Goal: Information Seeking & Learning: Check status

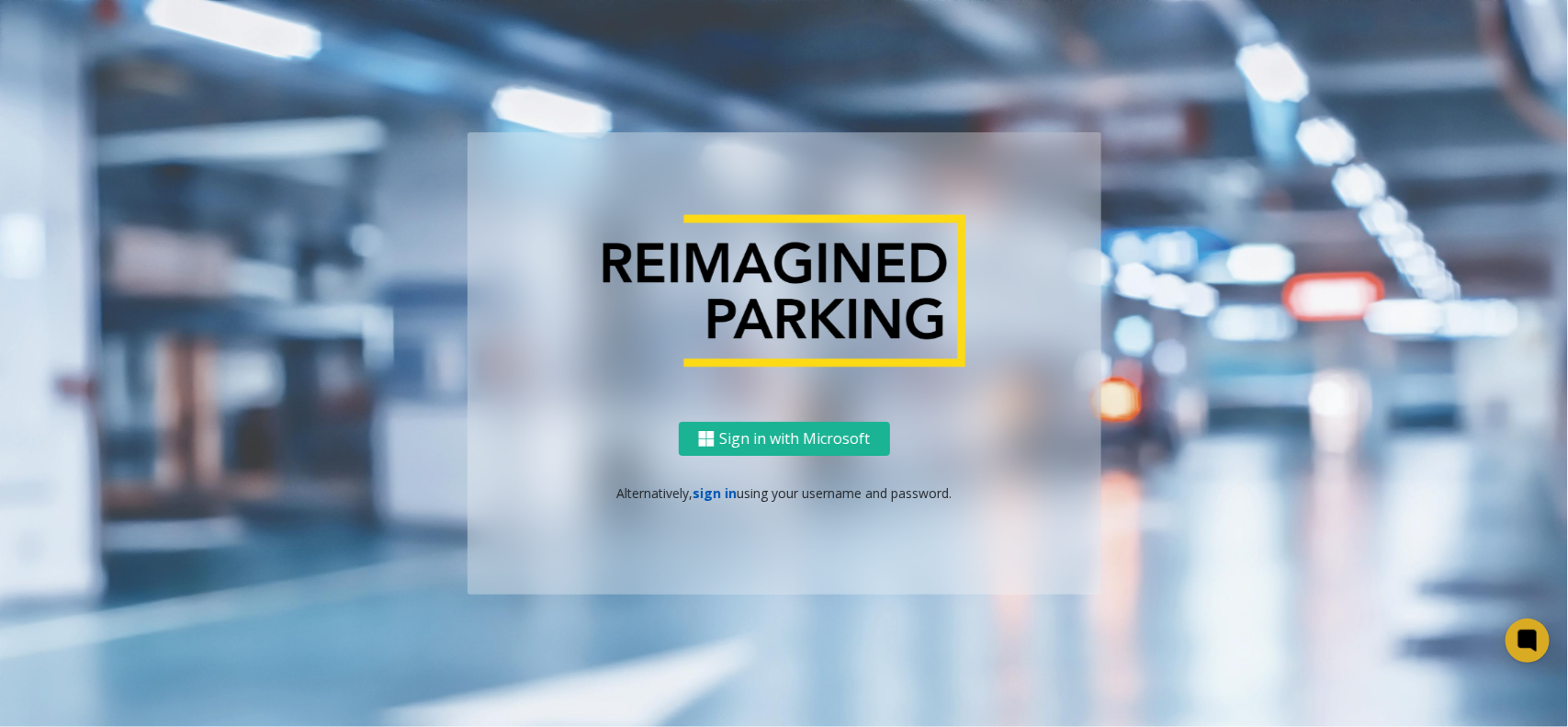
click at [706, 485] on link "sign in" at bounding box center [714, 493] width 44 height 18
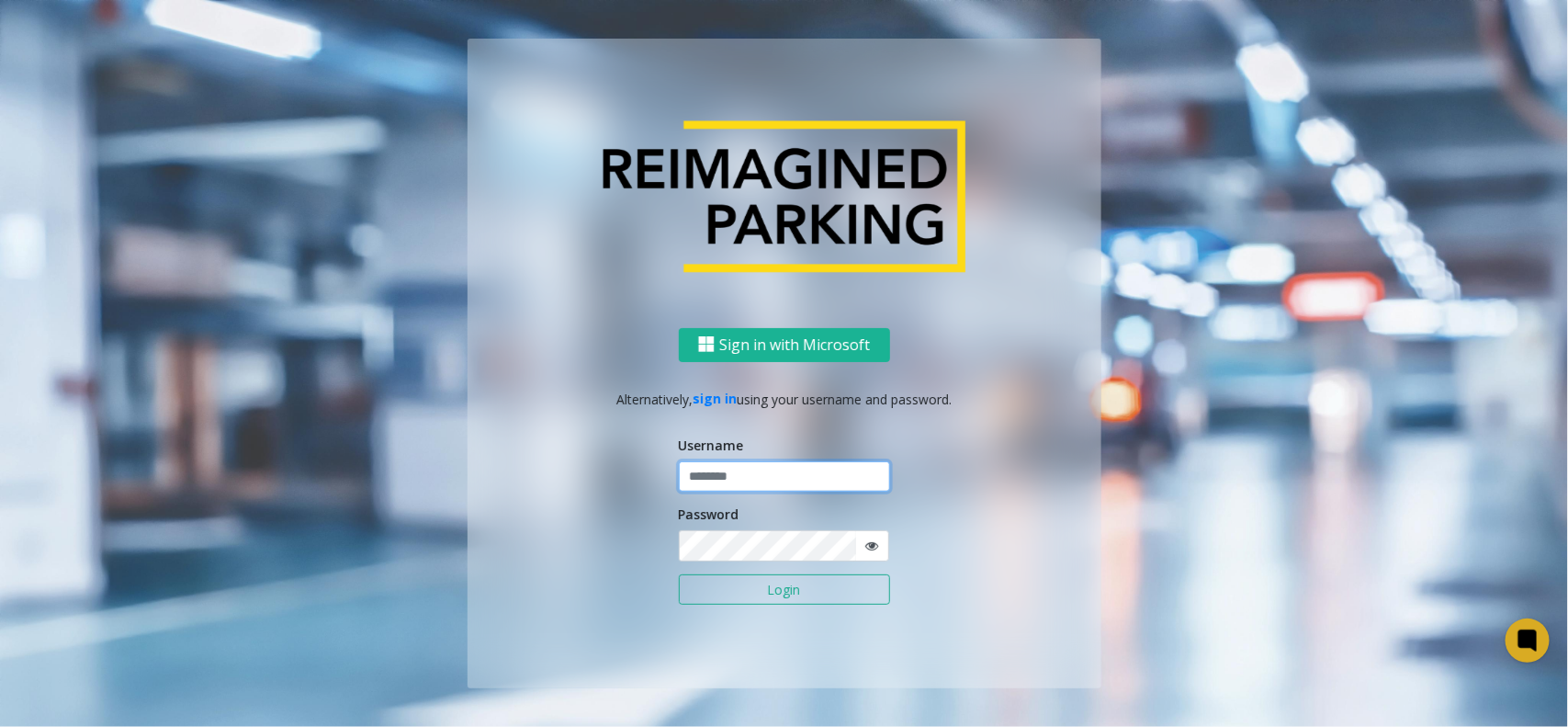
click at [735, 480] on input "text" at bounding box center [784, 477] width 212 height 31
type input "**********"
click at [784, 473] on input "**********" at bounding box center [784, 477] width 212 height 31
click at [786, 470] on input "**********" at bounding box center [784, 477] width 212 height 31
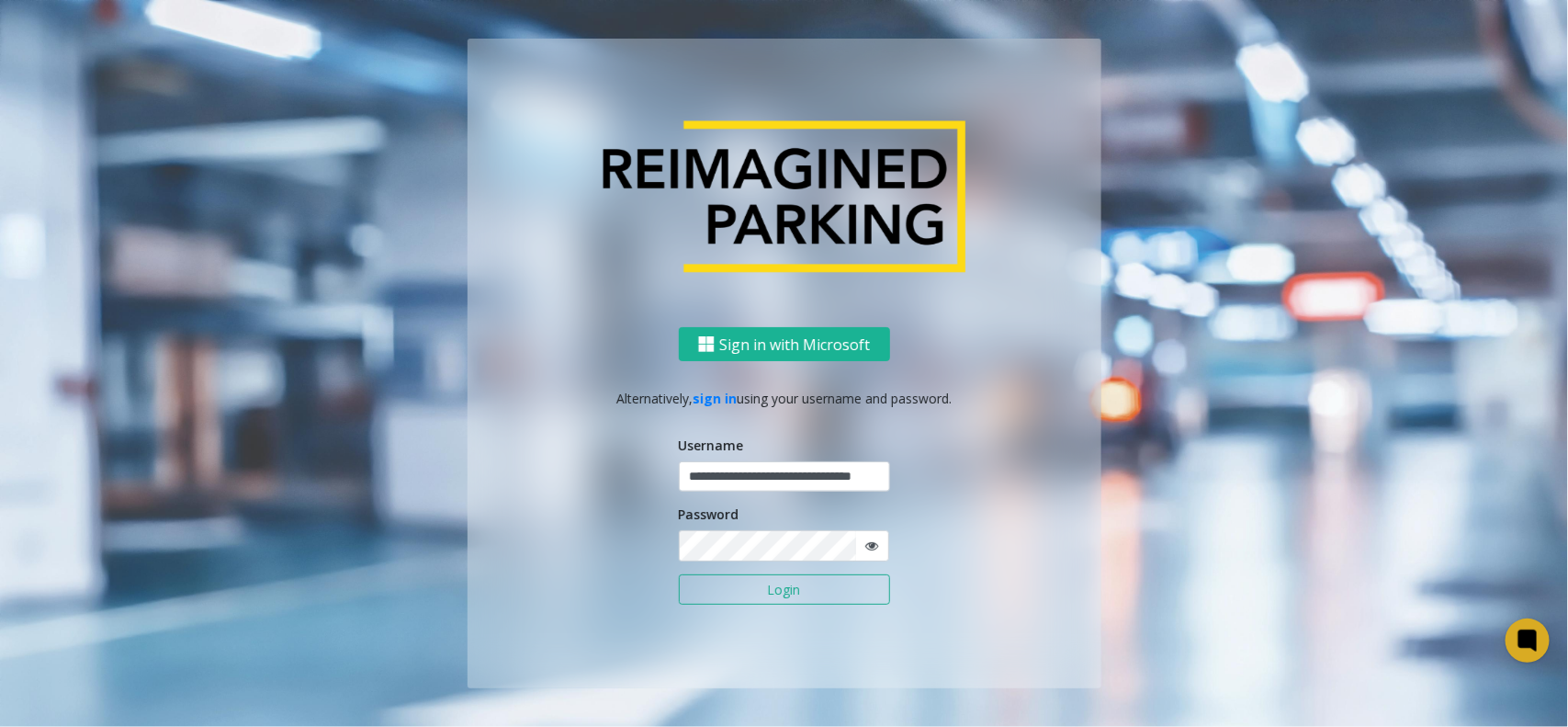
click at [740, 587] on button "Login" at bounding box center [784, 590] width 212 height 31
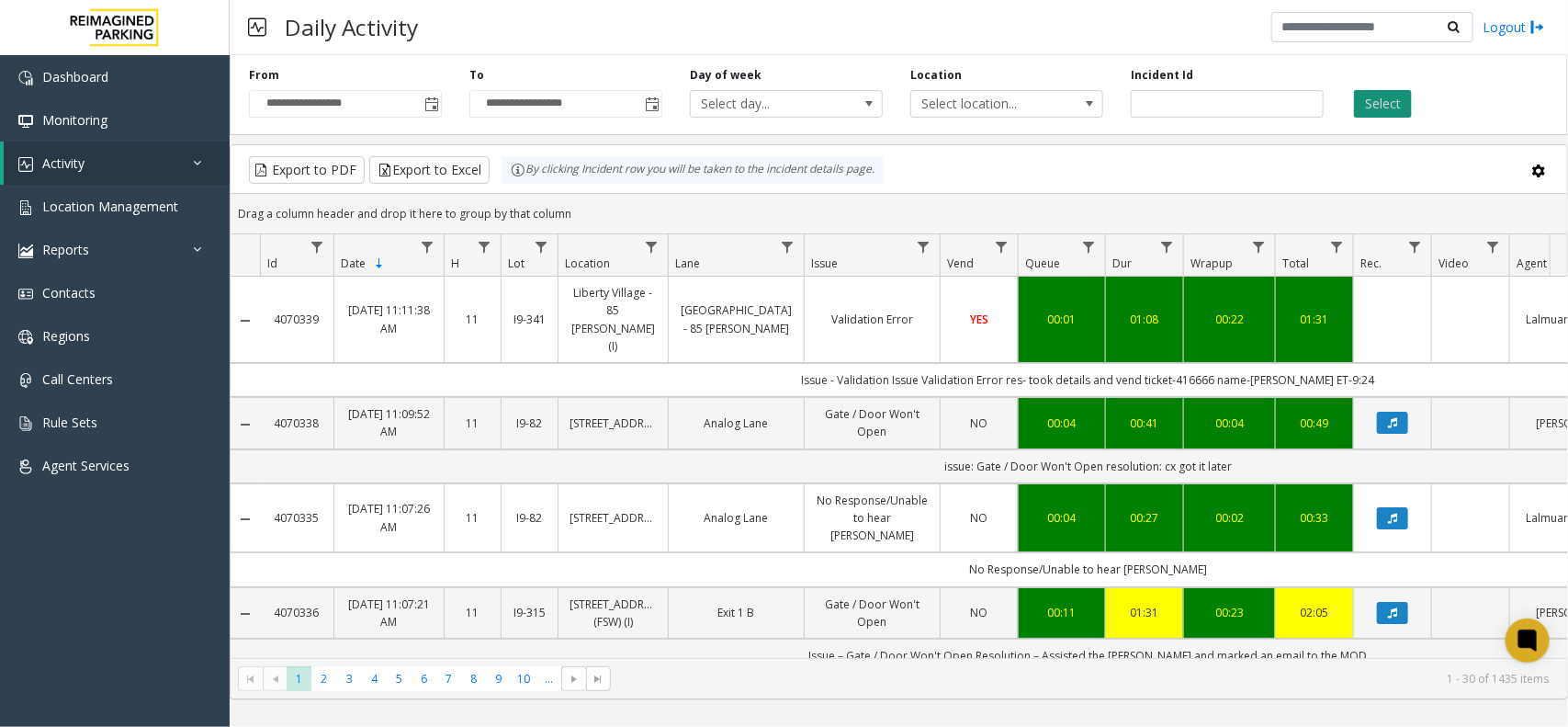
click at [1403, 105] on button "Select" at bounding box center [1384, 103] width 58 height 27
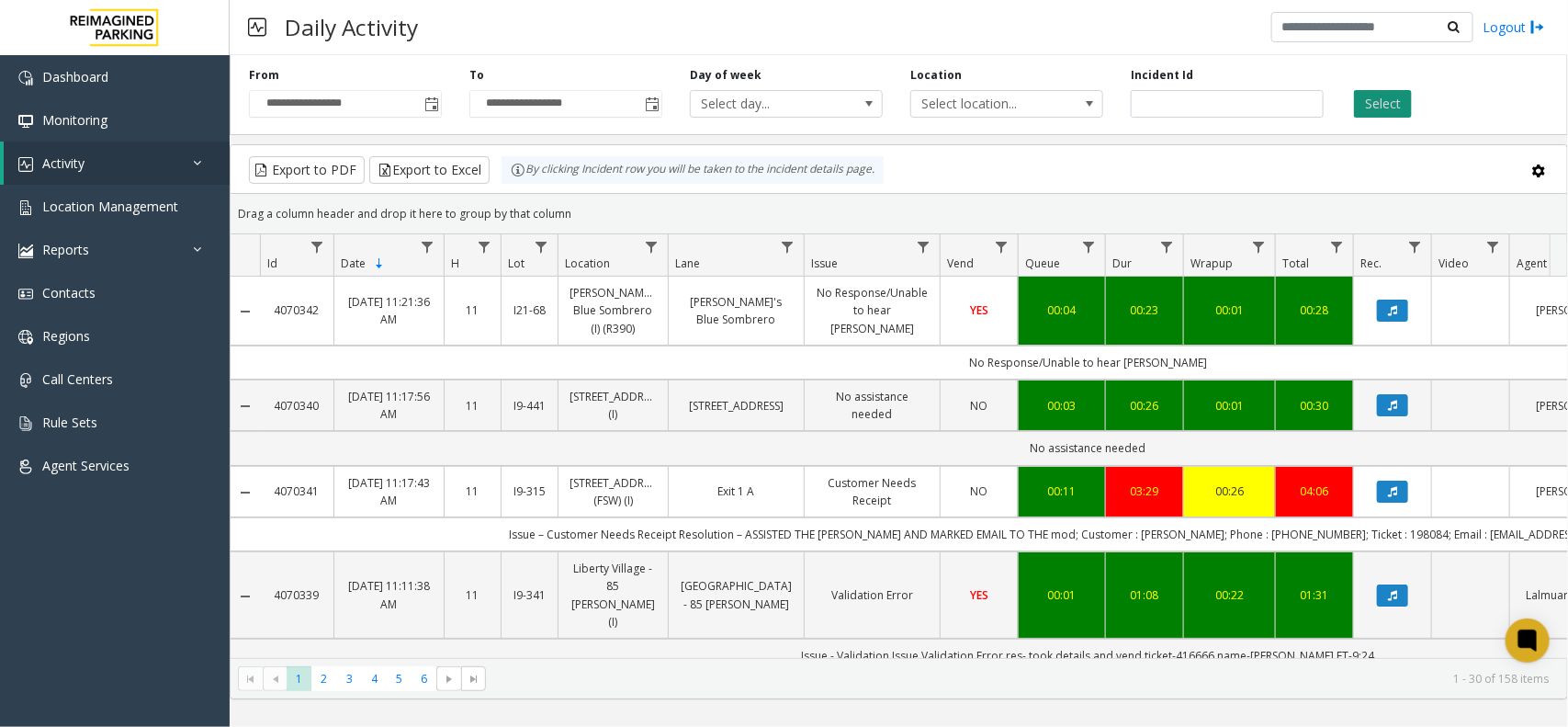
click at [1405, 99] on button "Select" at bounding box center [1384, 103] width 58 height 27
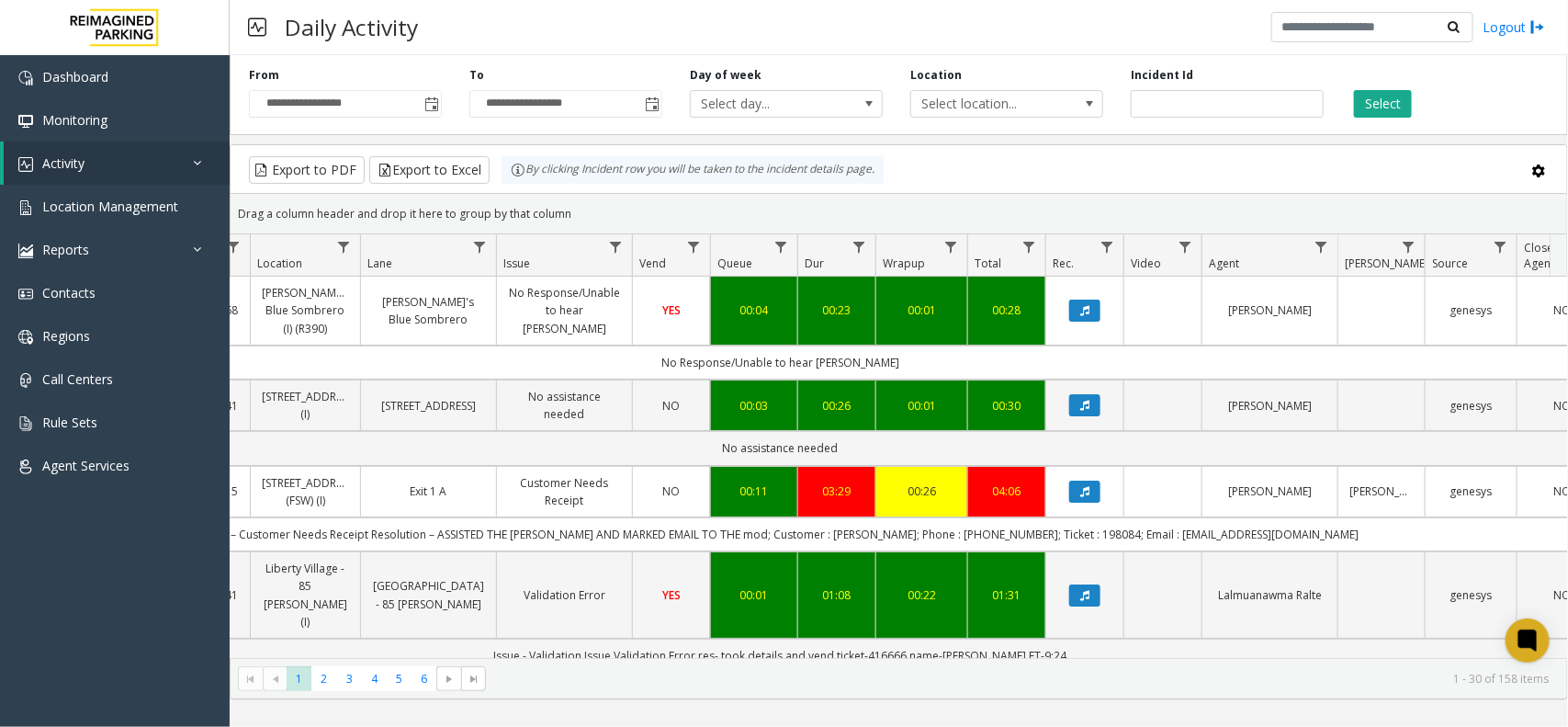
scroll to position [0, 366]
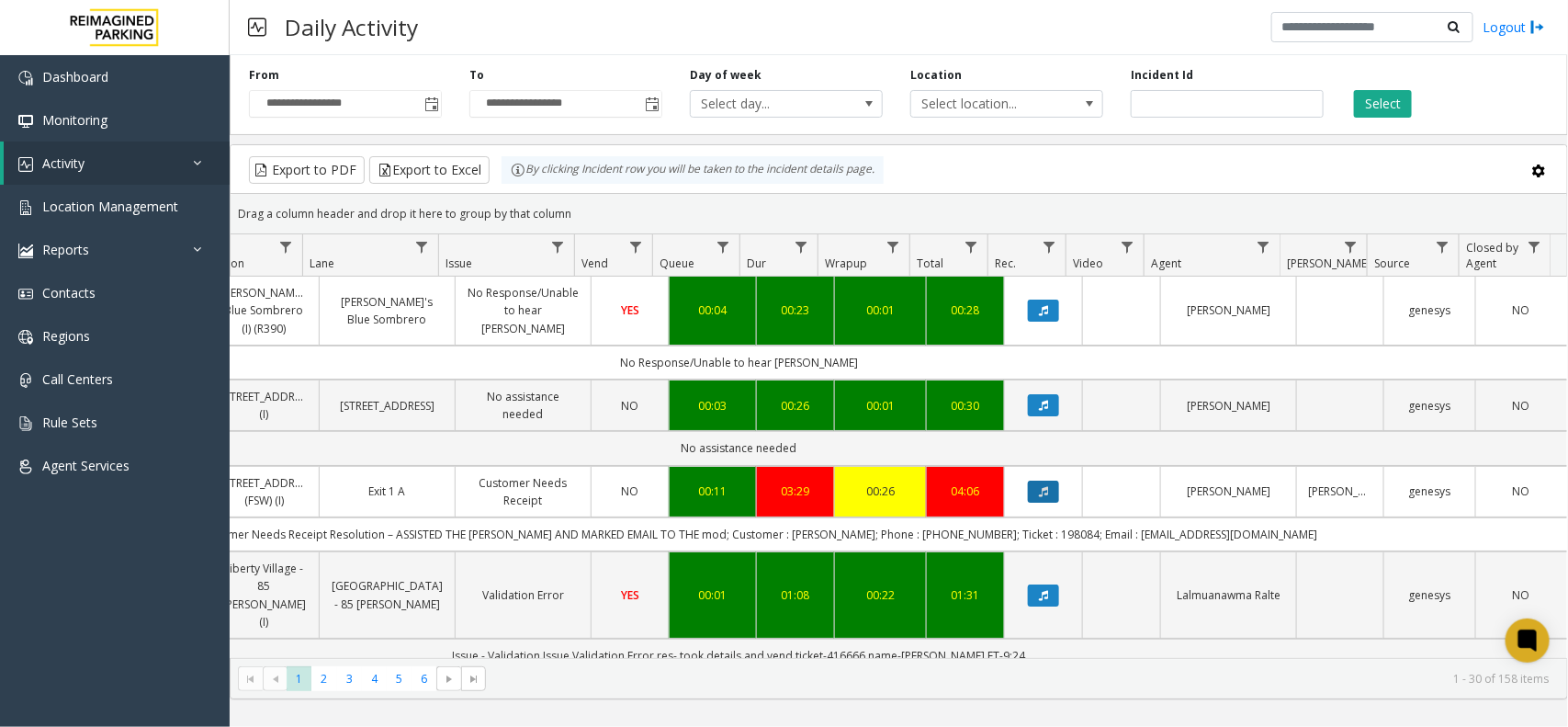
click at [1039, 498] on icon "Data table" at bounding box center [1043, 492] width 9 height 11
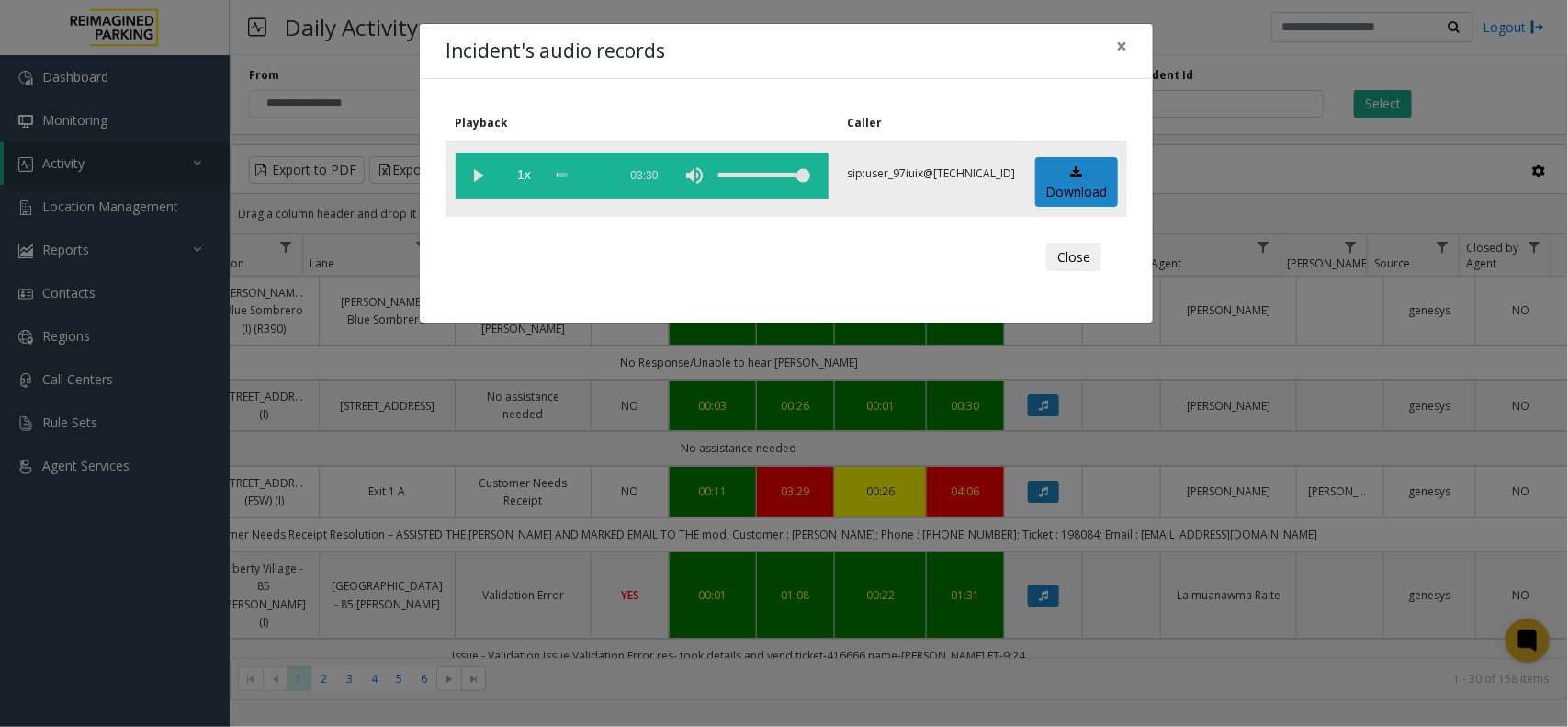
click at [475, 170] on vg-play-pause at bounding box center [478, 175] width 46 height 46
click at [565, 173] on div "scrub bar" at bounding box center [582, 175] width 52 height 46
click at [577, 168] on div "scrub bar" at bounding box center [582, 175] width 52 height 46
click at [570, 176] on div "scrub bar" at bounding box center [582, 175] width 52 height 46
click at [474, 171] on vg-play-pause at bounding box center [478, 175] width 46 height 46
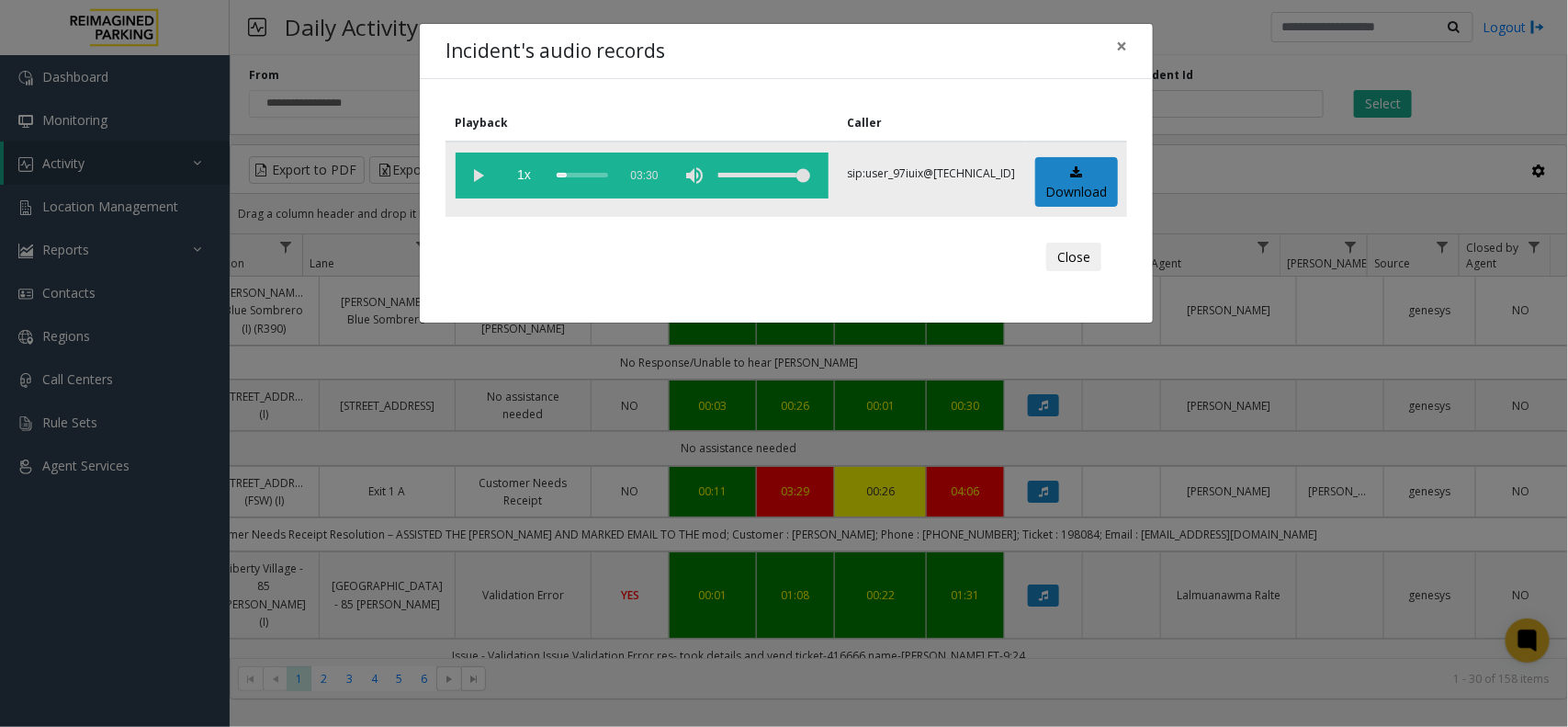
drag, startPoint x: 478, startPoint y: 170, endPoint x: 487, endPoint y: 164, distance: 10.8
click at [478, 167] on vg-play-pause at bounding box center [478, 175] width 46 height 46
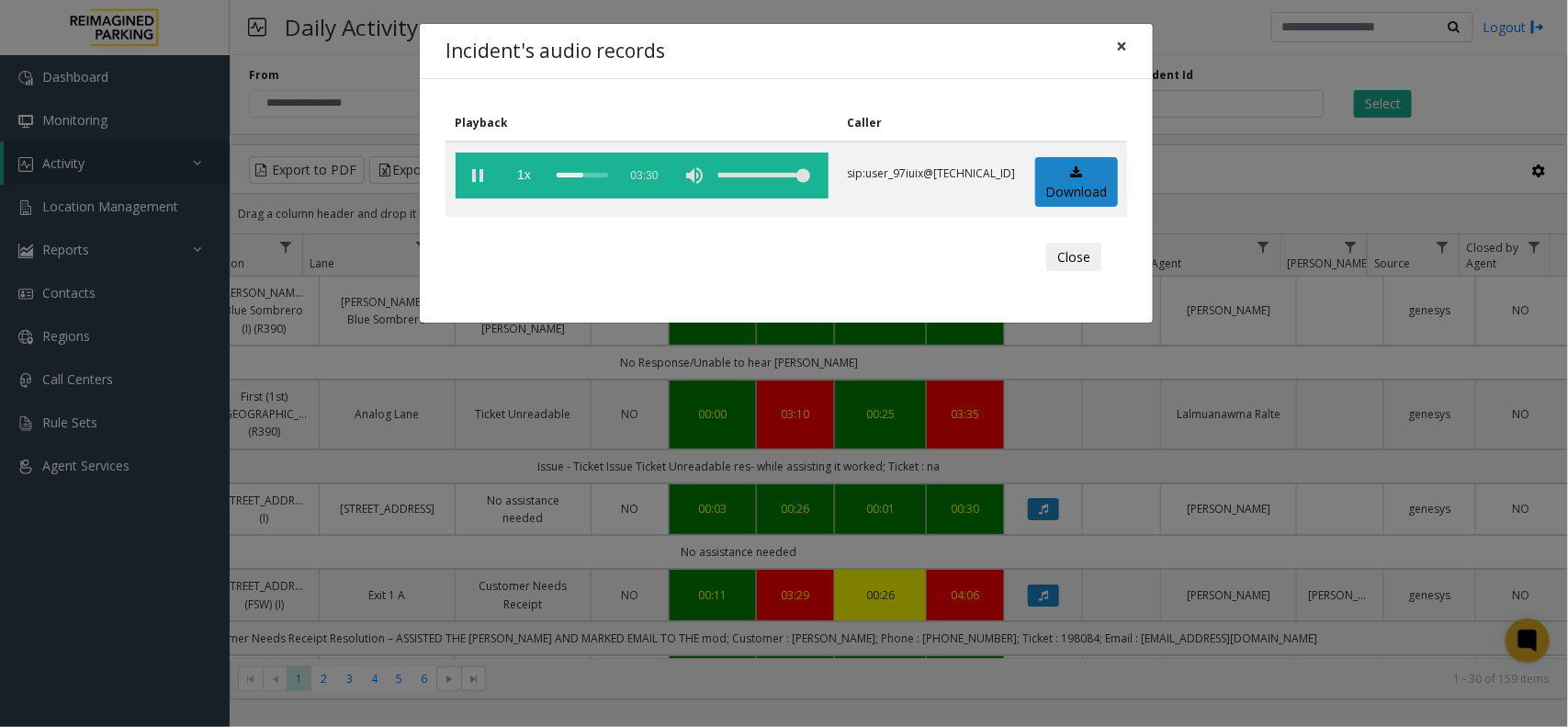
click at [1118, 43] on span "×" at bounding box center [1121, 45] width 11 height 25
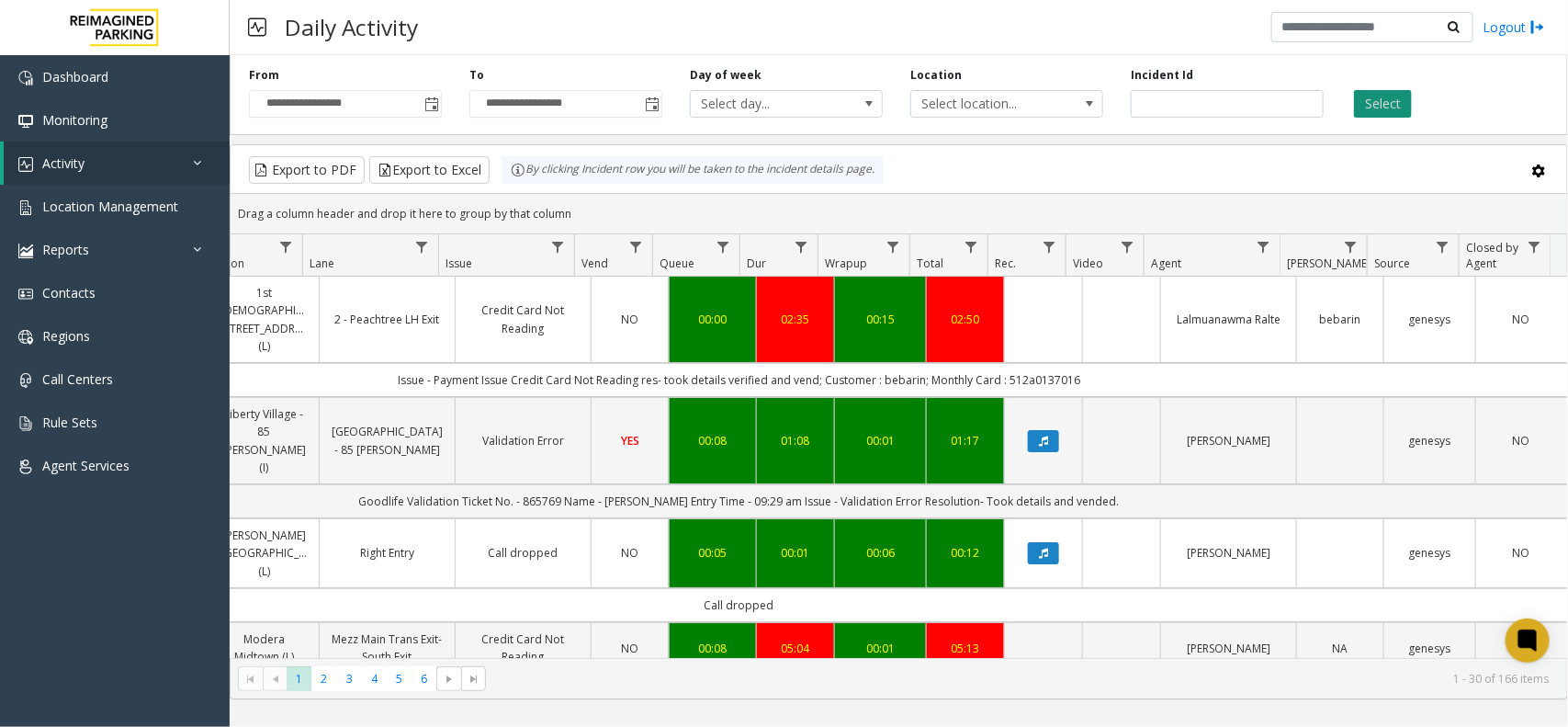
click at [1398, 115] on button "Select" at bounding box center [1384, 103] width 58 height 27
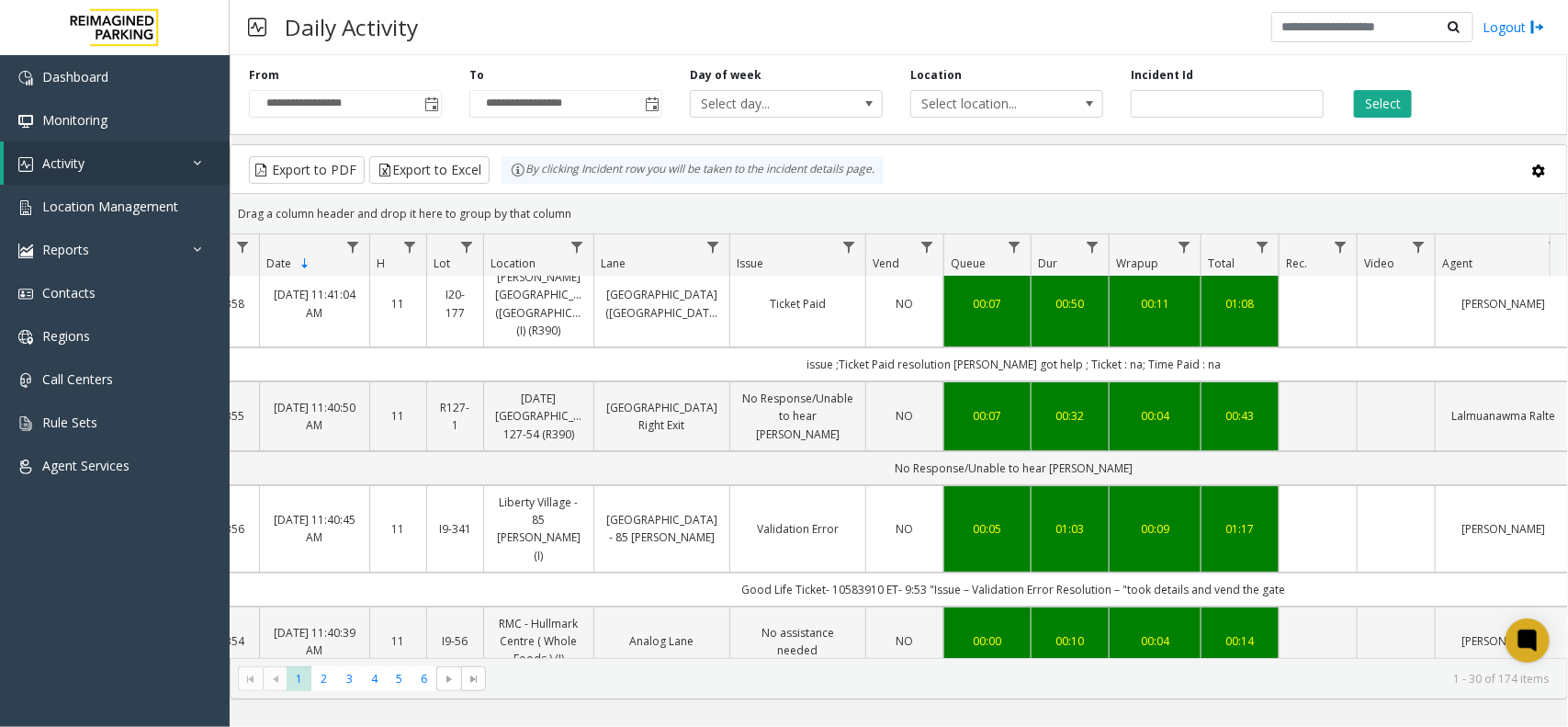
scroll to position [0, 74]
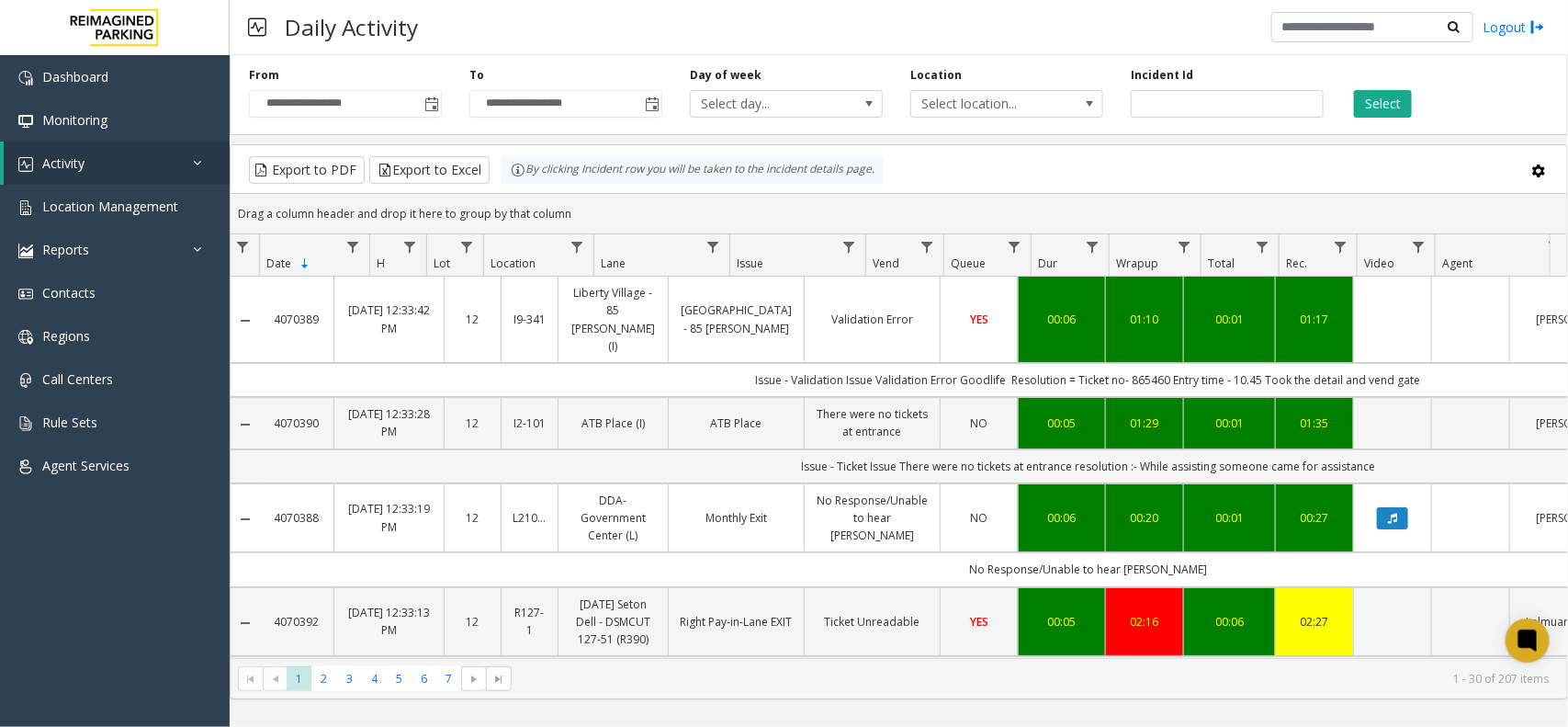
scroll to position [0, 74]
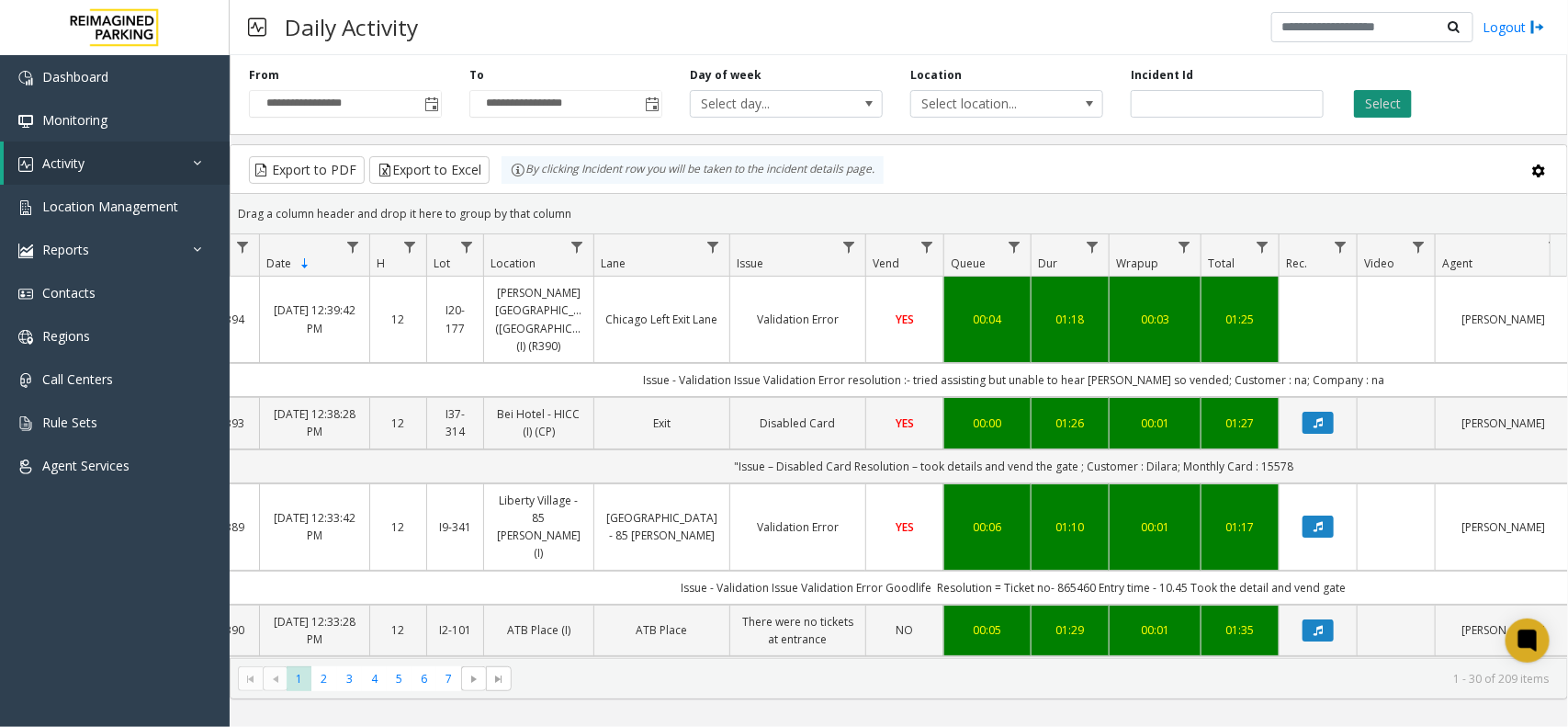
click at [1383, 97] on button "Select" at bounding box center [1384, 103] width 58 height 27
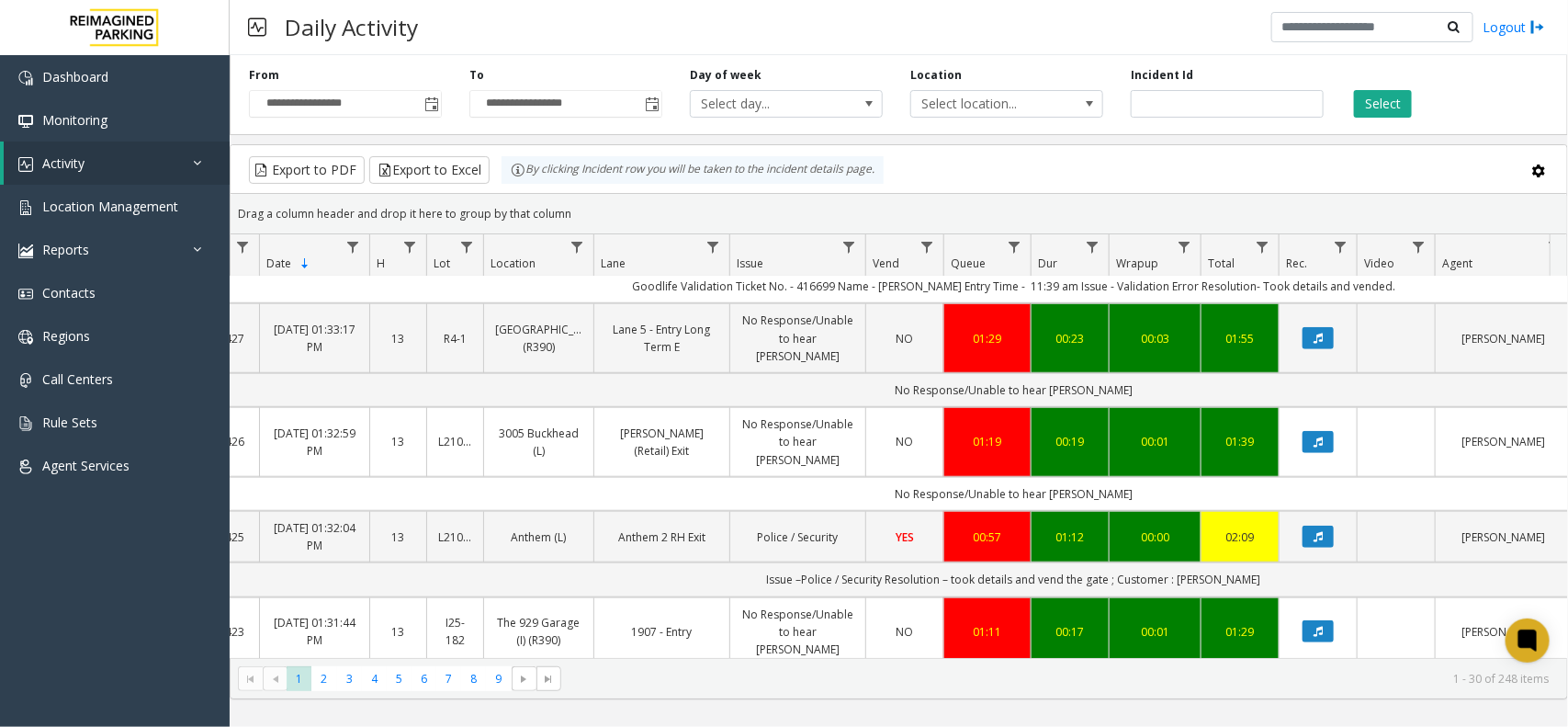
scroll to position [575, 74]
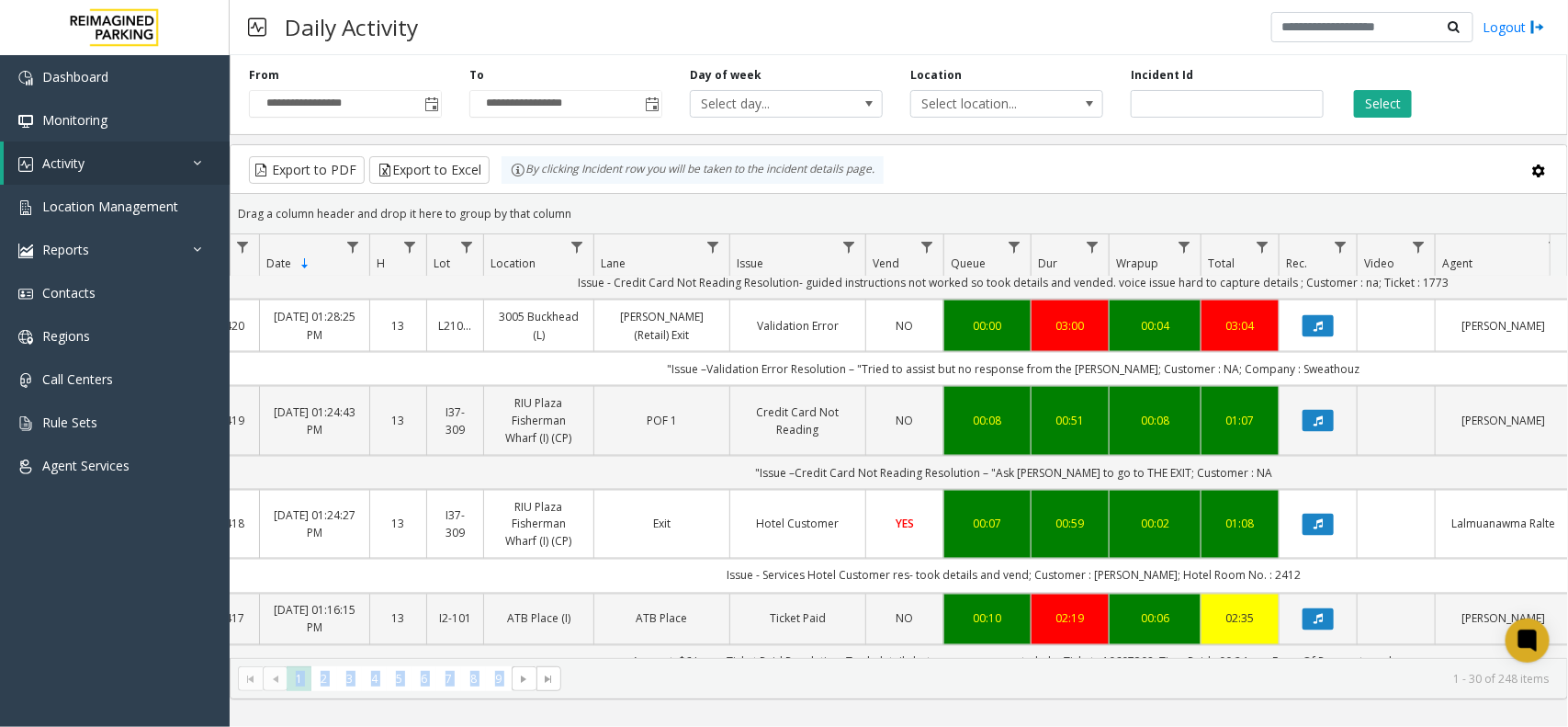
drag, startPoint x: 914, startPoint y: 658, endPoint x: 963, endPoint y: 649, distance: 49.8
click at [963, 649] on kendo-grid "Export to PDF Export to Excel By clicking Incident row you will be taken to the…" at bounding box center [899, 421] width 1339 height 555
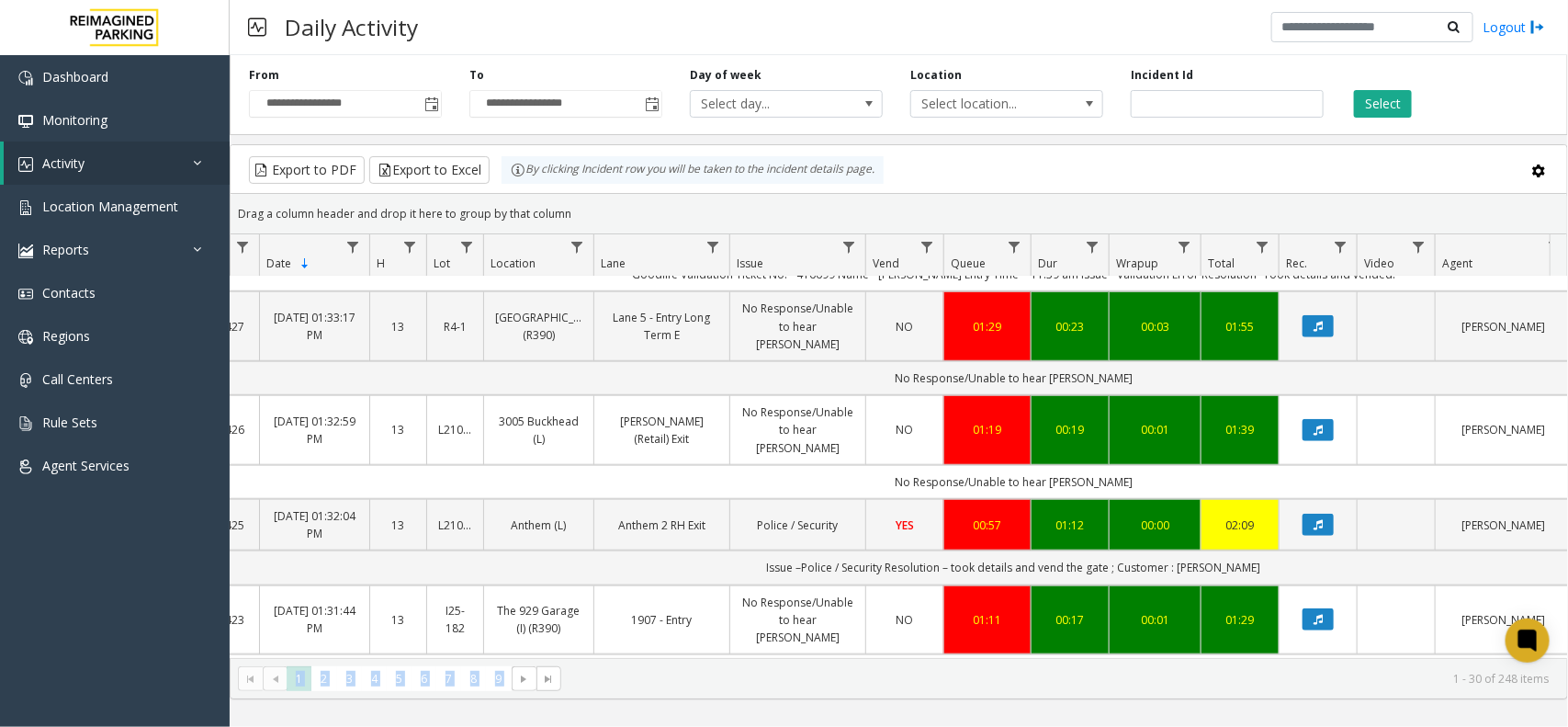
scroll to position [697, 74]
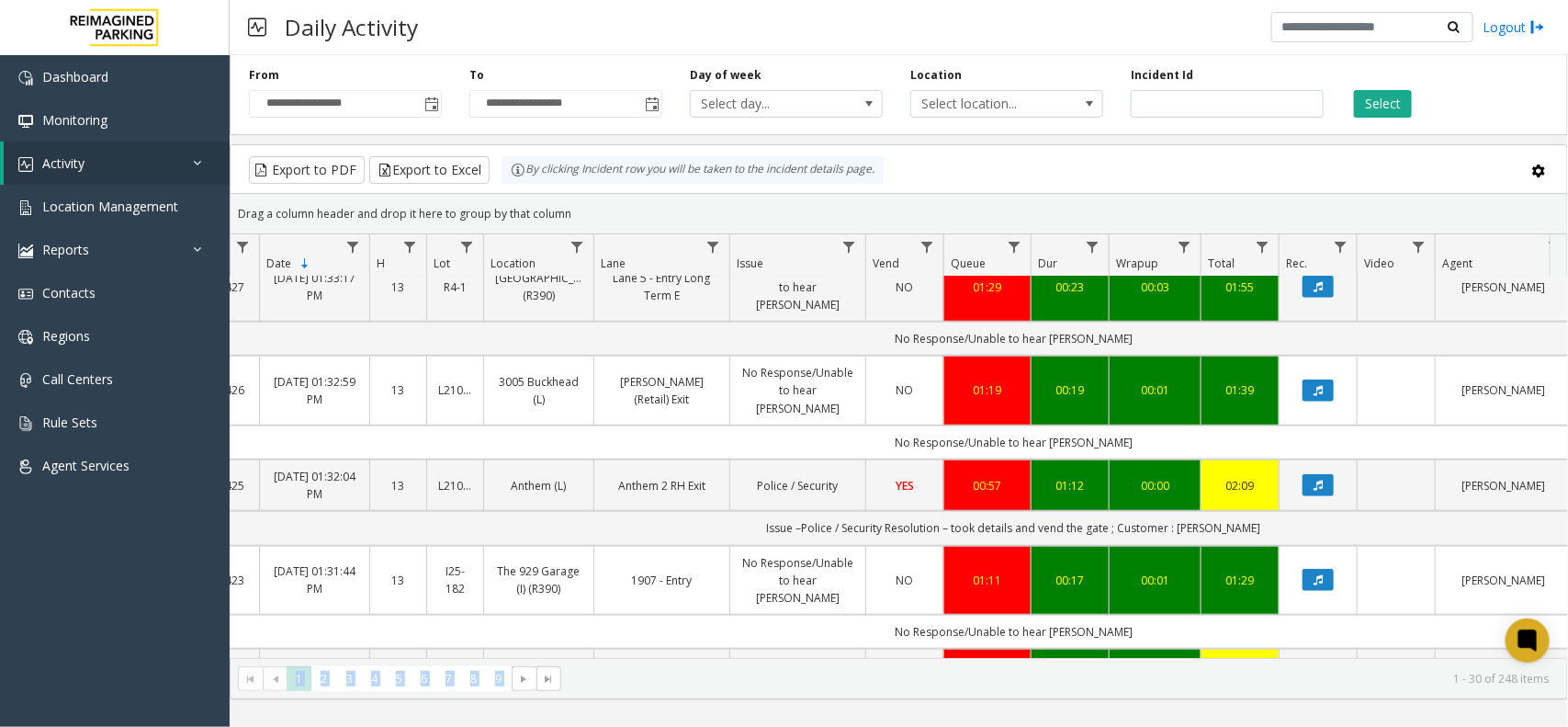
click at [988, 695] on kendo-pager "* * * * * * * * * 1 2 3 4 5 6 7 8 9 1 - 30 of 248 items" at bounding box center [899, 679] width 1337 height 41
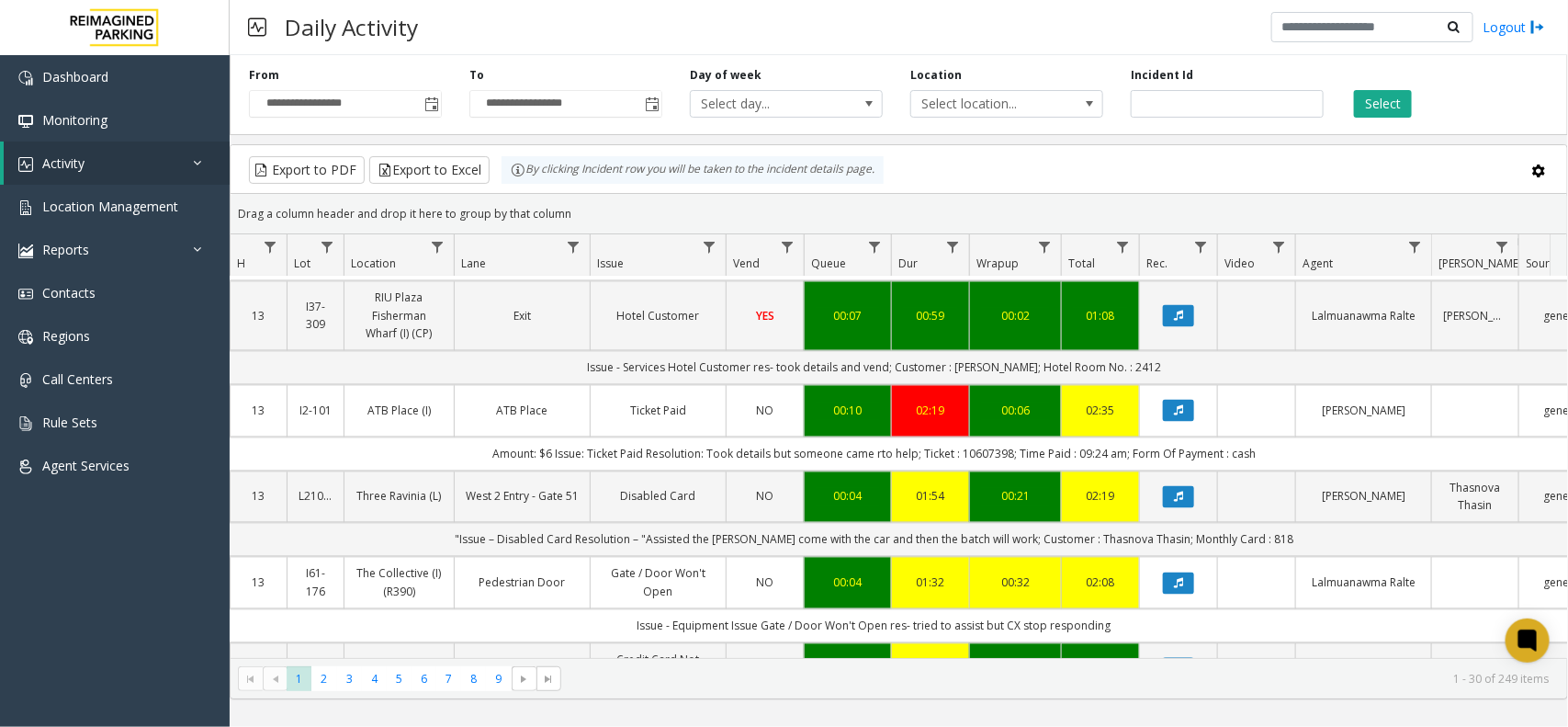
scroll to position [0, 180]
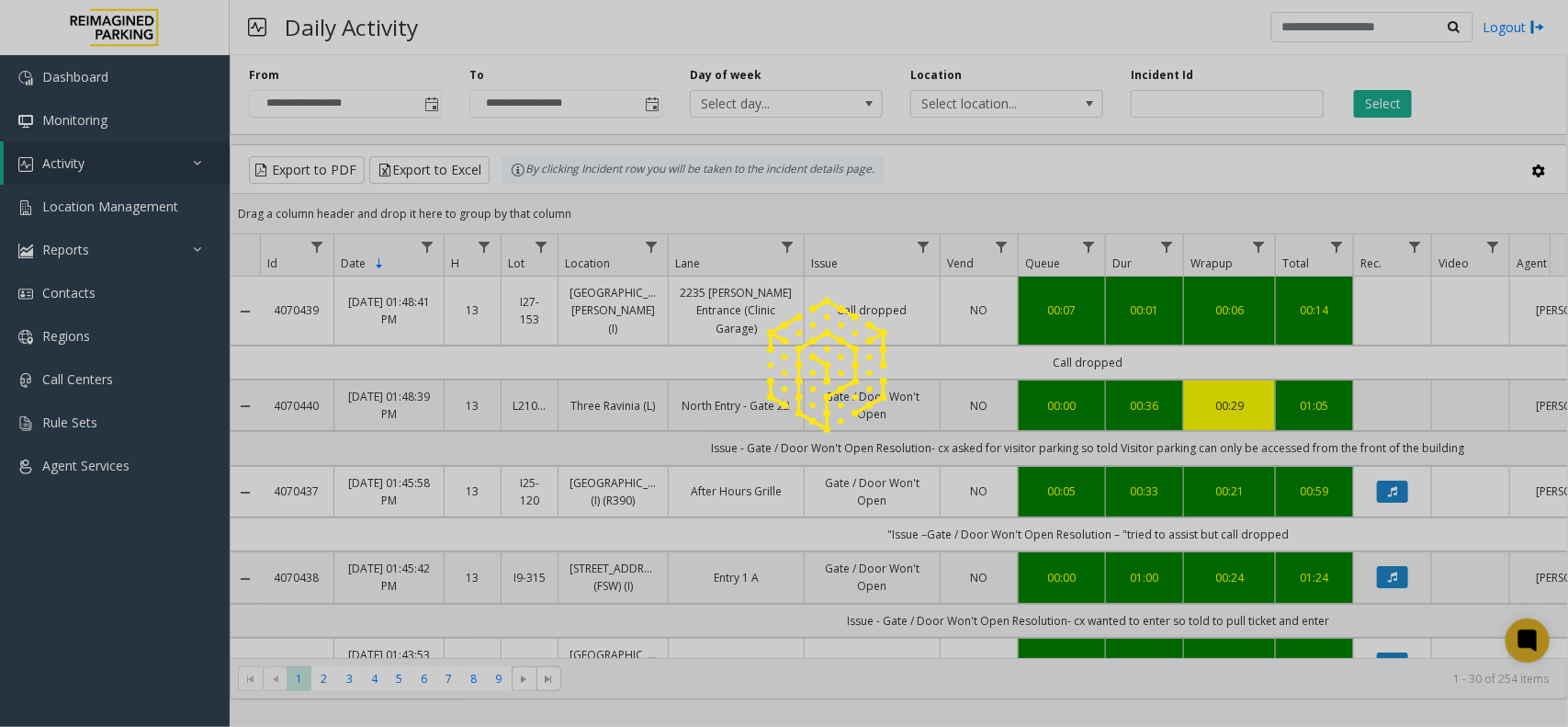
click at [1380, 98] on div at bounding box center [784, 363] width 1568 height 727
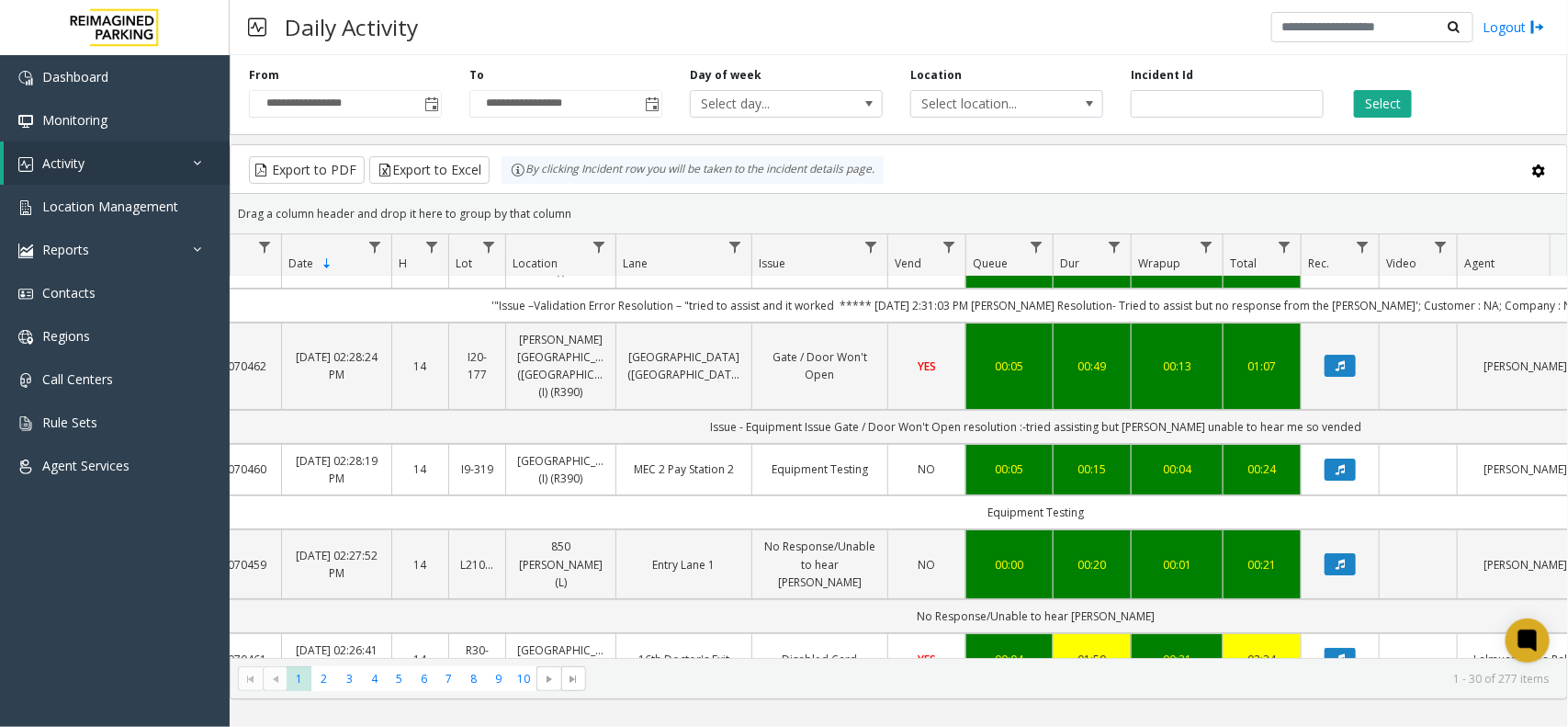
scroll to position [0, 53]
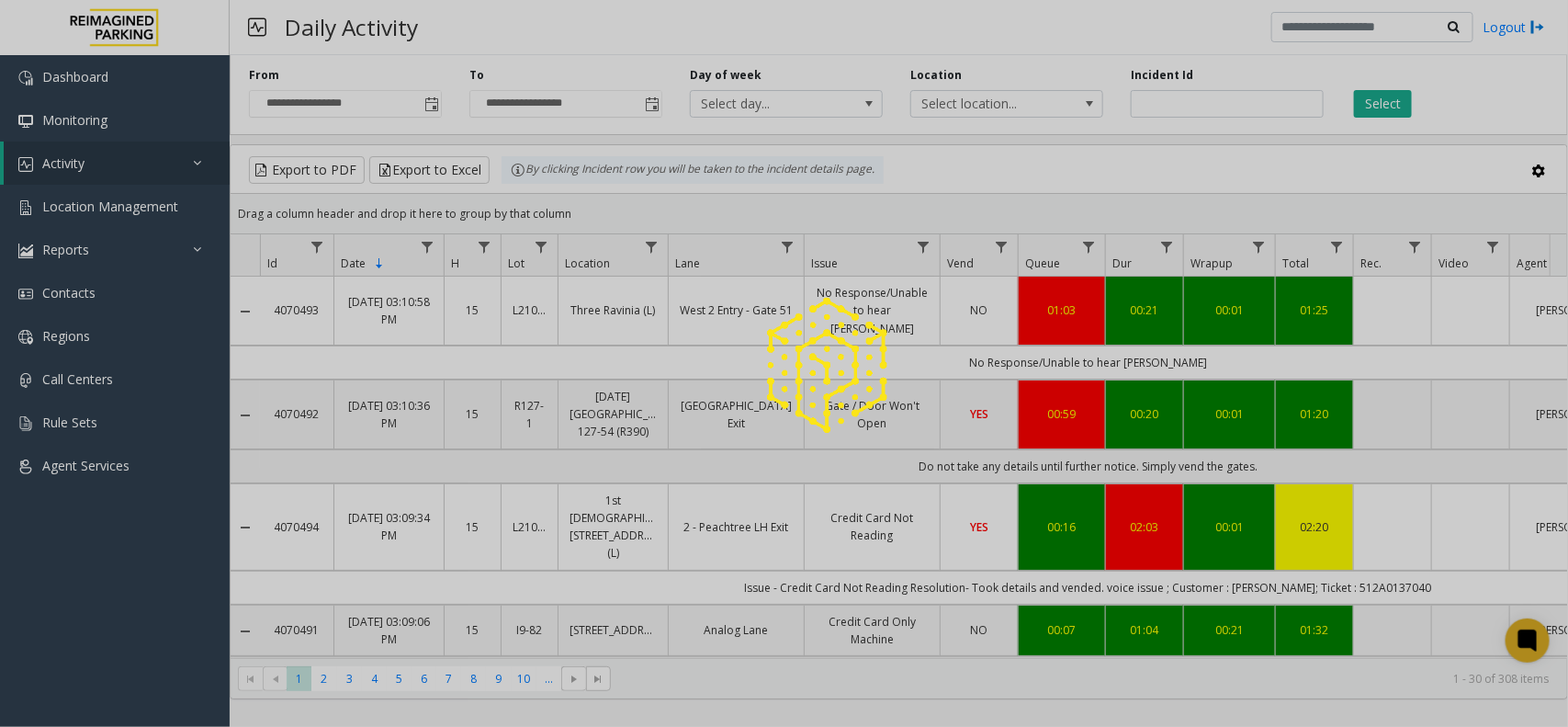
scroll to position [0, 53]
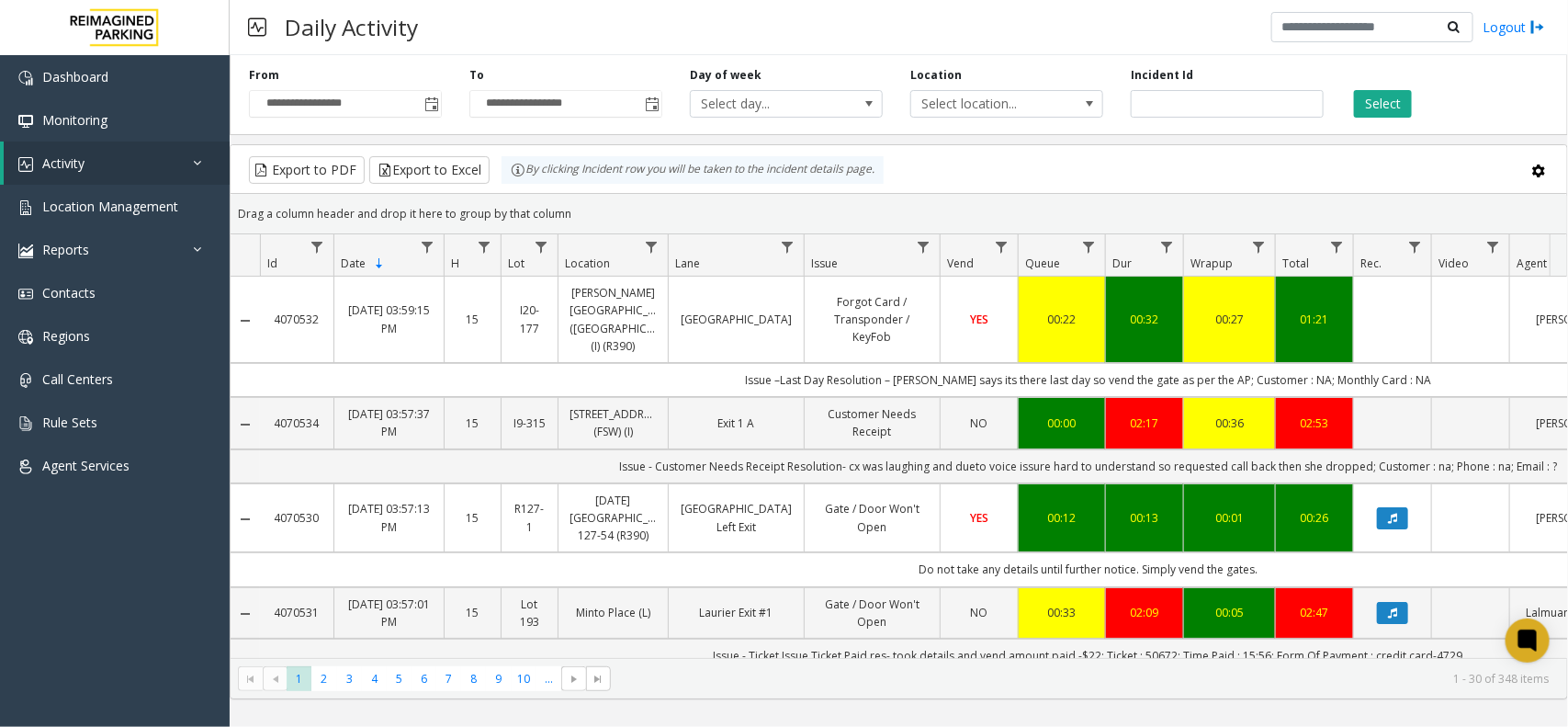
scroll to position [0, 53]
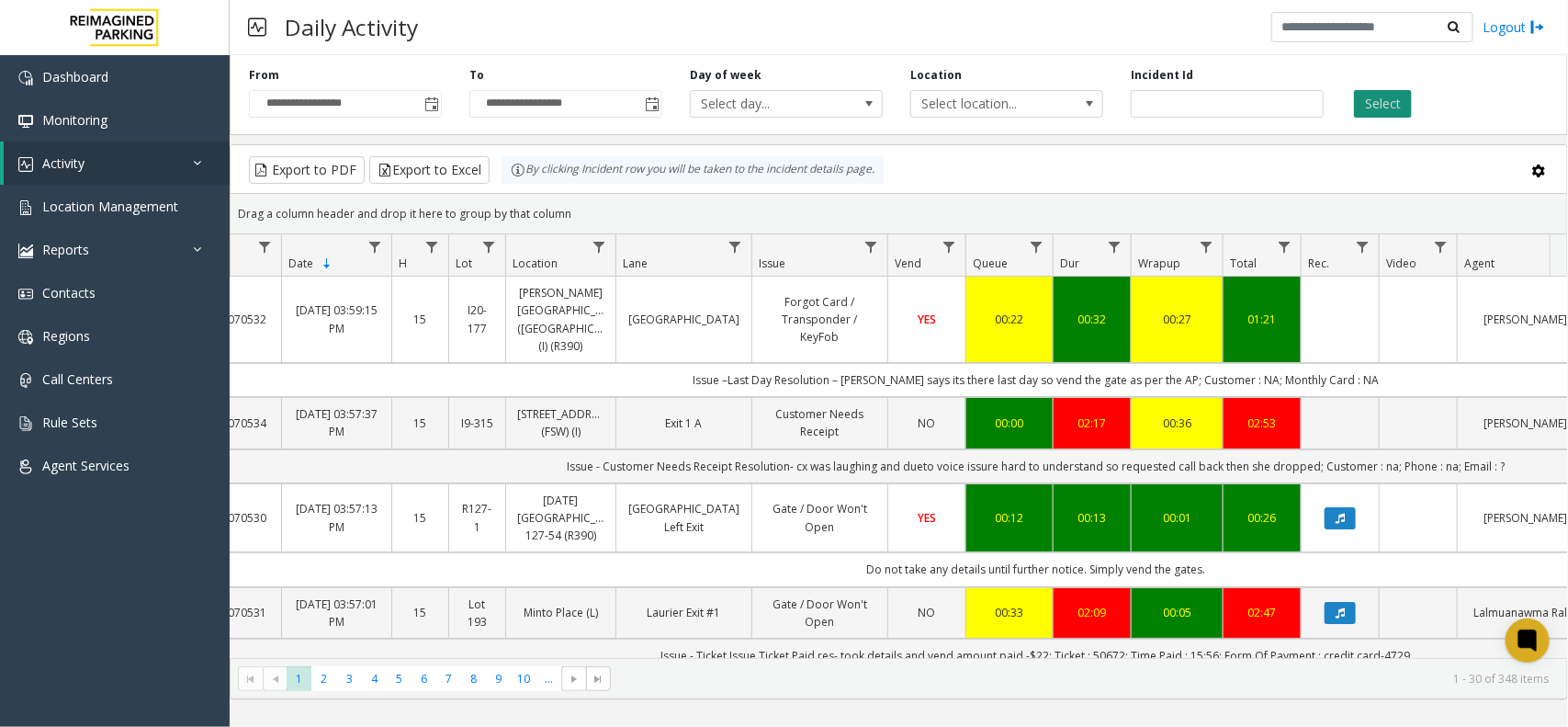
click at [1402, 98] on button "Select" at bounding box center [1384, 103] width 58 height 27
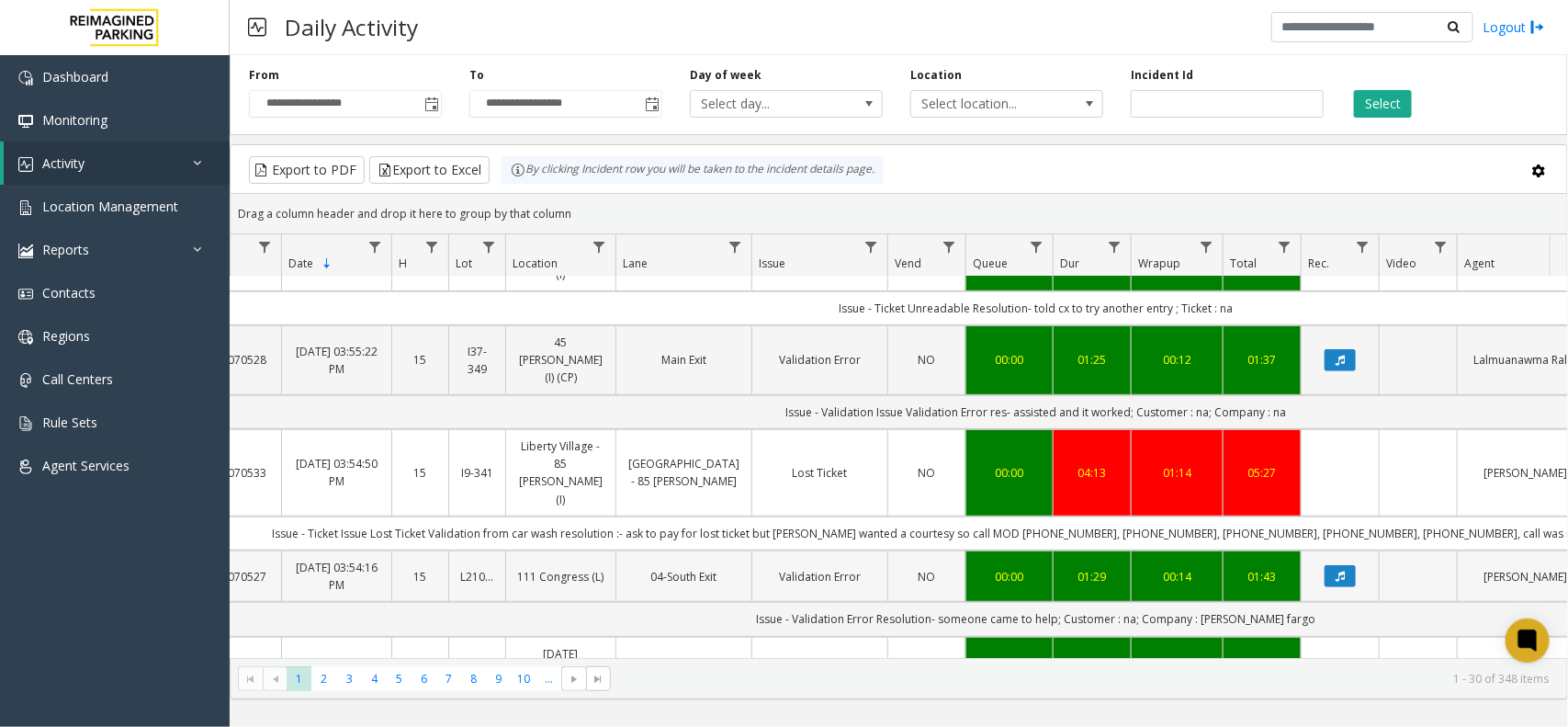
scroll to position [460, 53]
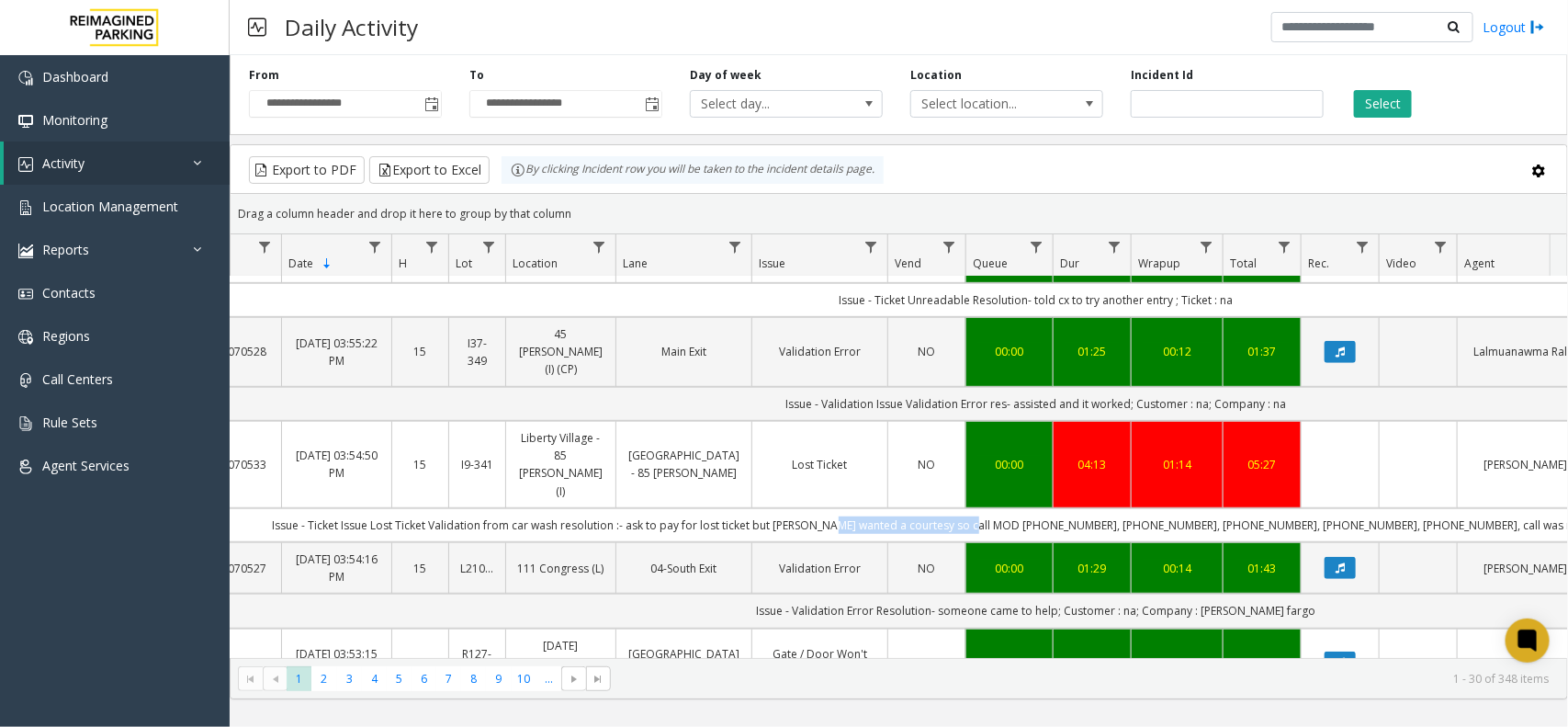
drag, startPoint x: 988, startPoint y: 438, endPoint x: 1052, endPoint y: 444, distance: 64.3
click at [1052, 508] on td "Issue - Ticket Issue Lost Ticket Validation from car wash resolution :- ask to …" at bounding box center [1036, 525] width 1656 height 34
click at [1183, 508] on td "Issue - Ticket Issue Lost Ticket Validation from car wash resolution :- ask to …" at bounding box center [1036, 525] width 1656 height 34
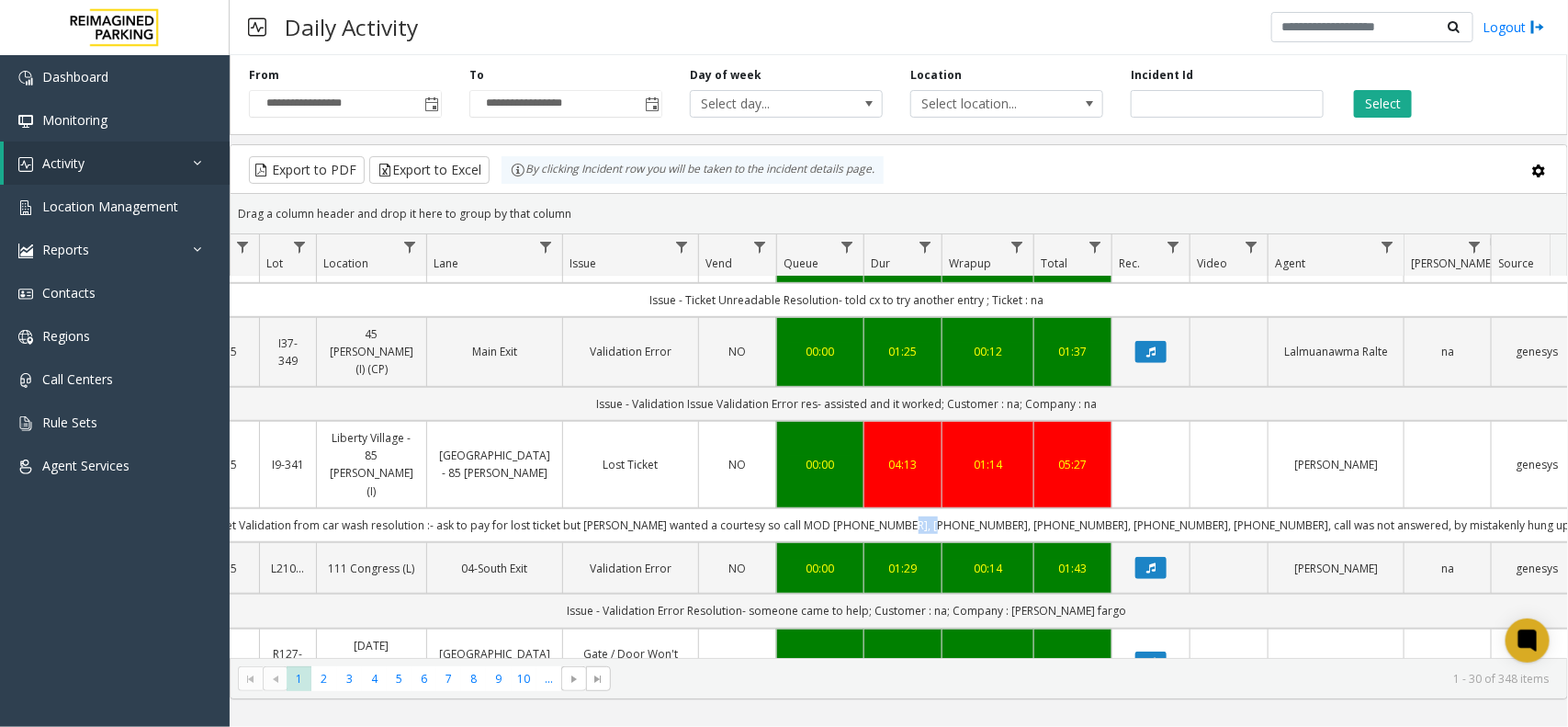
scroll to position [0, 0]
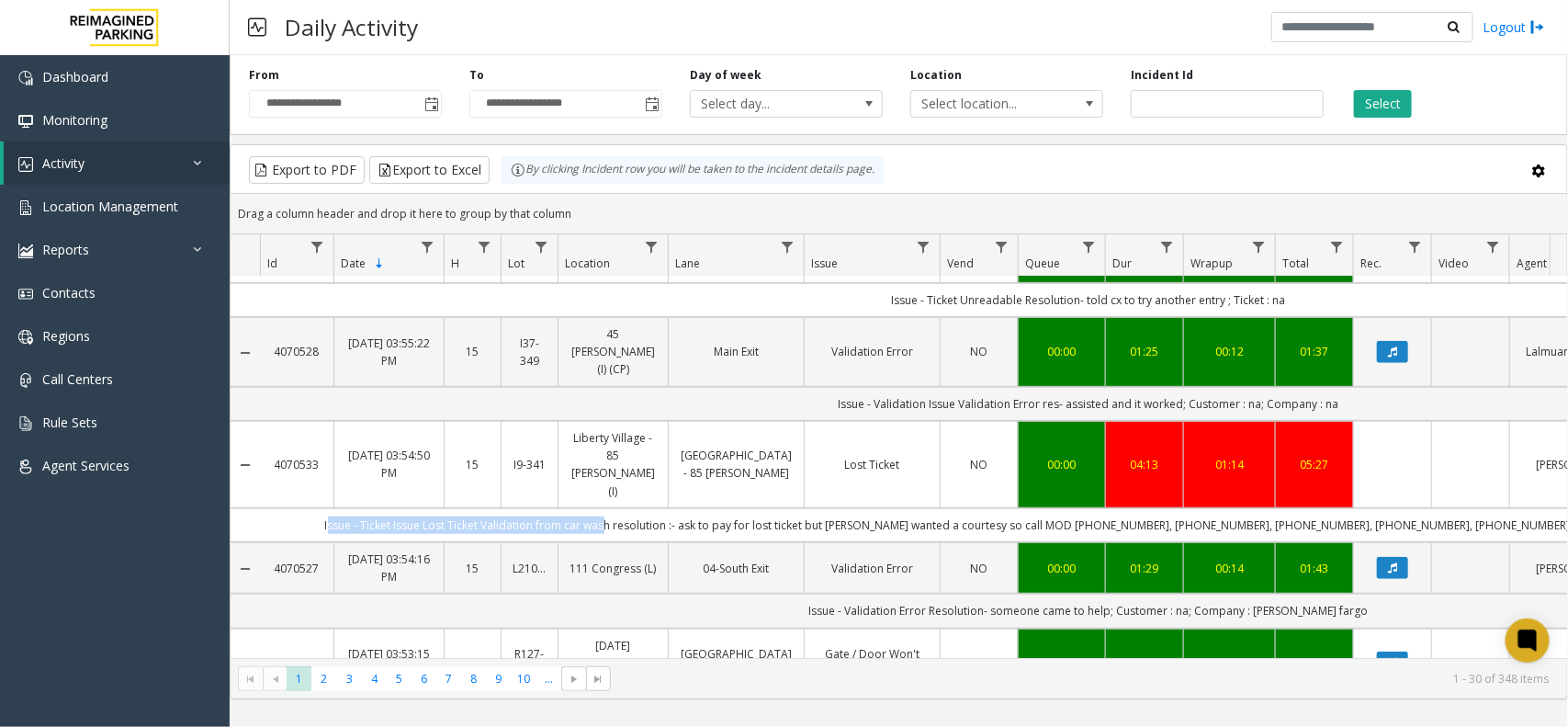
drag, startPoint x: 412, startPoint y: 435, endPoint x: 687, endPoint y: 443, distance: 275.1
click at [687, 508] on td "Issue - Ticket Issue Lost Ticket Validation from car wash resolution :- ask to …" at bounding box center [1089, 525] width 1656 height 34
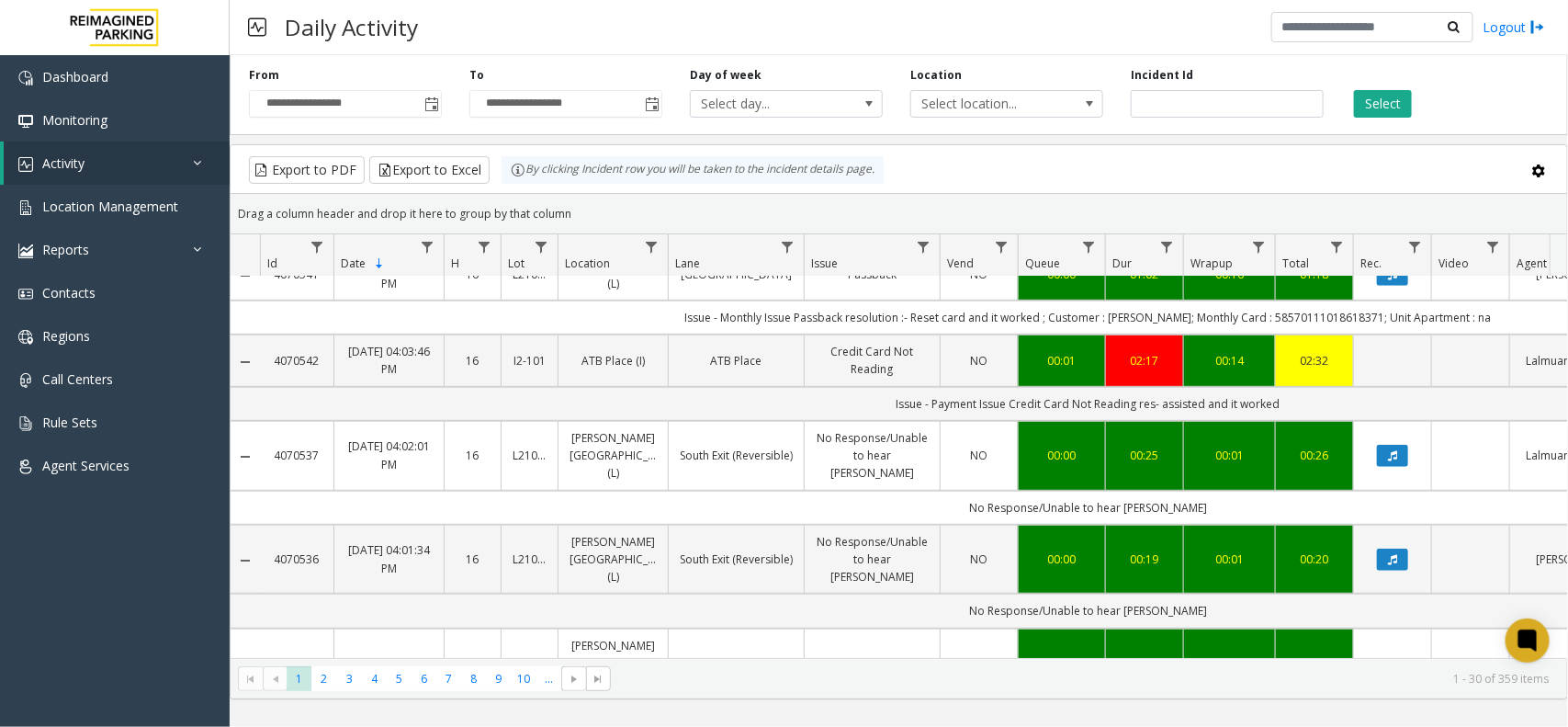
click at [1230, 41] on div "Daily Activity Logout" at bounding box center [899, 27] width 1339 height 55
click at [1407, 102] on button "Select" at bounding box center [1384, 103] width 58 height 27
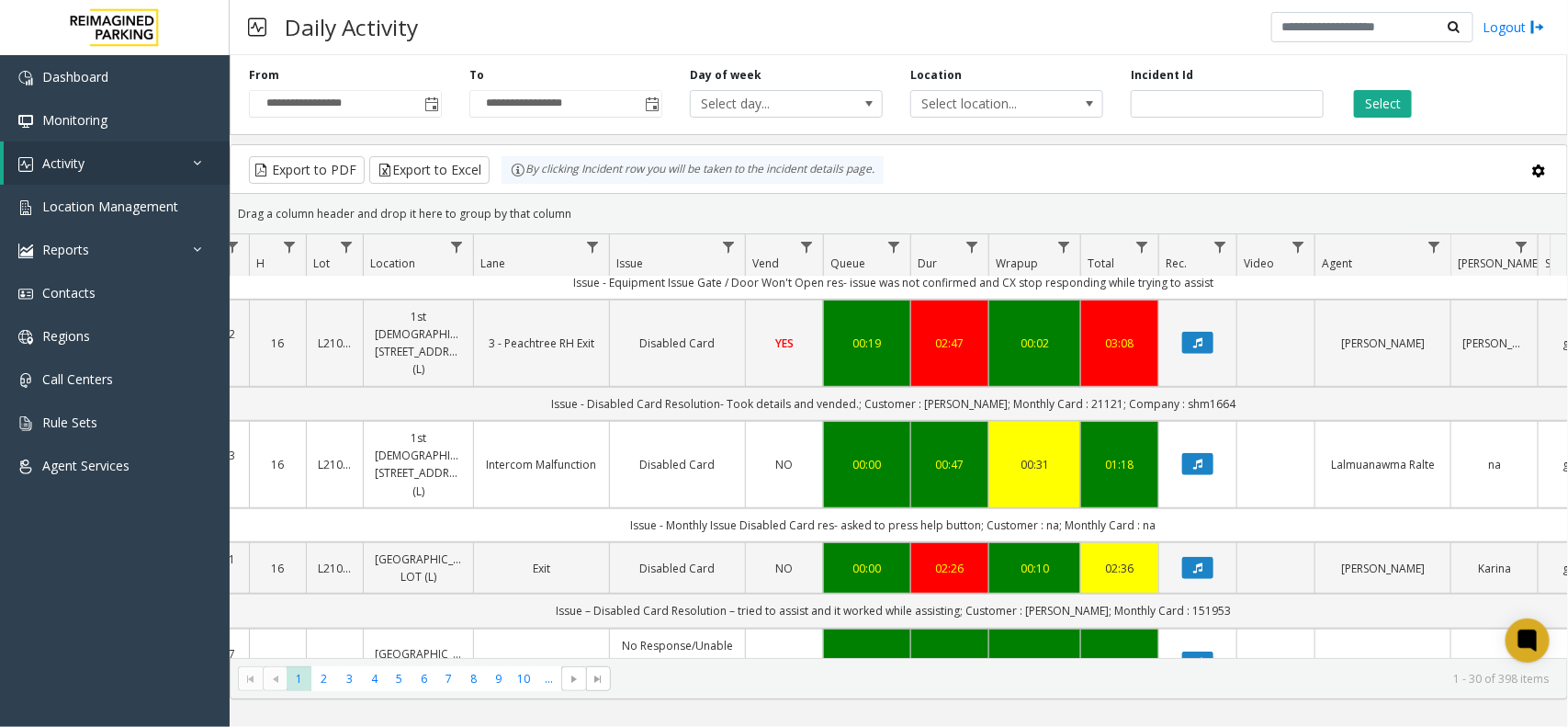
scroll to position [0, 229]
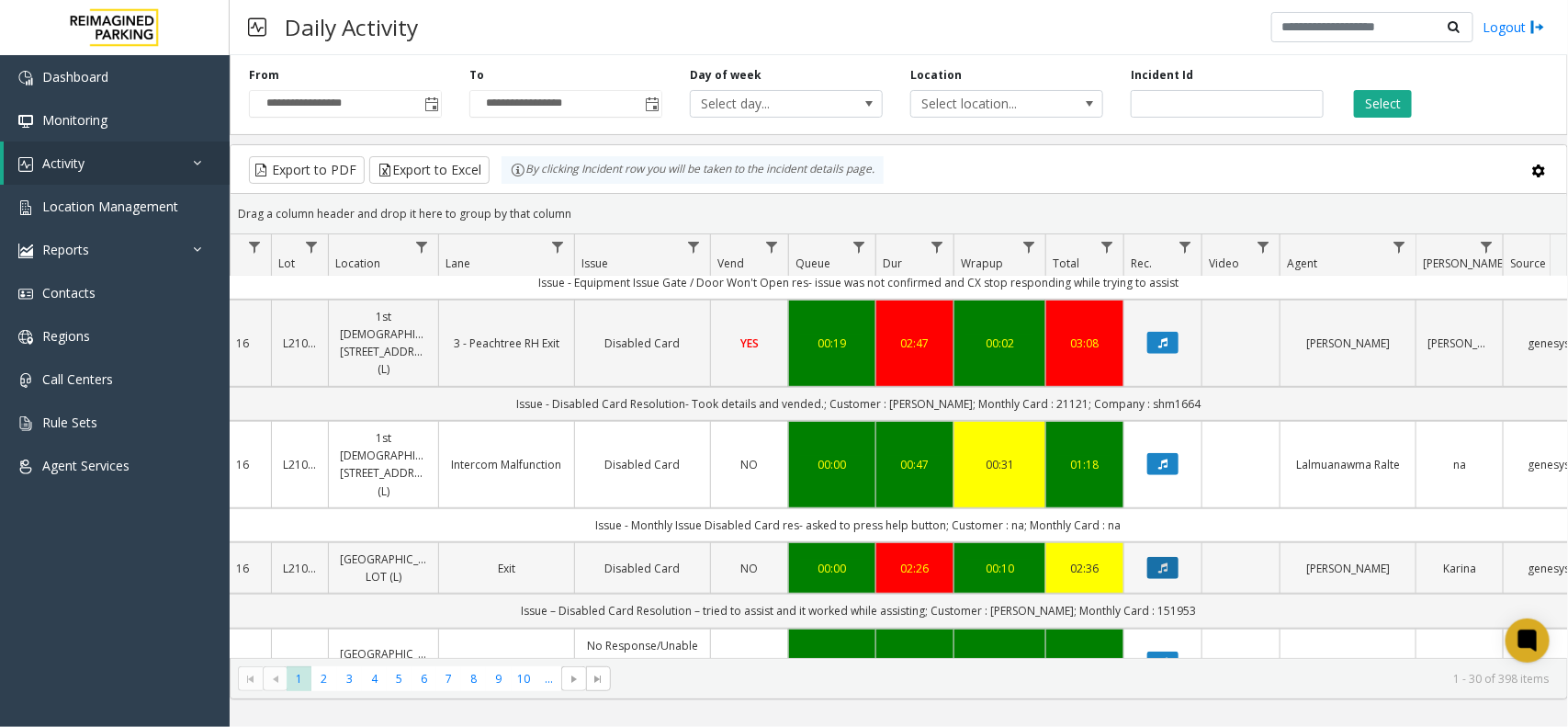
click at [1168, 562] on icon "Data table" at bounding box center [1163, 568] width 9 height 11
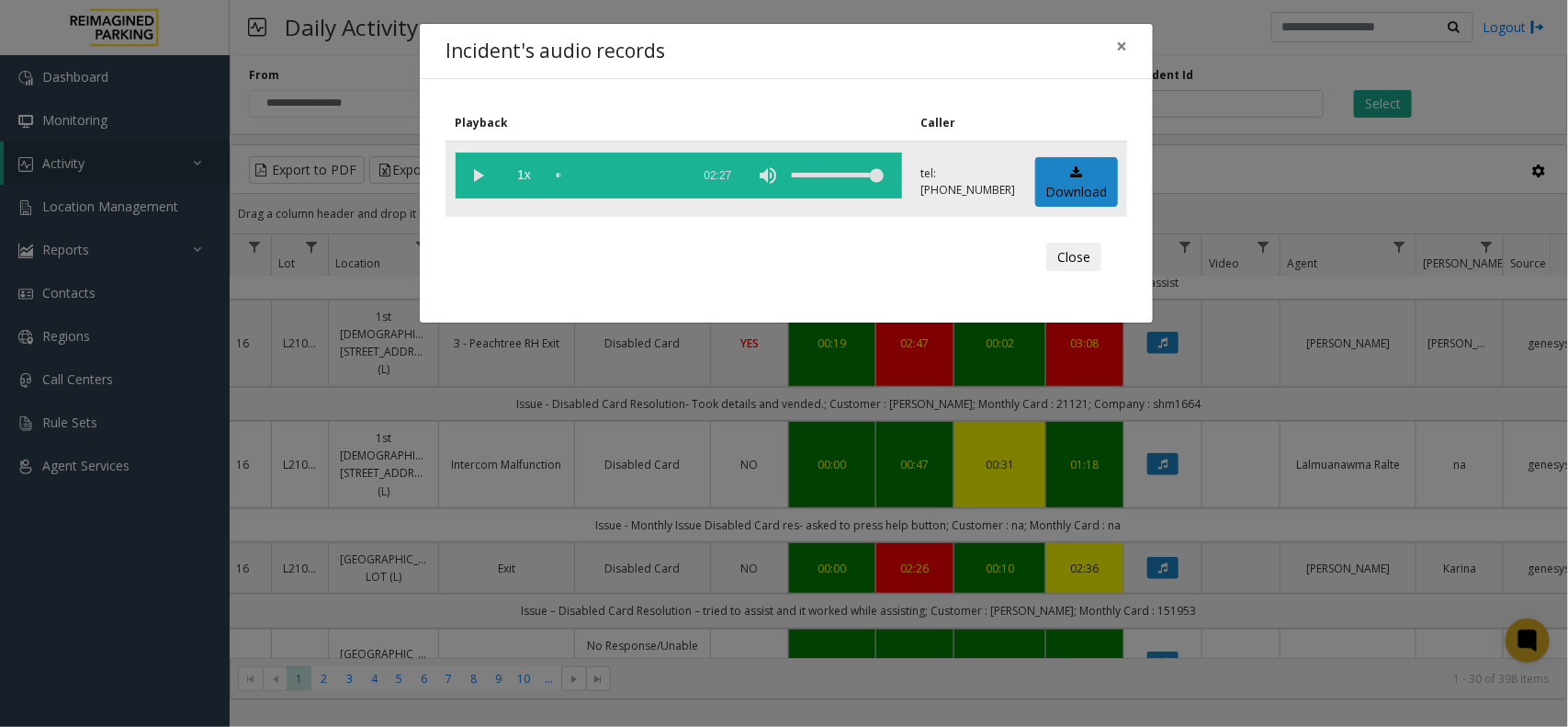
click at [461, 182] on vg-play-pause at bounding box center [478, 175] width 46 height 46
click at [575, 173] on div "scrub bar" at bounding box center [619, 175] width 125 height 46
click at [584, 171] on div "scrub bar" at bounding box center [619, 175] width 125 height 46
click at [582, 171] on div "scrub bar" at bounding box center [619, 175] width 125 height 46
click at [575, 171] on div "scrub bar" at bounding box center [619, 175] width 125 height 46
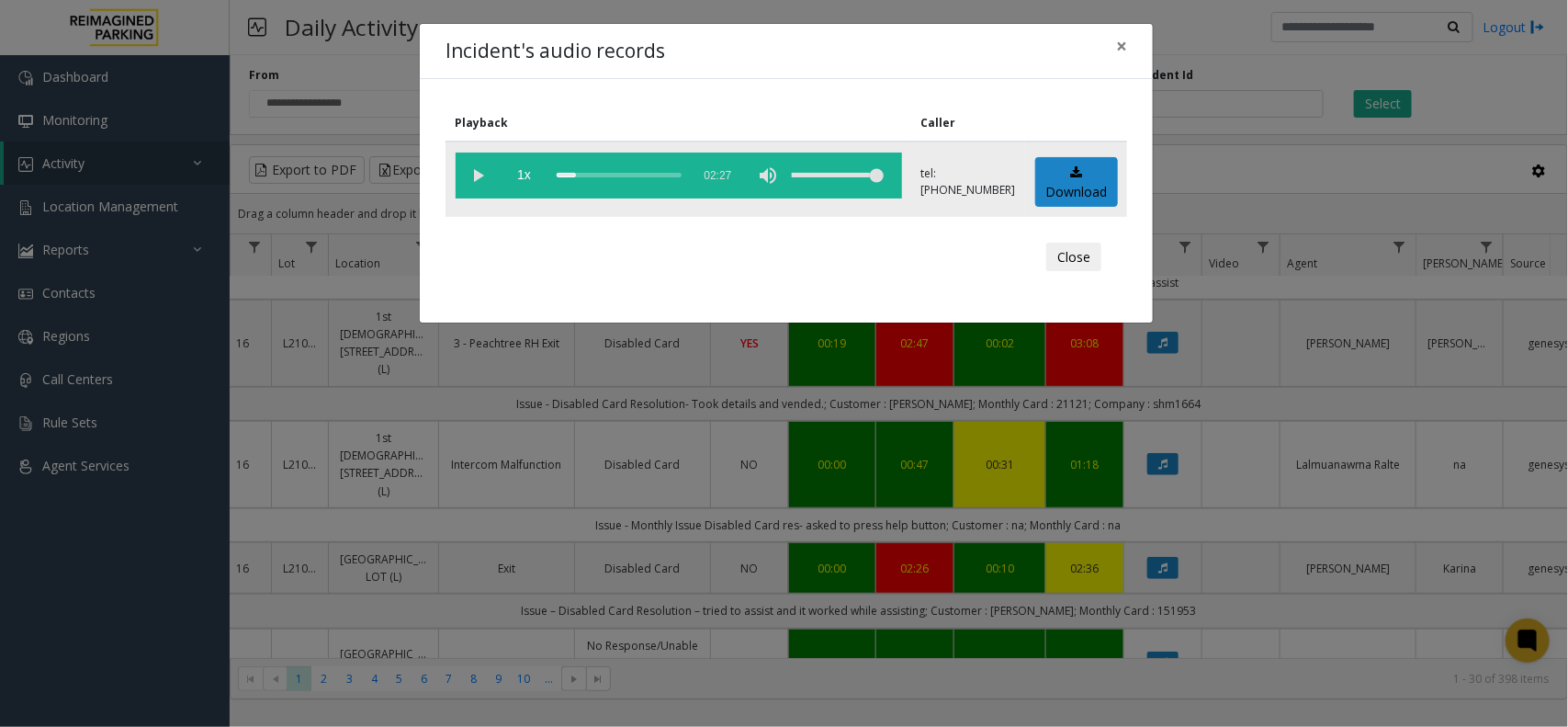
click at [581, 172] on div "scrub bar" at bounding box center [619, 175] width 125 height 46
click at [590, 172] on div "scrub bar" at bounding box center [619, 175] width 125 height 46
click at [599, 170] on div "scrub bar" at bounding box center [619, 175] width 125 height 46
click at [604, 171] on div "scrub bar" at bounding box center [619, 175] width 125 height 46
click at [614, 171] on div "scrub bar" at bounding box center [619, 175] width 125 height 46
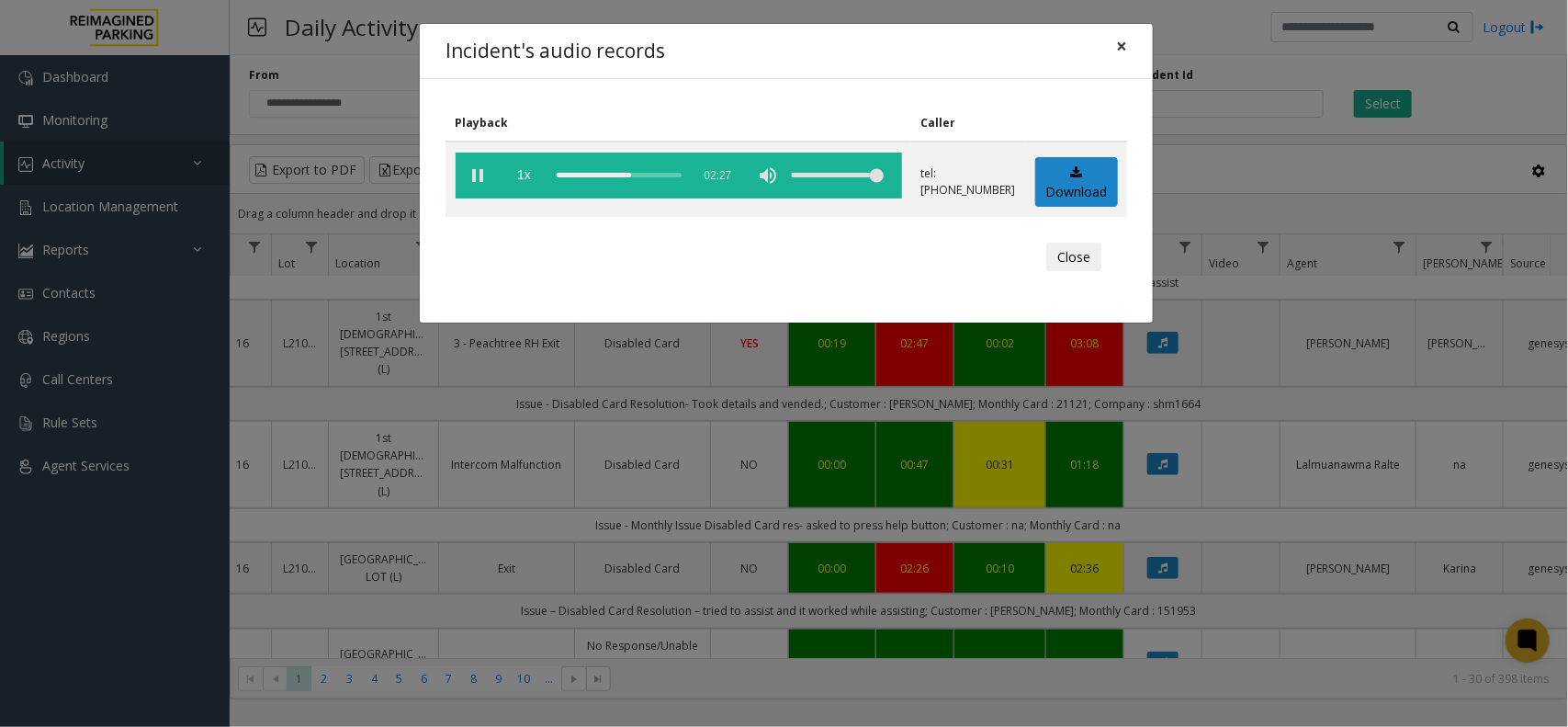
click at [1114, 48] on button "×" at bounding box center [1121, 46] width 37 height 45
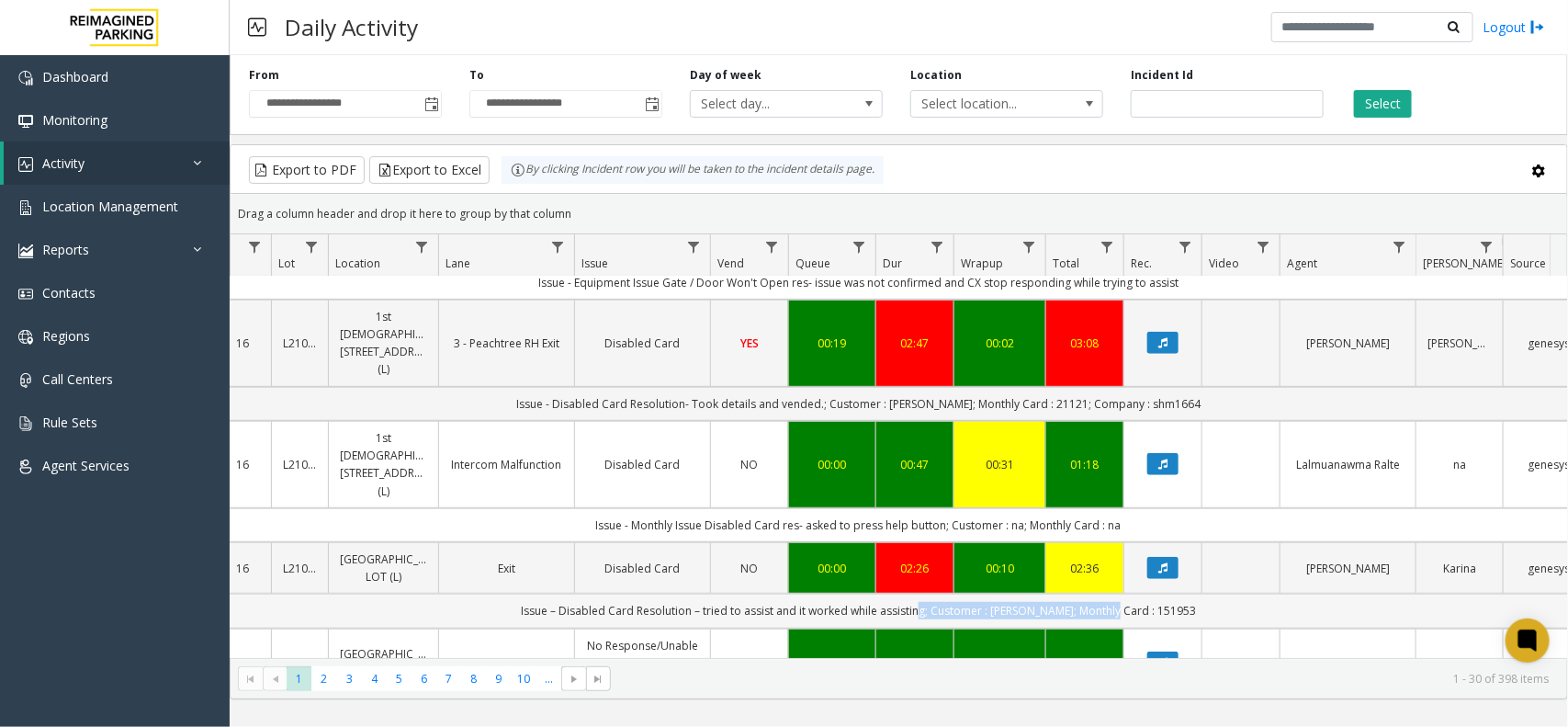
drag, startPoint x: 933, startPoint y: 568, endPoint x: 1123, endPoint y: 573, distance: 190.1
click at [1123, 593] on td "Issue – Disabled Card Resolution – tried to assist and it worked while assistin…" at bounding box center [858, 610] width 1656 height 34
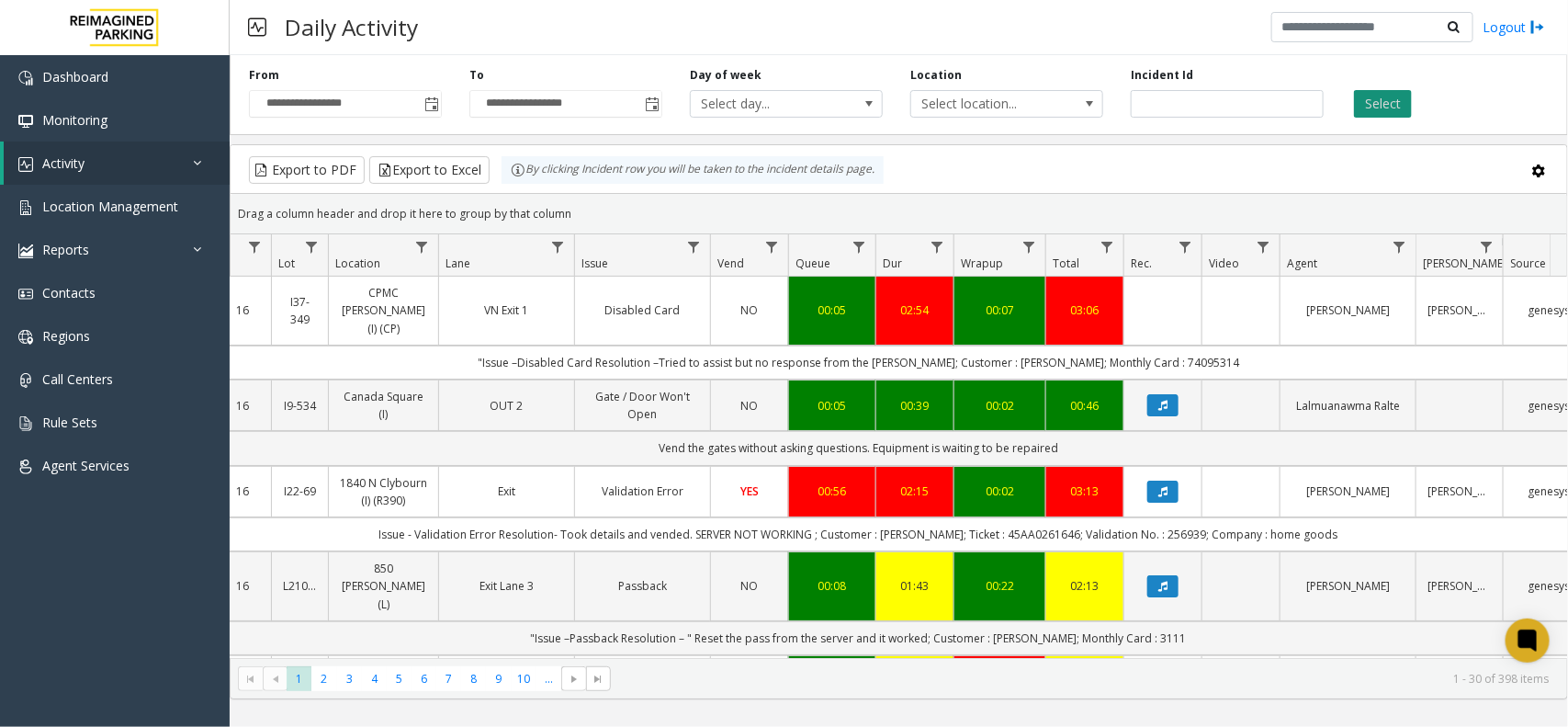
click at [1375, 100] on button "Select" at bounding box center [1384, 103] width 58 height 27
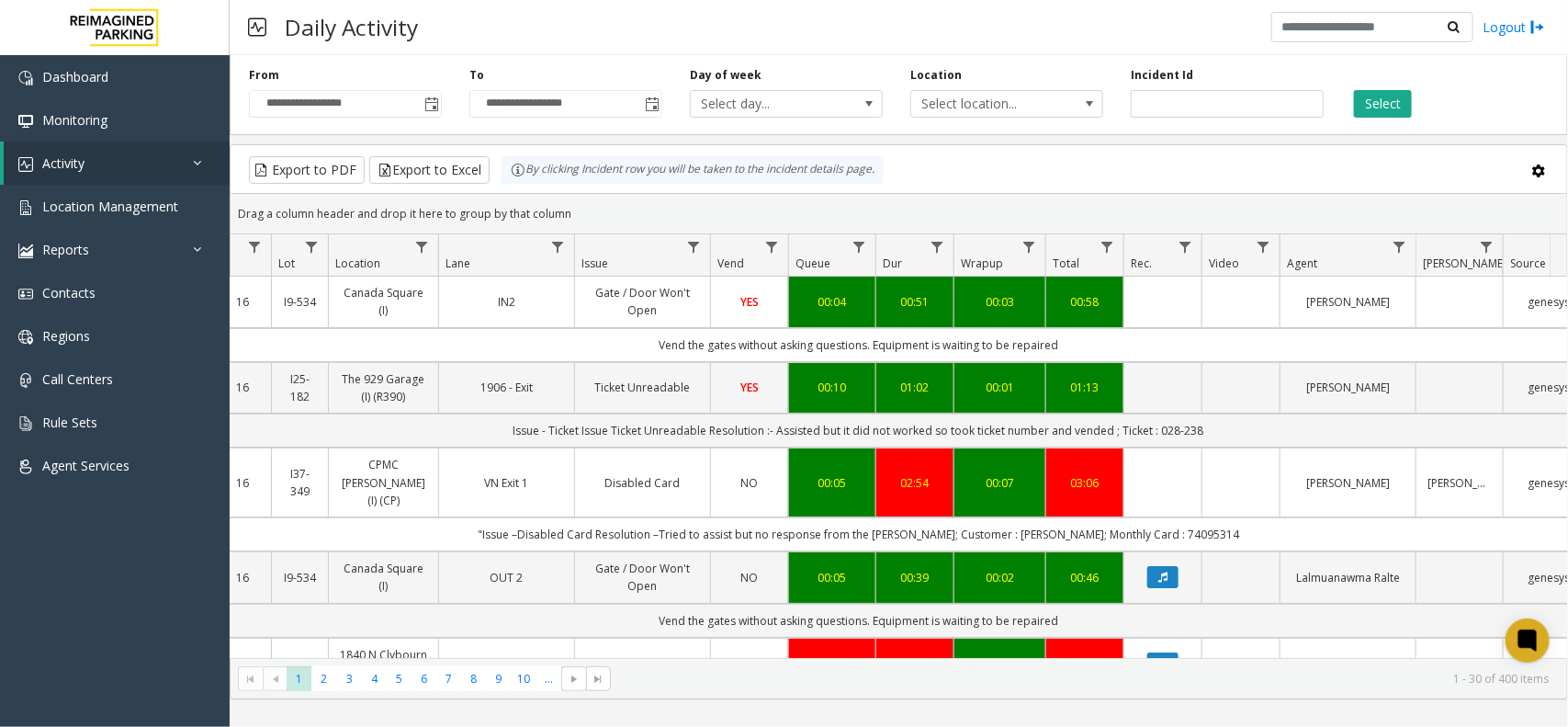
click at [902, 519] on td ""Issue –Disabled Card Resolution –Tried to assist but no response from the park…" at bounding box center [858, 534] width 1656 height 34
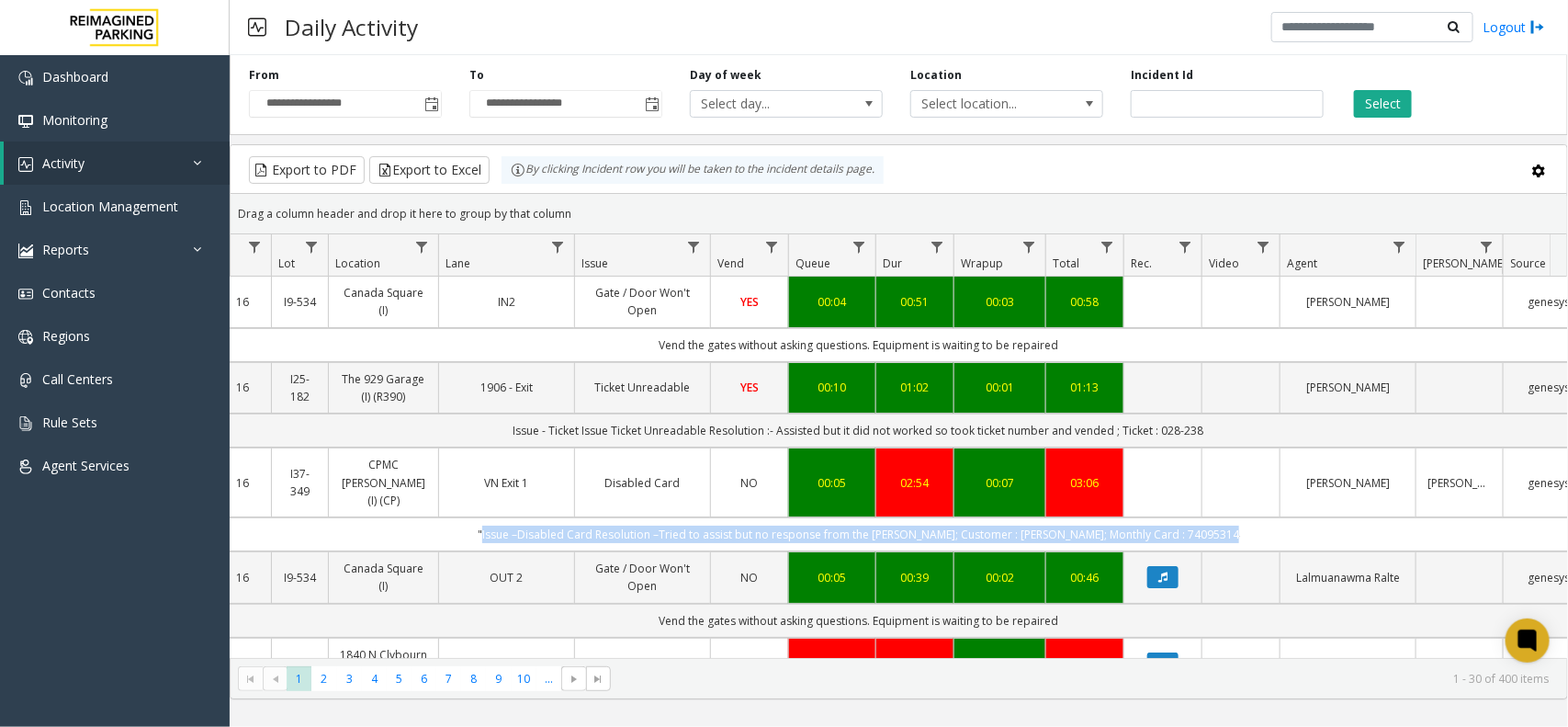
click at [902, 519] on td ""Issue –Disabled Card Resolution –Tried to assist but no response from the park…" at bounding box center [858, 534] width 1656 height 34
drag, startPoint x: 902, startPoint y: 519, endPoint x: 1034, endPoint y: 539, distance: 133.5
click at [1043, 524] on td ""Issue –Disabled Card Resolution –Tried to assist but no response from the park…" at bounding box center [858, 534] width 1656 height 34
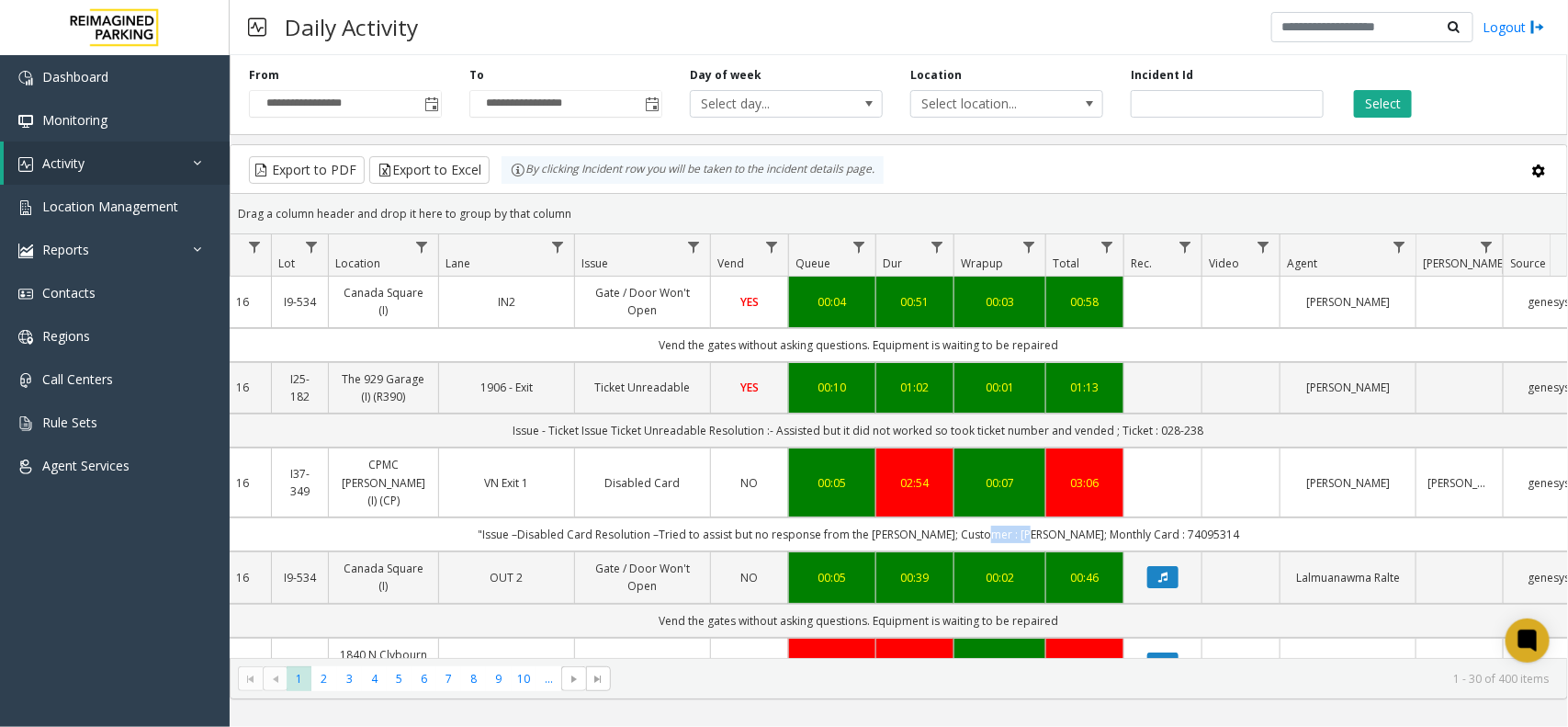
click at [1043, 524] on td ""Issue –Disabled Card Resolution –Tried to assist but no response from the park…" at bounding box center [858, 534] width 1656 height 34
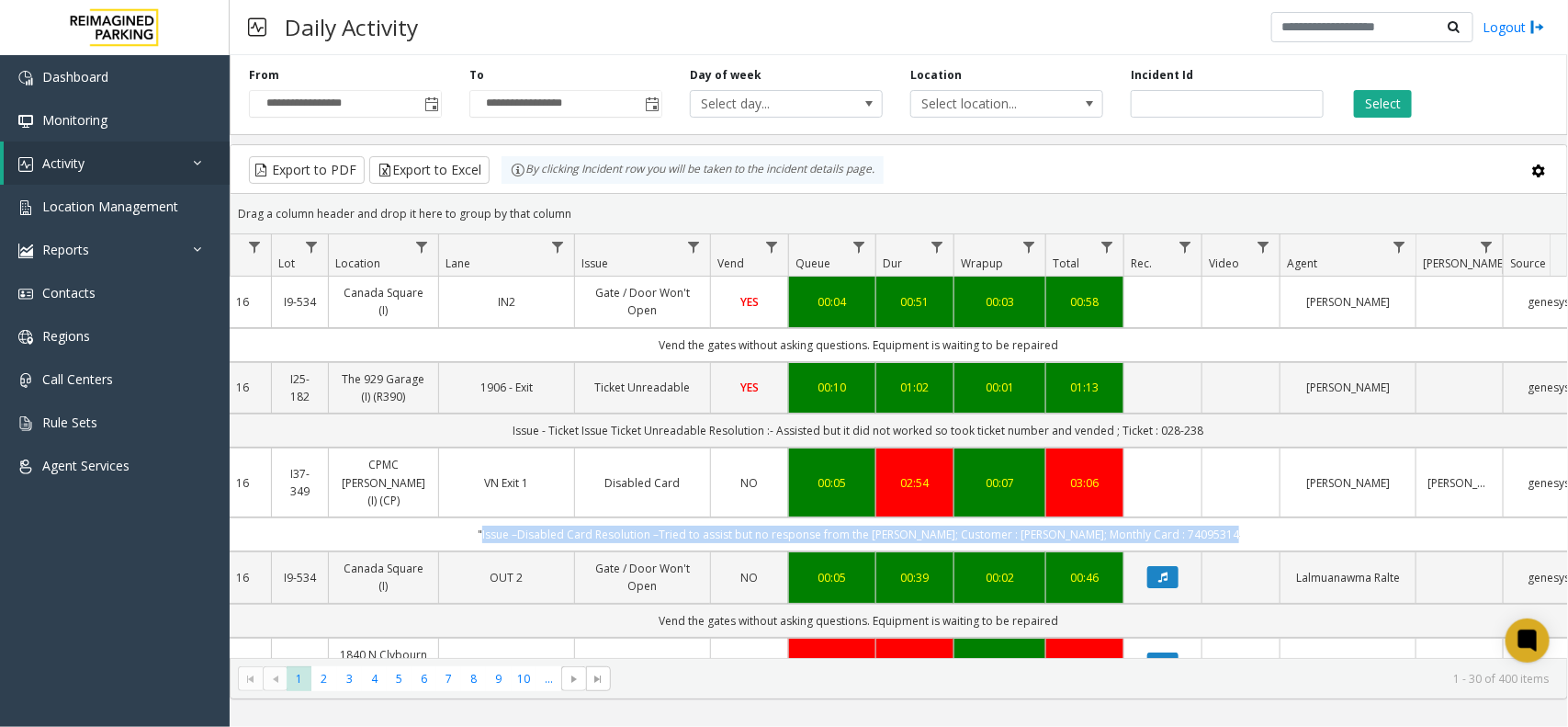
click at [1043, 524] on td ""Issue –Disabled Card Resolution –Tried to assist but no response from the park…" at bounding box center [858, 534] width 1656 height 34
click at [1372, 99] on button "Select" at bounding box center [1384, 103] width 58 height 27
click at [1153, 533] on td ""Issue –Disabled Card Resolution –Tried to assist but no response from the park…" at bounding box center [858, 534] width 1656 height 34
click at [1153, 527] on td ""Issue –Disabled Card Resolution –Tried to assist but no response from the park…" at bounding box center [858, 534] width 1656 height 34
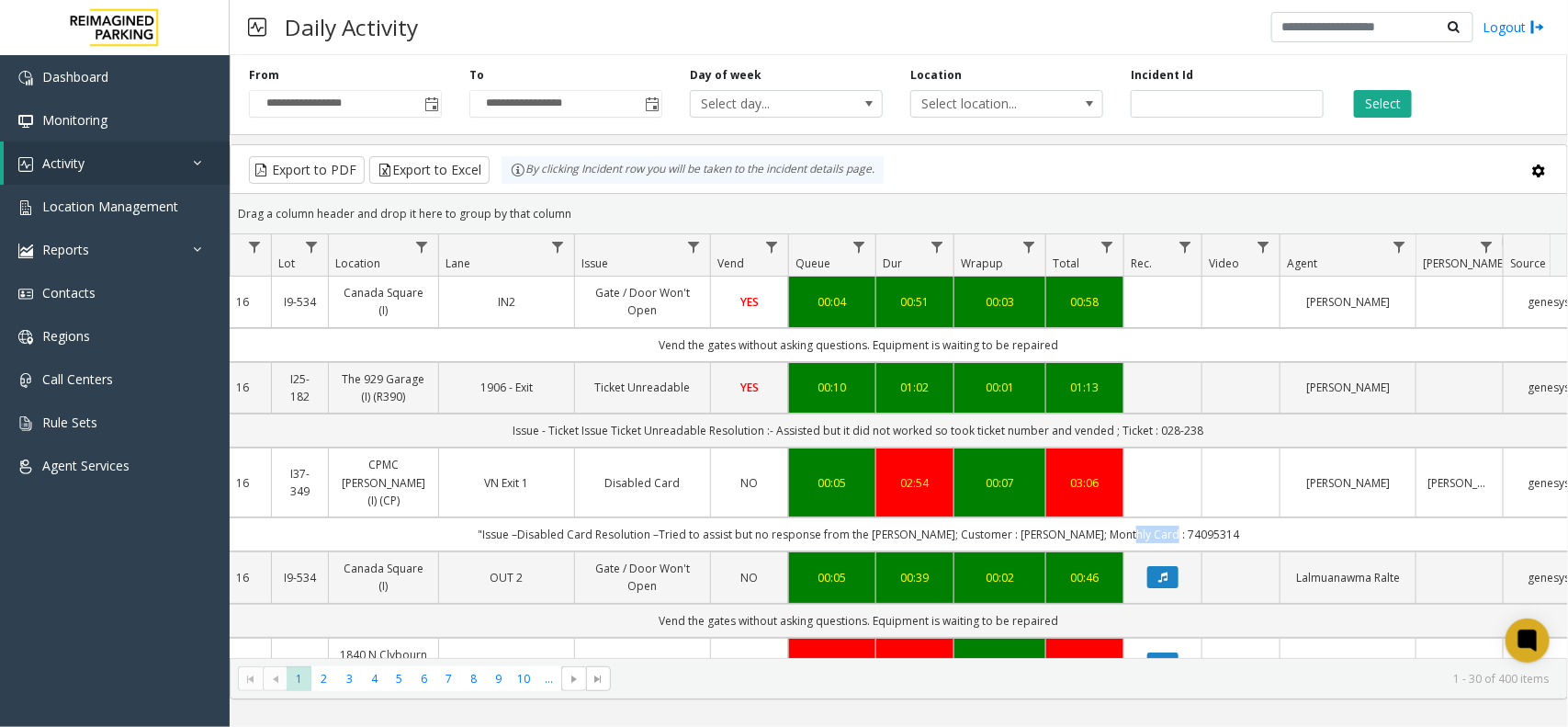
click at [1153, 527] on td ""Issue –Disabled Card Resolution –Tried to assist but no response from the park…" at bounding box center [858, 534] width 1656 height 34
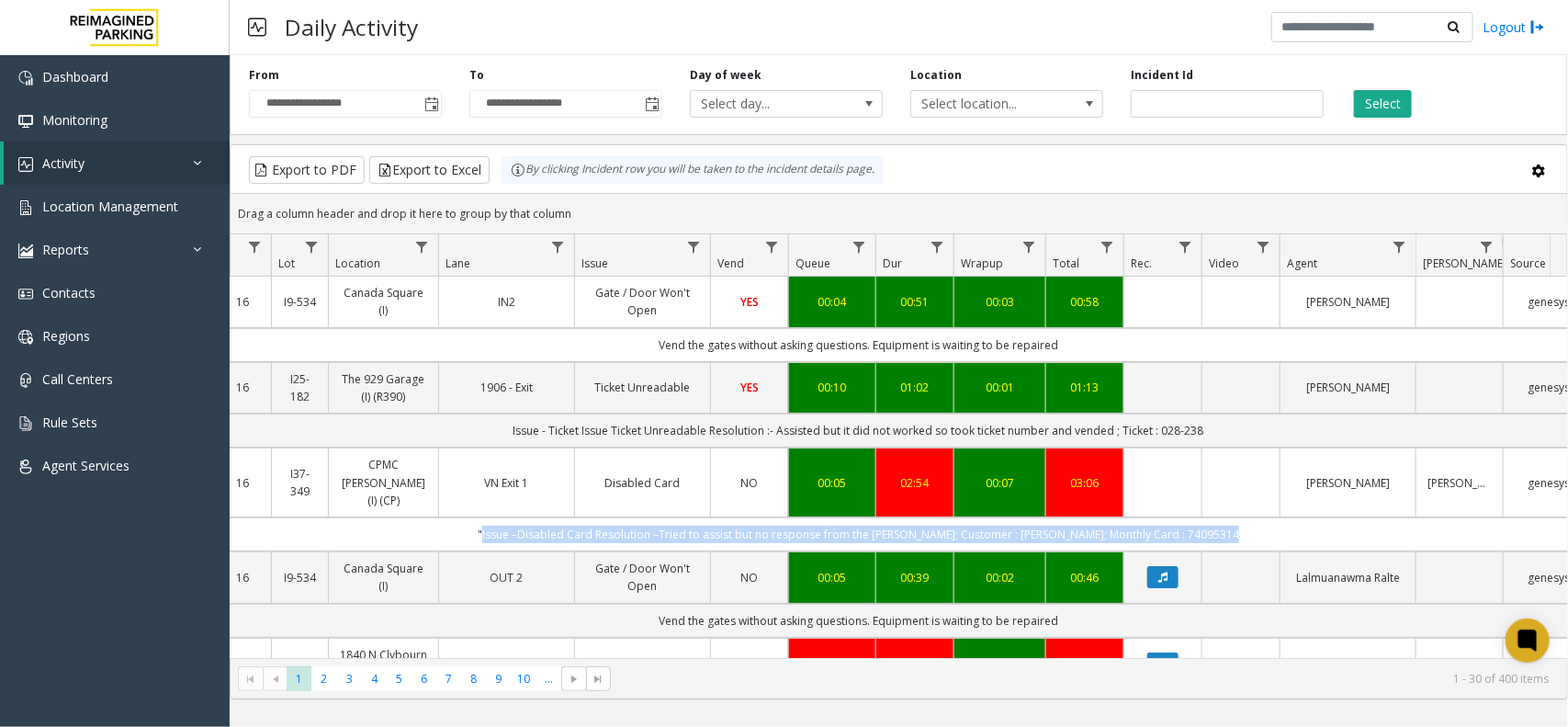
click at [1153, 527] on td ""Issue –Disabled Card Resolution –Tried to assist but no response from the park…" at bounding box center [858, 534] width 1656 height 34
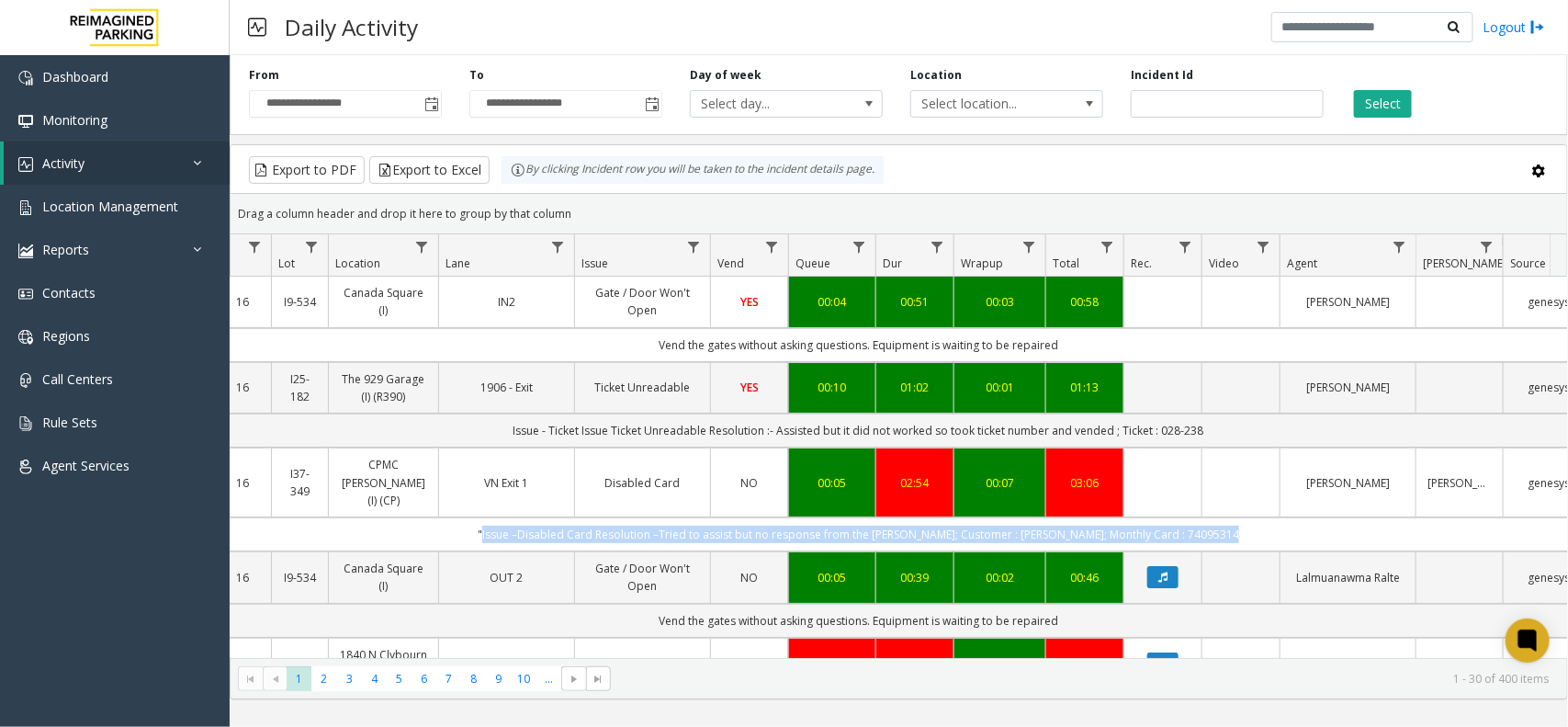
click at [1155, 522] on td ""Issue –Disabled Card Resolution –Tried to assist but no response from the park…" at bounding box center [858, 534] width 1656 height 34
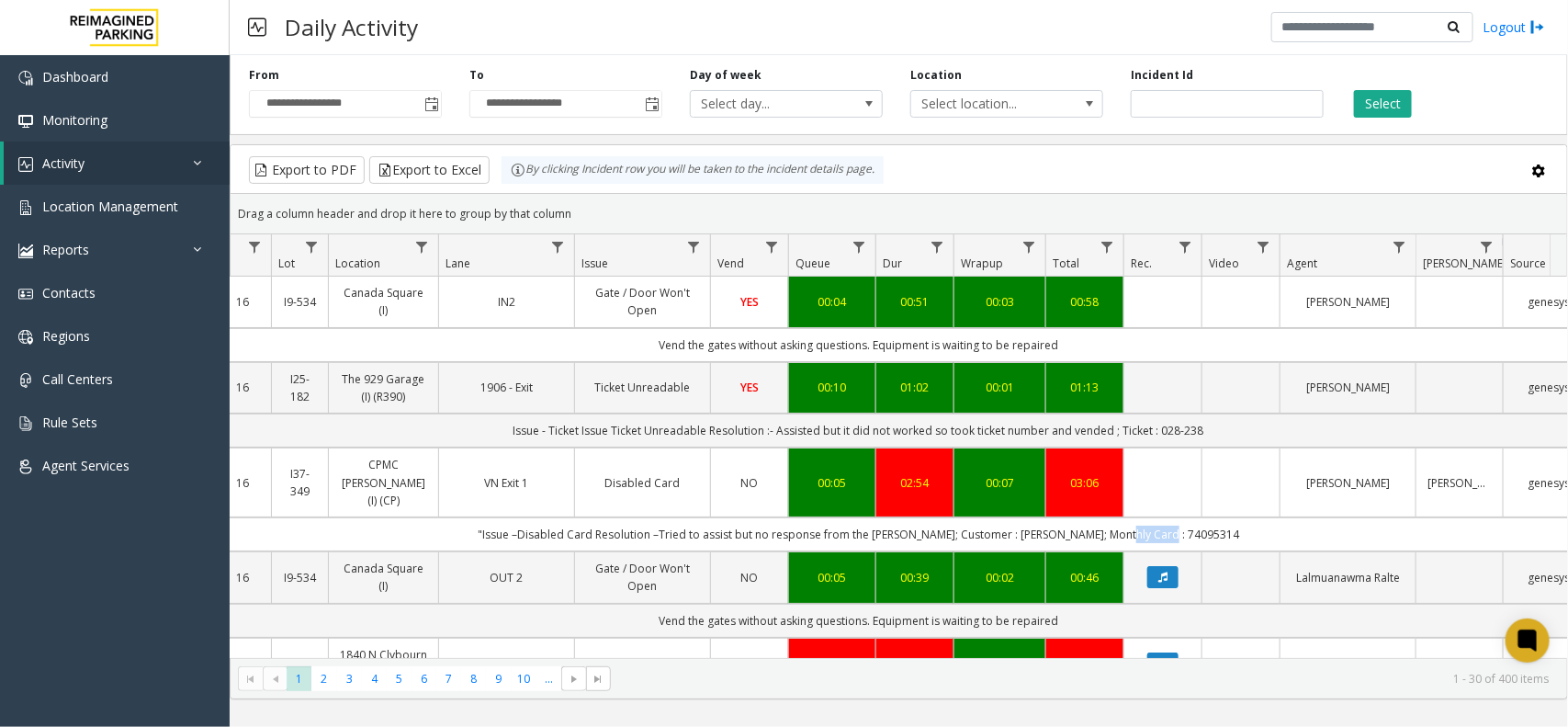
click at [1155, 522] on td ""Issue –Disabled Card Resolution –Tried to assist but no response from the park…" at bounding box center [858, 534] width 1656 height 34
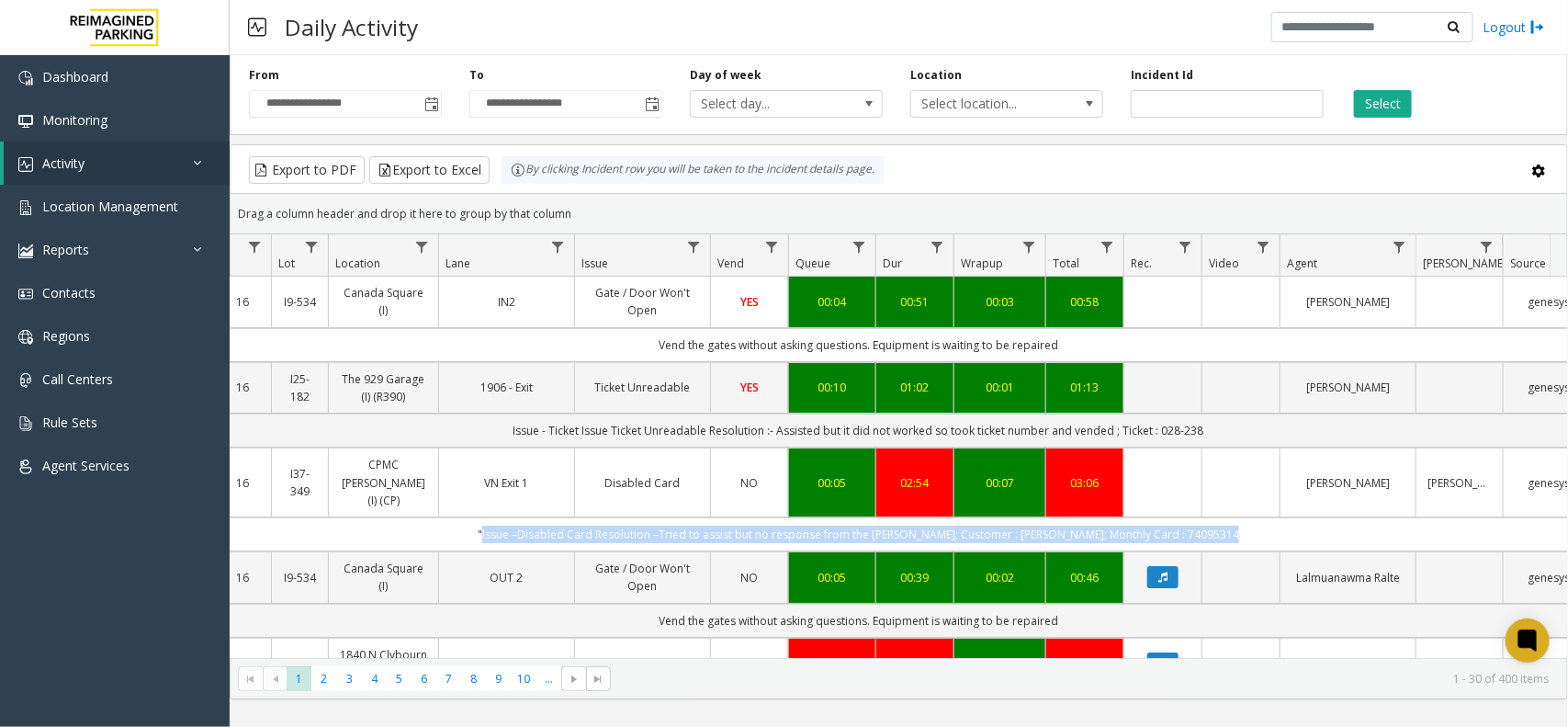
click at [1155, 522] on td ""Issue –Disabled Card Resolution –Tried to assist but no response from the park…" at bounding box center [858, 534] width 1656 height 34
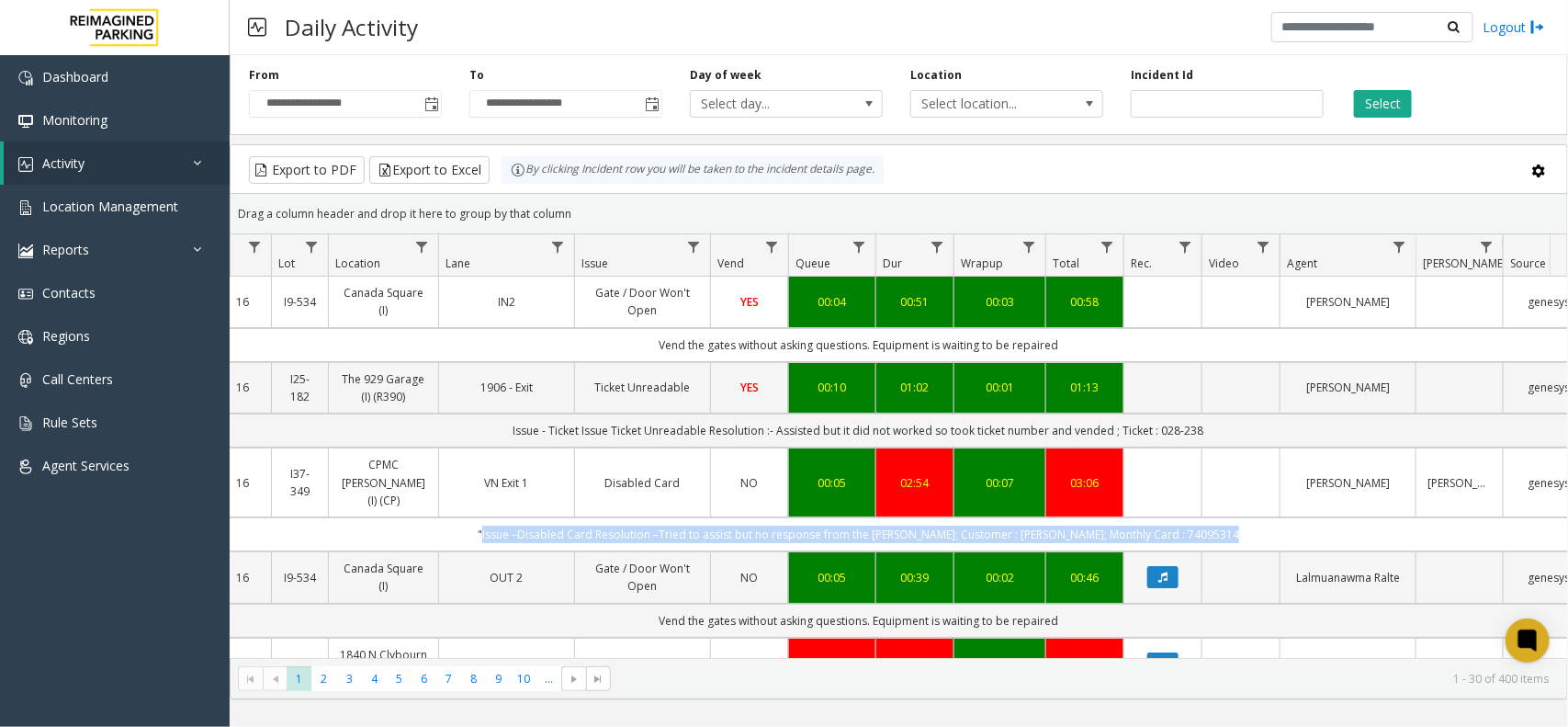
click at [1155, 522] on td ""Issue –Disabled Card Resolution –Tried to assist but no response from the park…" at bounding box center [858, 534] width 1656 height 34
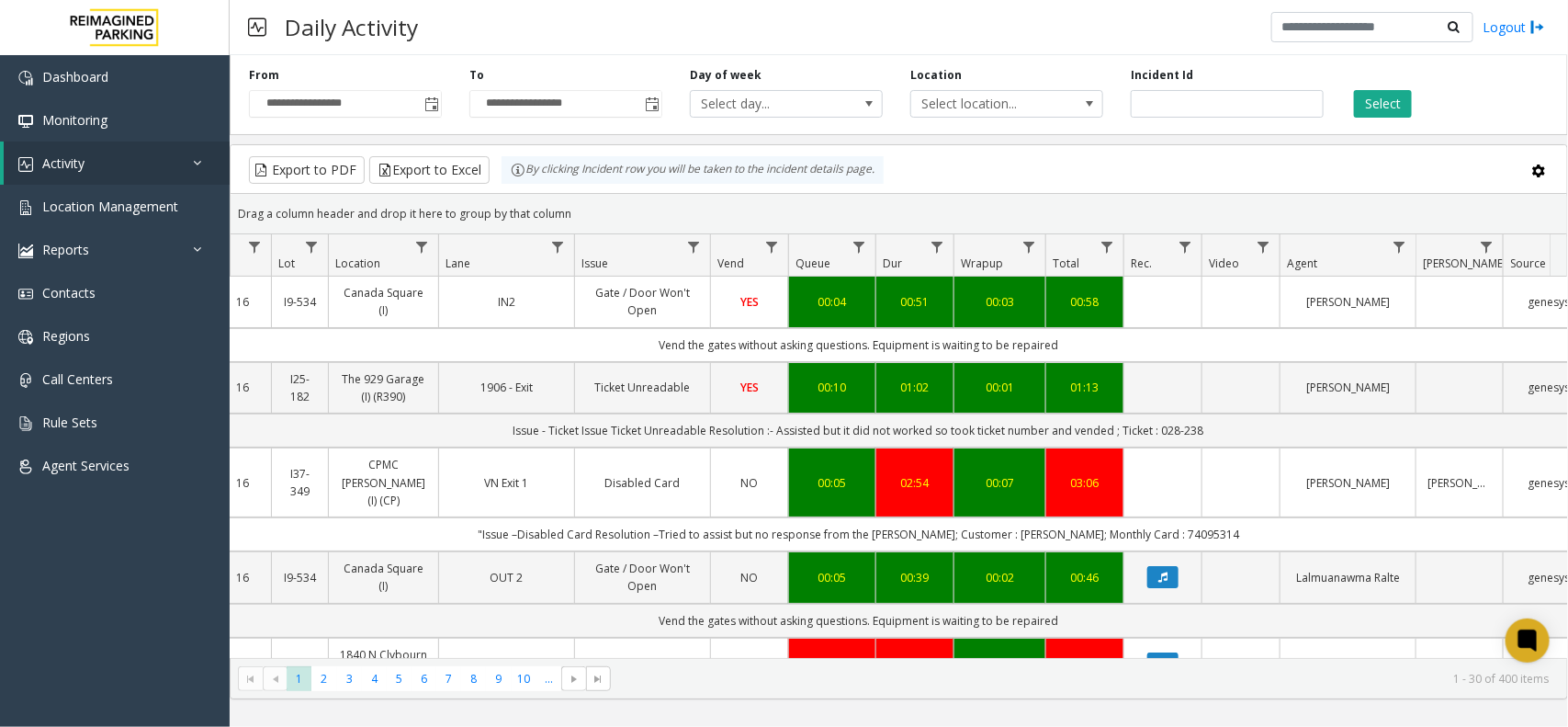
click at [1154, 474] on td "Data table" at bounding box center [1162, 482] width 78 height 70
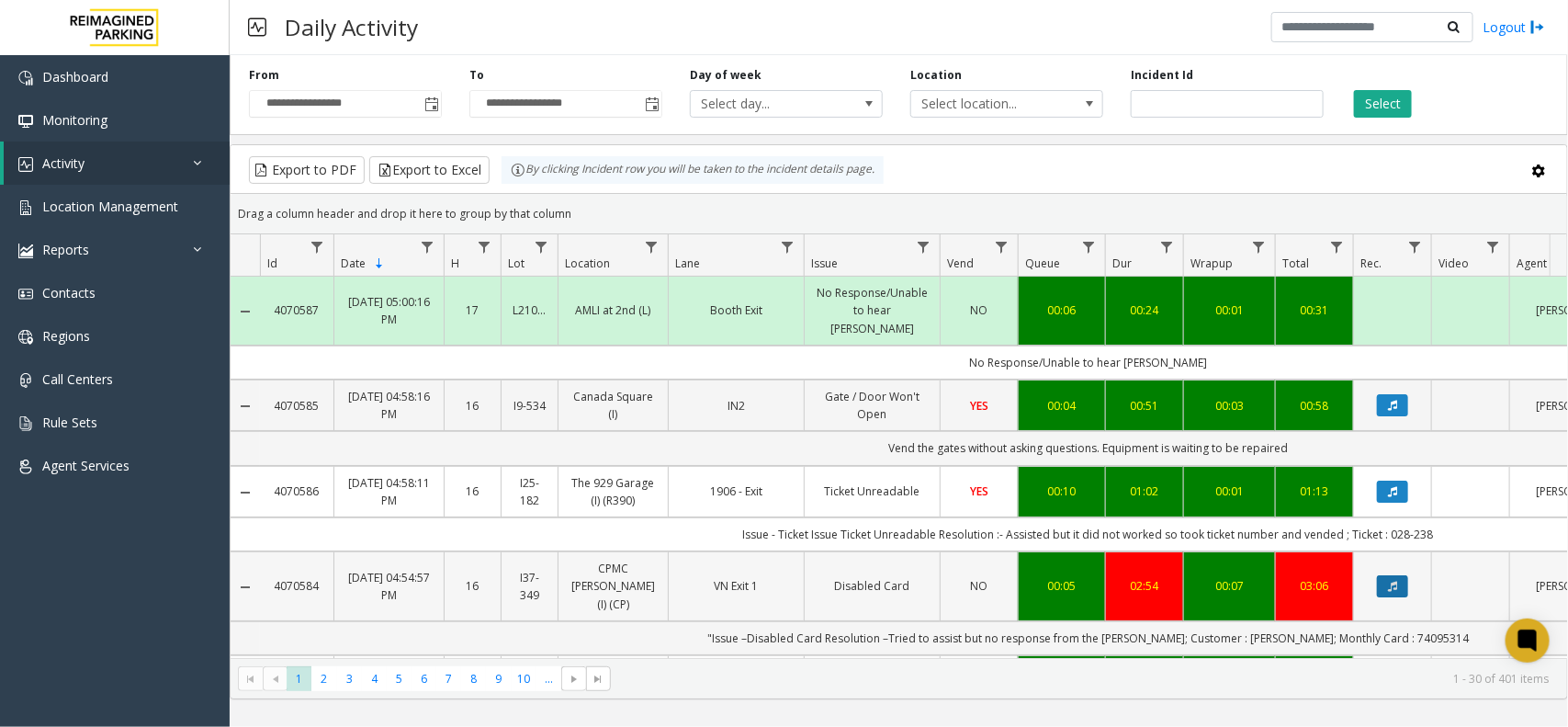
click at [1381, 576] on button "Data table" at bounding box center [1392, 586] width 31 height 22
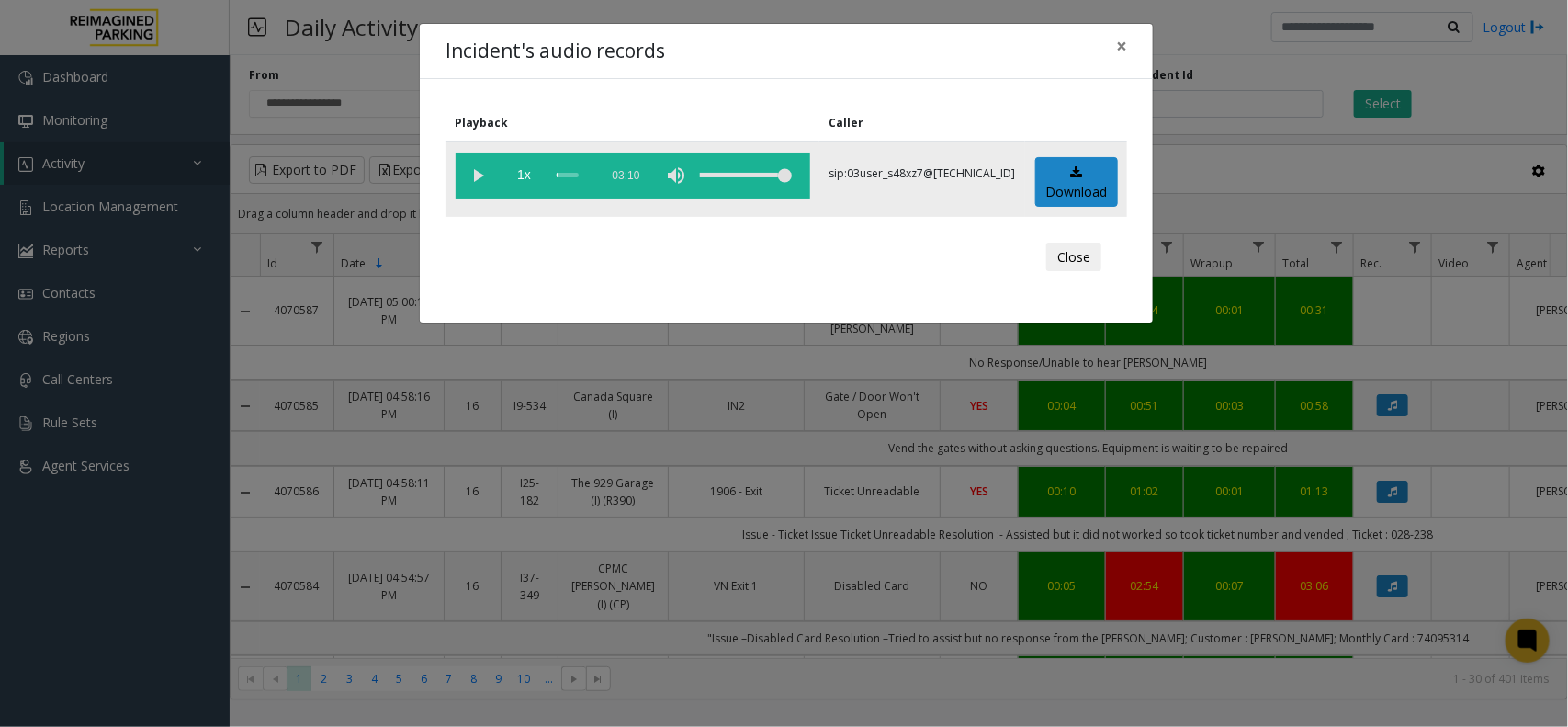
click at [476, 171] on vg-play-pause at bounding box center [478, 175] width 46 height 46
click at [570, 173] on div "scrub bar" at bounding box center [572, 175] width 33 height 46
click at [575, 175] on div "scrub bar" at bounding box center [572, 175] width 33 height 46
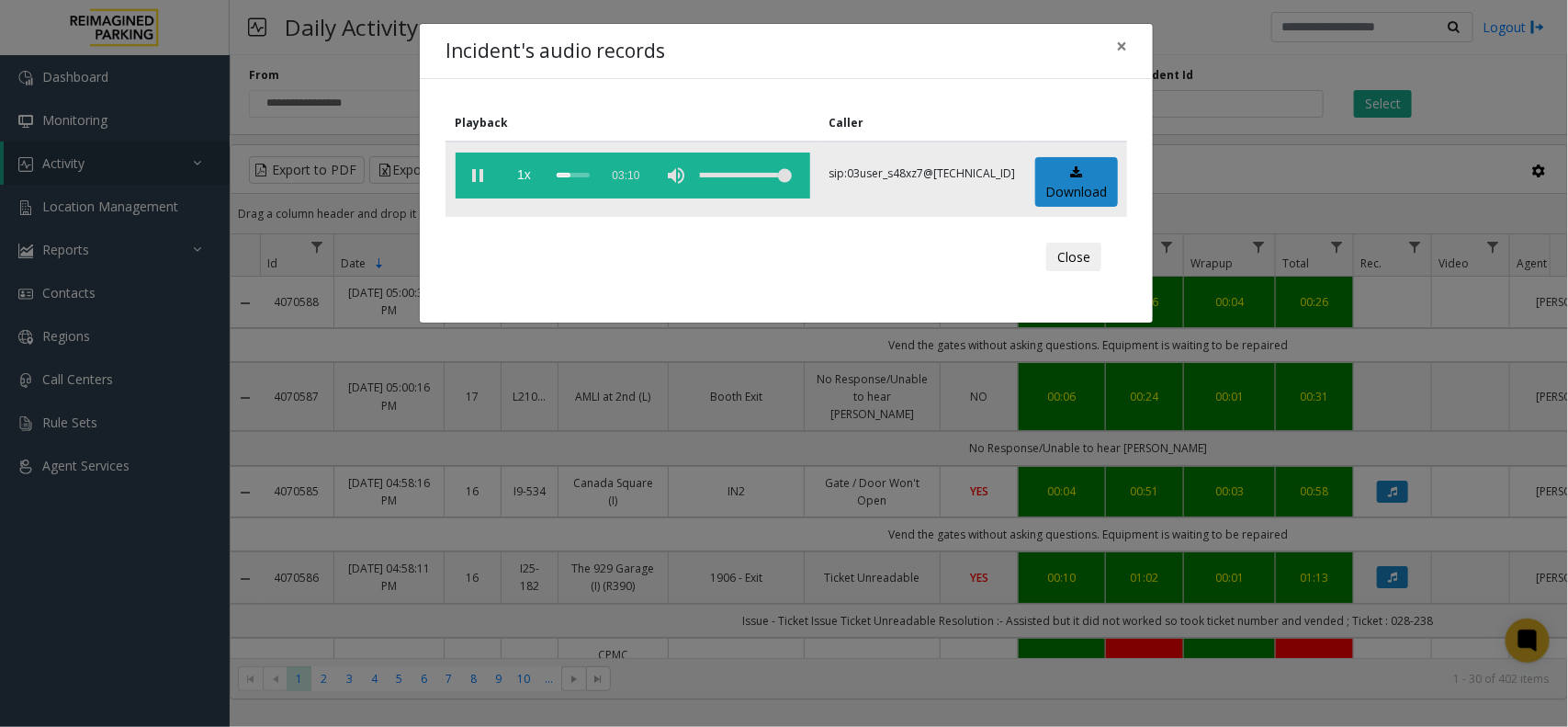
click at [582, 172] on div "scrub bar" at bounding box center [572, 175] width 33 height 46
click at [479, 182] on vg-play-pause at bounding box center [478, 175] width 46 height 46
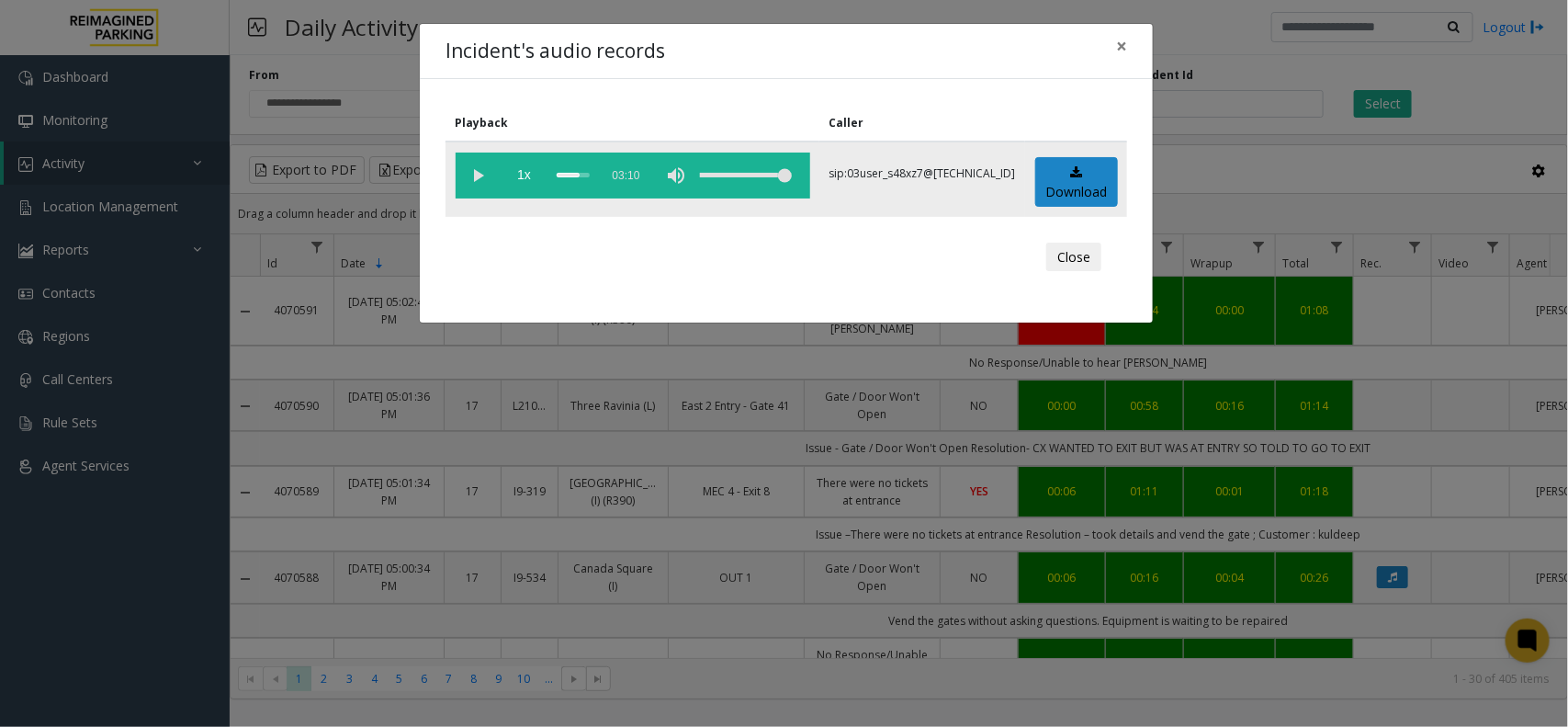
click at [480, 172] on vg-play-pause at bounding box center [478, 175] width 46 height 46
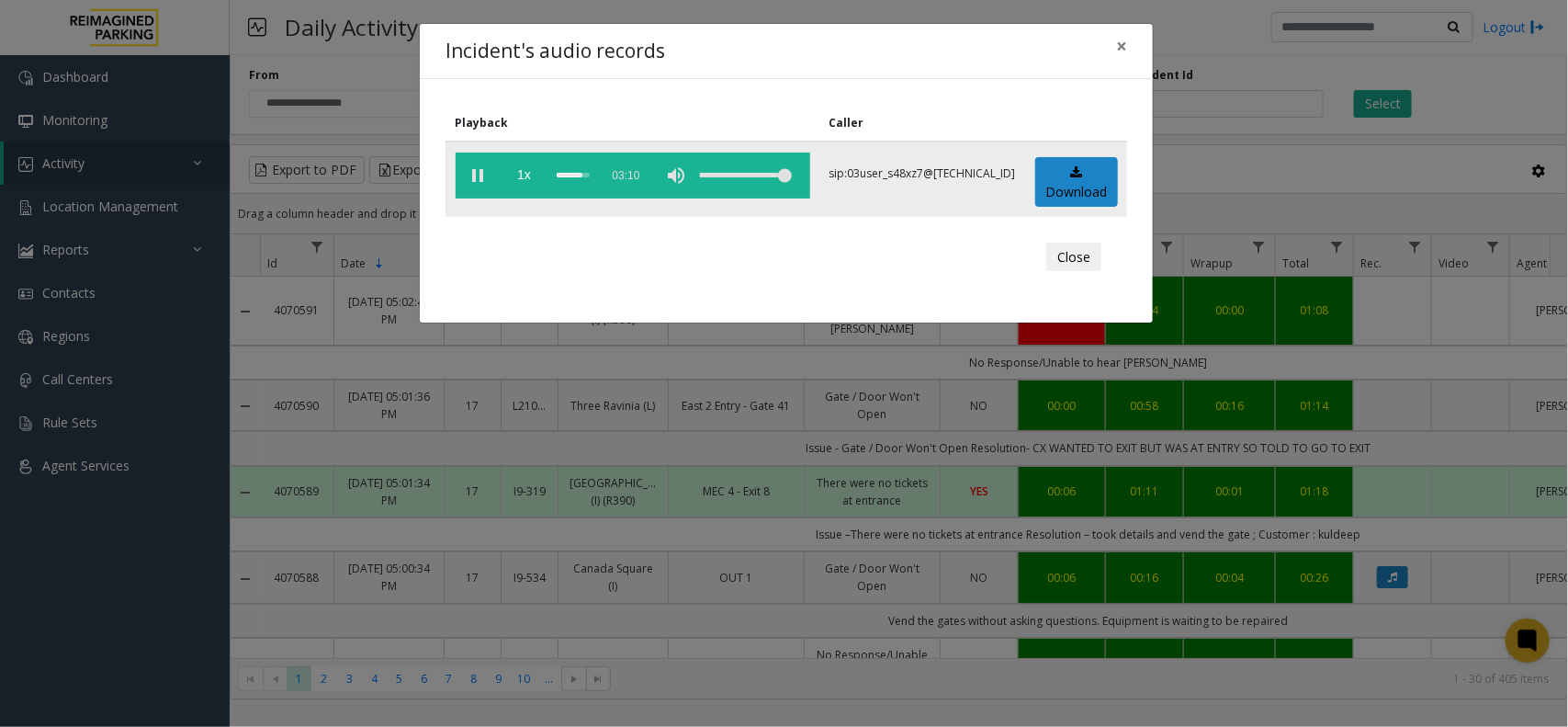
click at [581, 173] on div "scrub bar" at bounding box center [572, 175] width 33 height 46
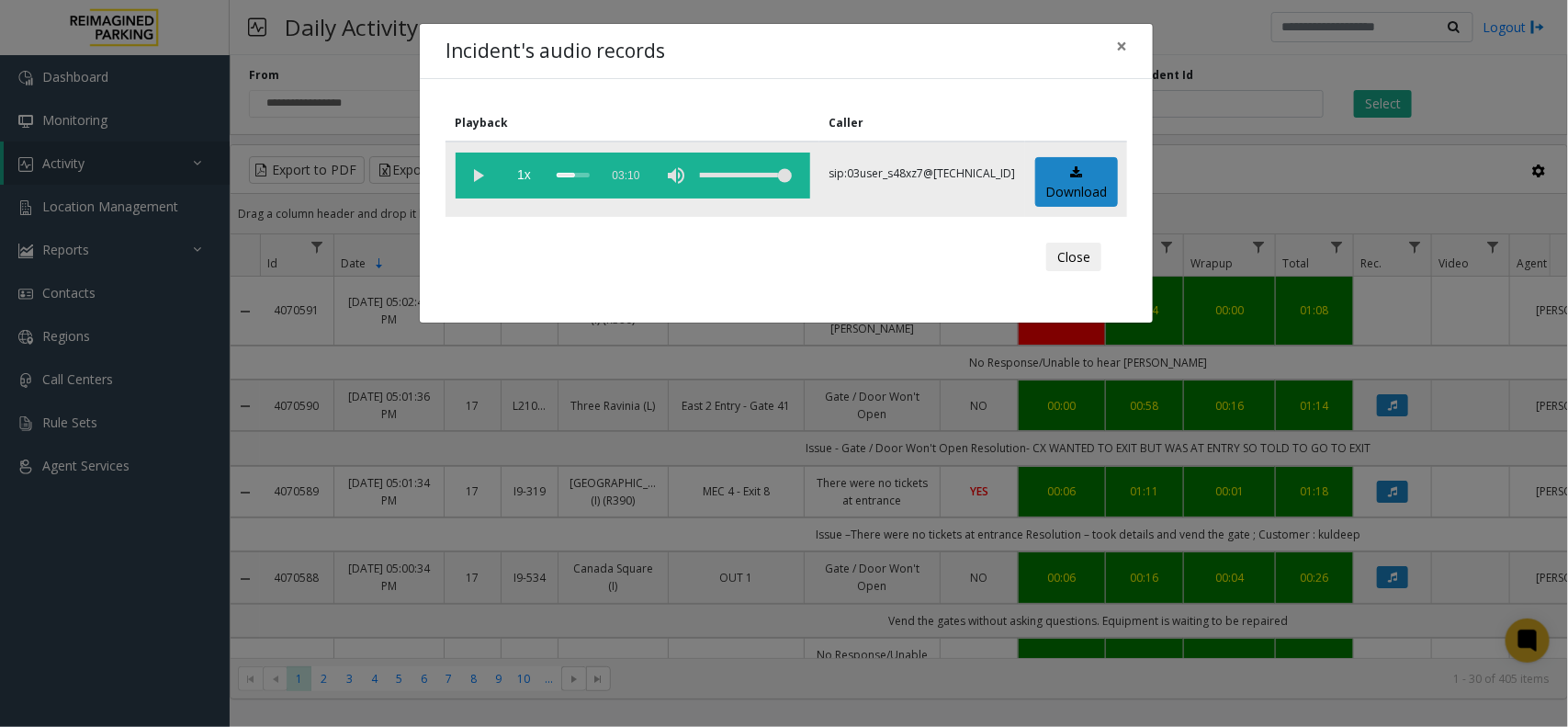
click at [584, 173] on div "scrub bar" at bounding box center [572, 175] width 33 height 46
click at [586, 173] on div "scrub bar" at bounding box center [572, 175] width 33 height 46
drag, startPoint x: 839, startPoint y: 176, endPoint x: 1023, endPoint y: 175, distance: 184.0
click at [1023, 175] on td "sip:03user_s48xz7@67.223.103.47" at bounding box center [922, 180] width 206 height 75
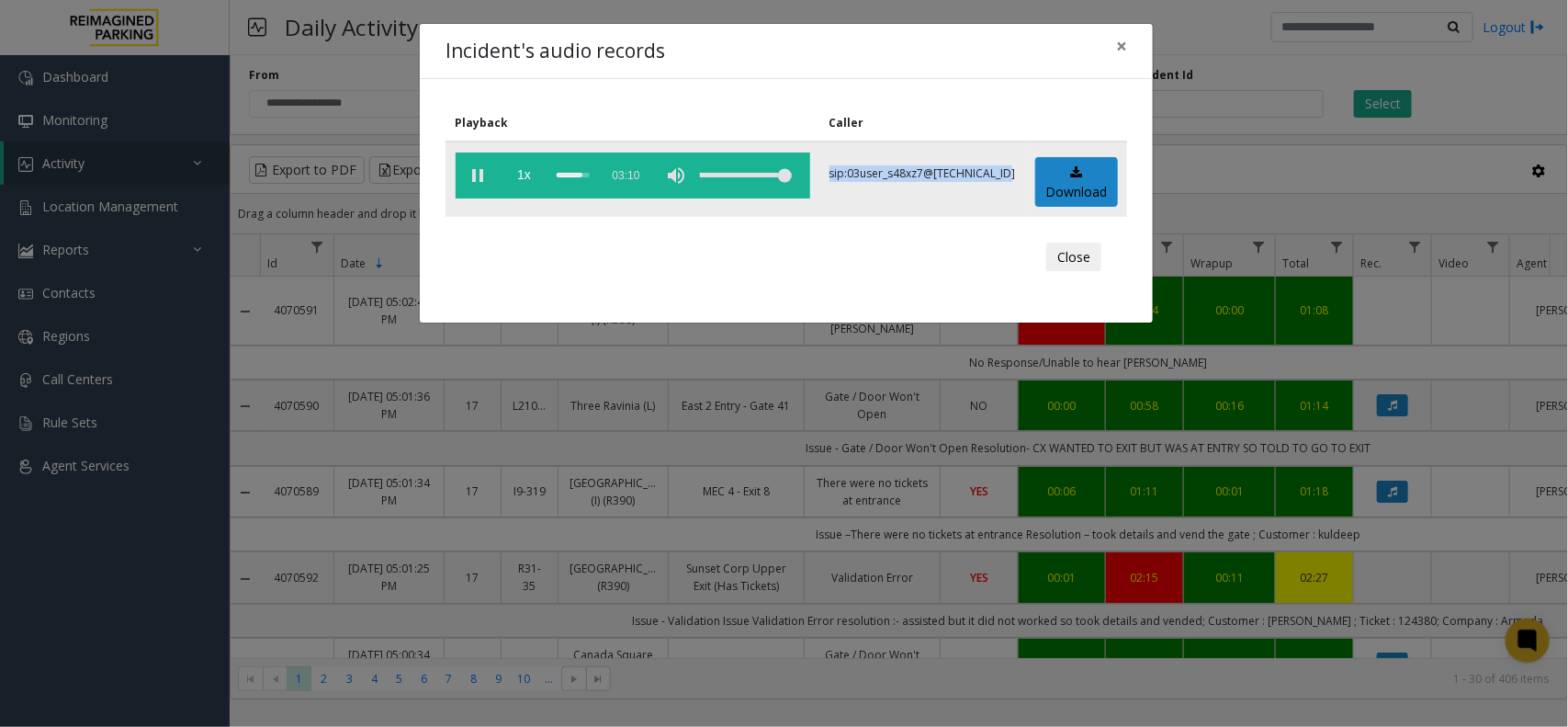
click at [475, 175] on vg-play-pause at bounding box center [478, 175] width 46 height 46
click at [1122, 43] on span "×" at bounding box center [1121, 45] width 11 height 25
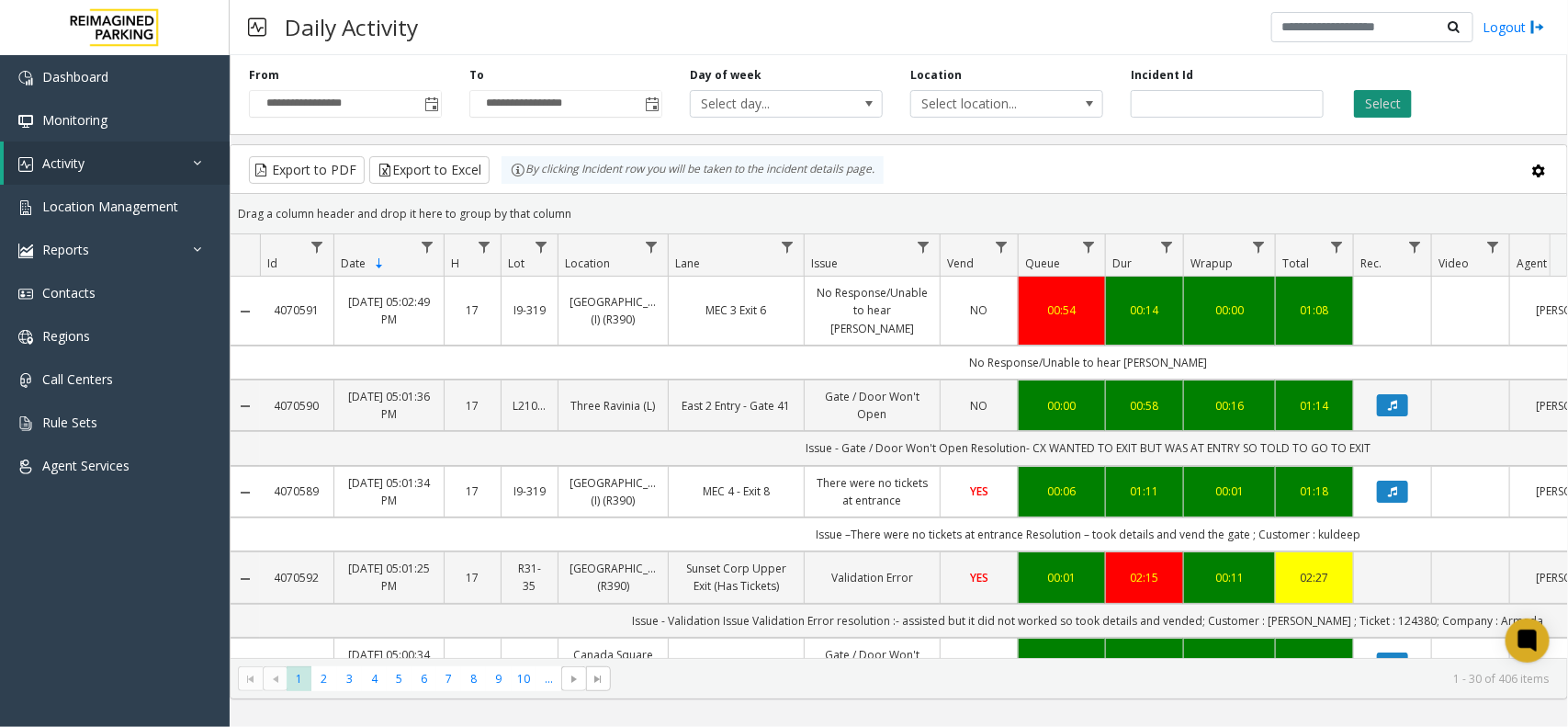
click at [1385, 112] on button "Select" at bounding box center [1384, 103] width 58 height 27
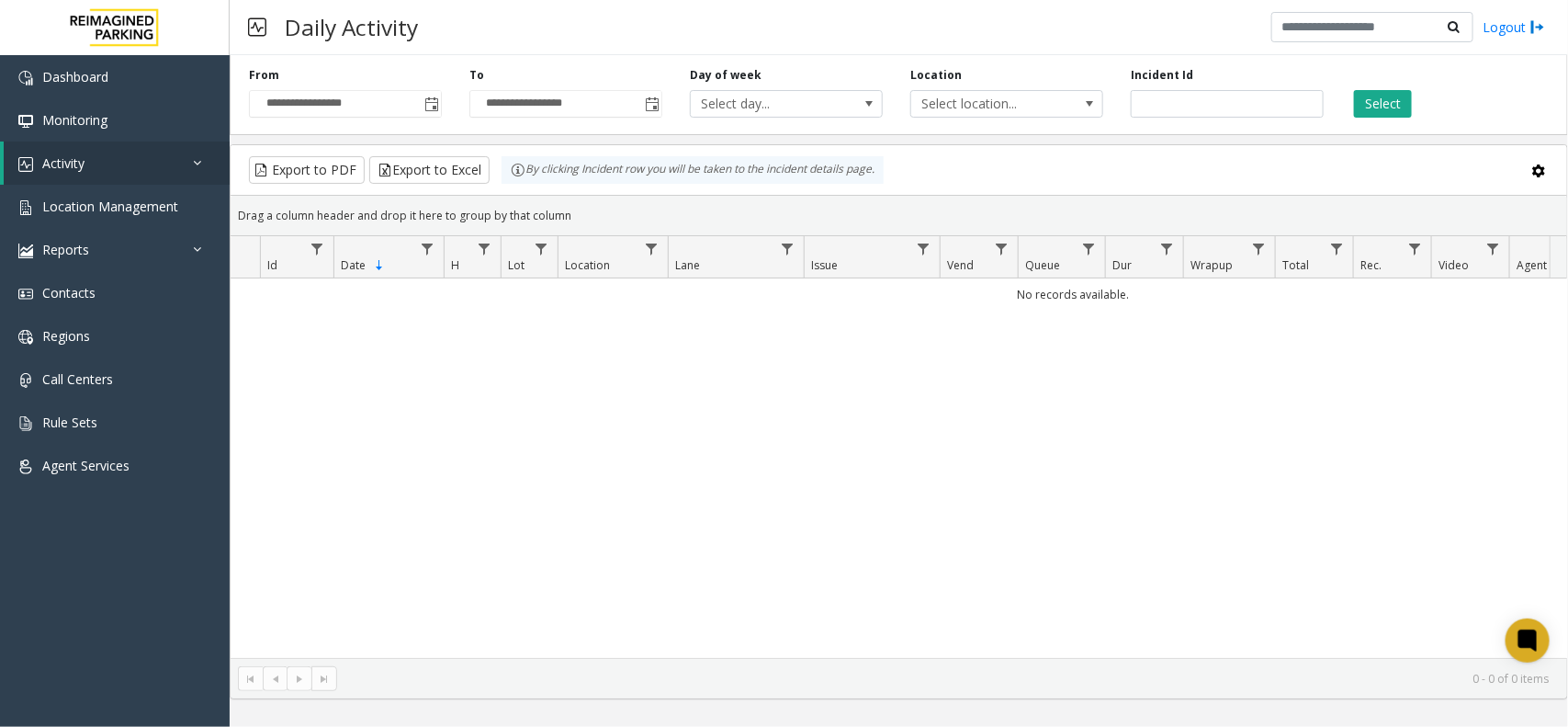
click at [1419, 110] on div "Select" at bounding box center [1448, 92] width 221 height 51
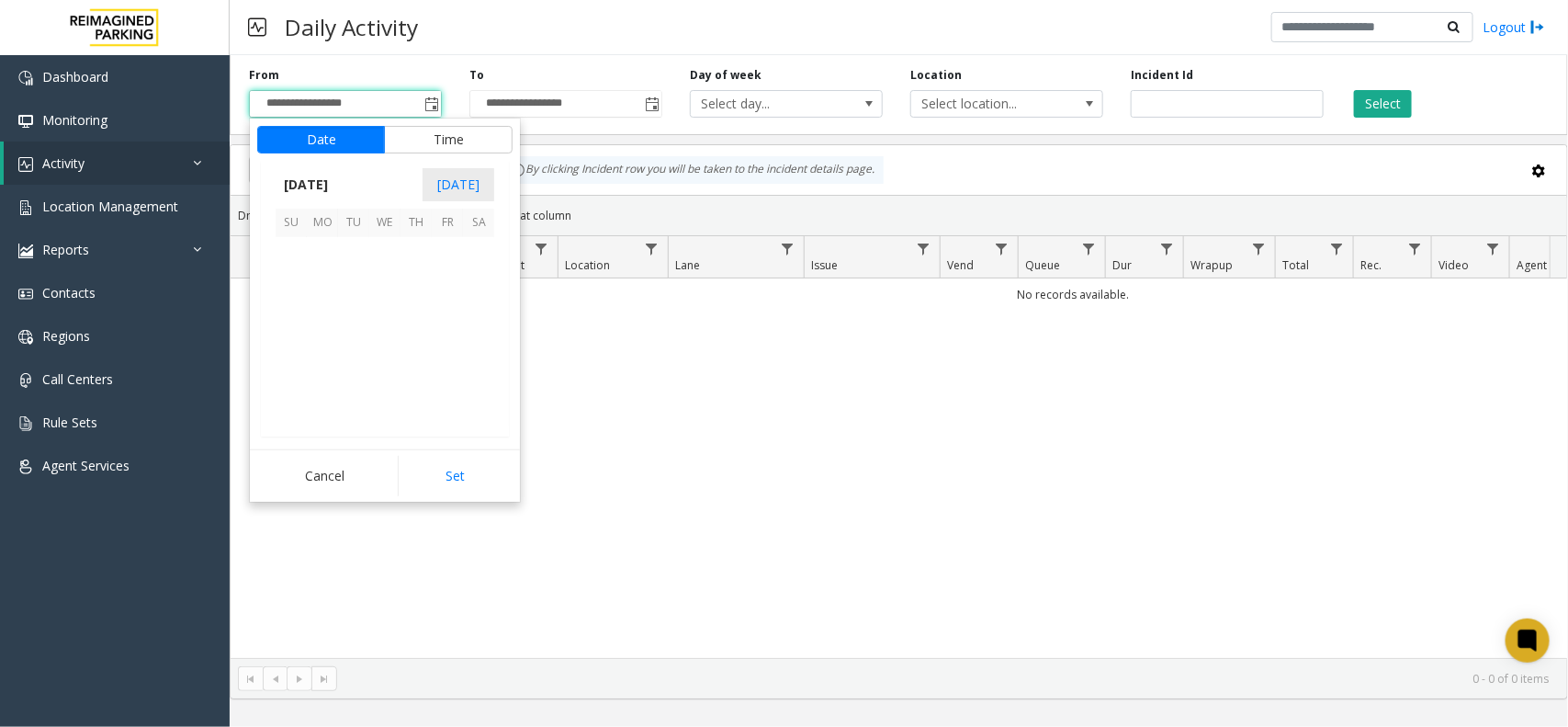
scroll to position [329739, 0]
click at [416, 262] on span "4" at bounding box center [416, 252] width 31 height 31
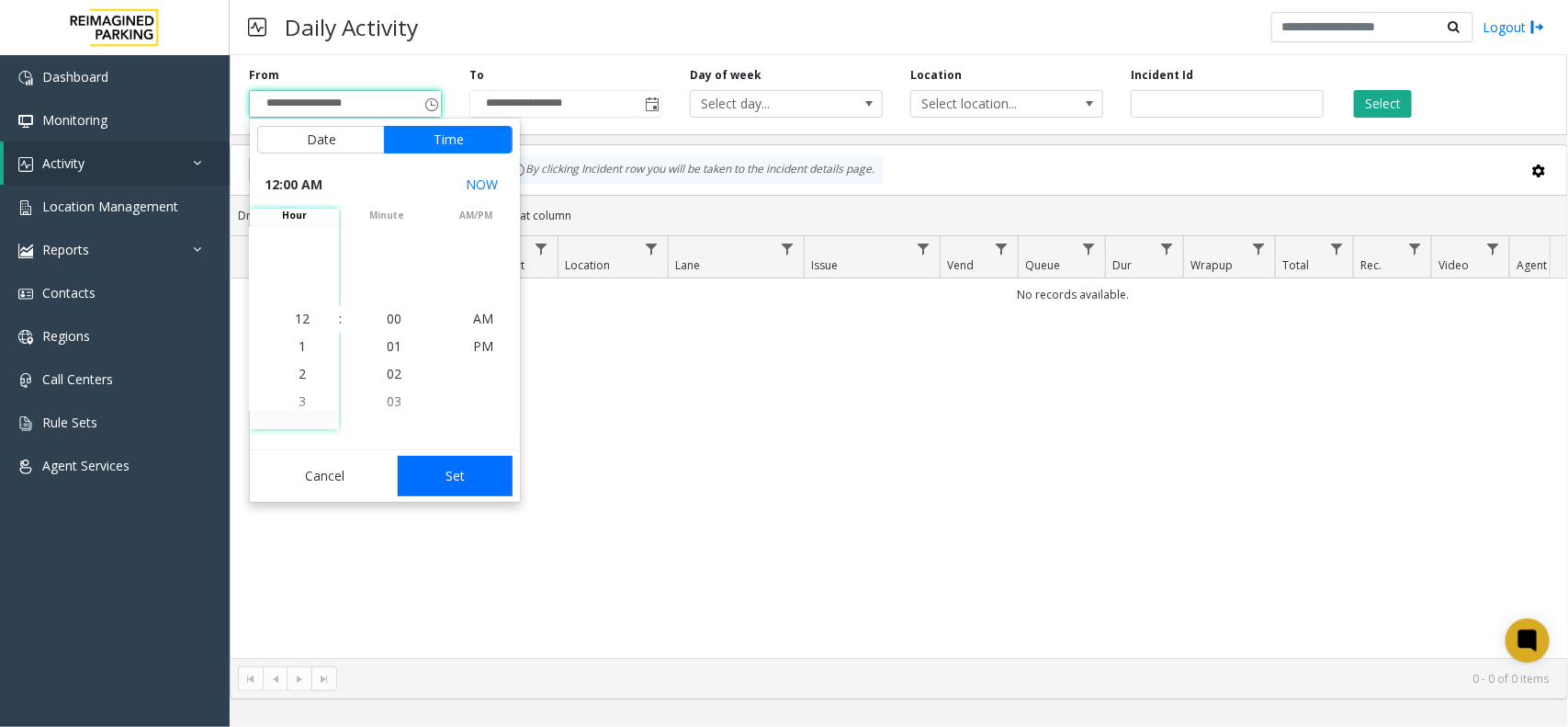
click at [469, 474] on button "Set" at bounding box center [455, 476] width 116 height 40
type input "**********"
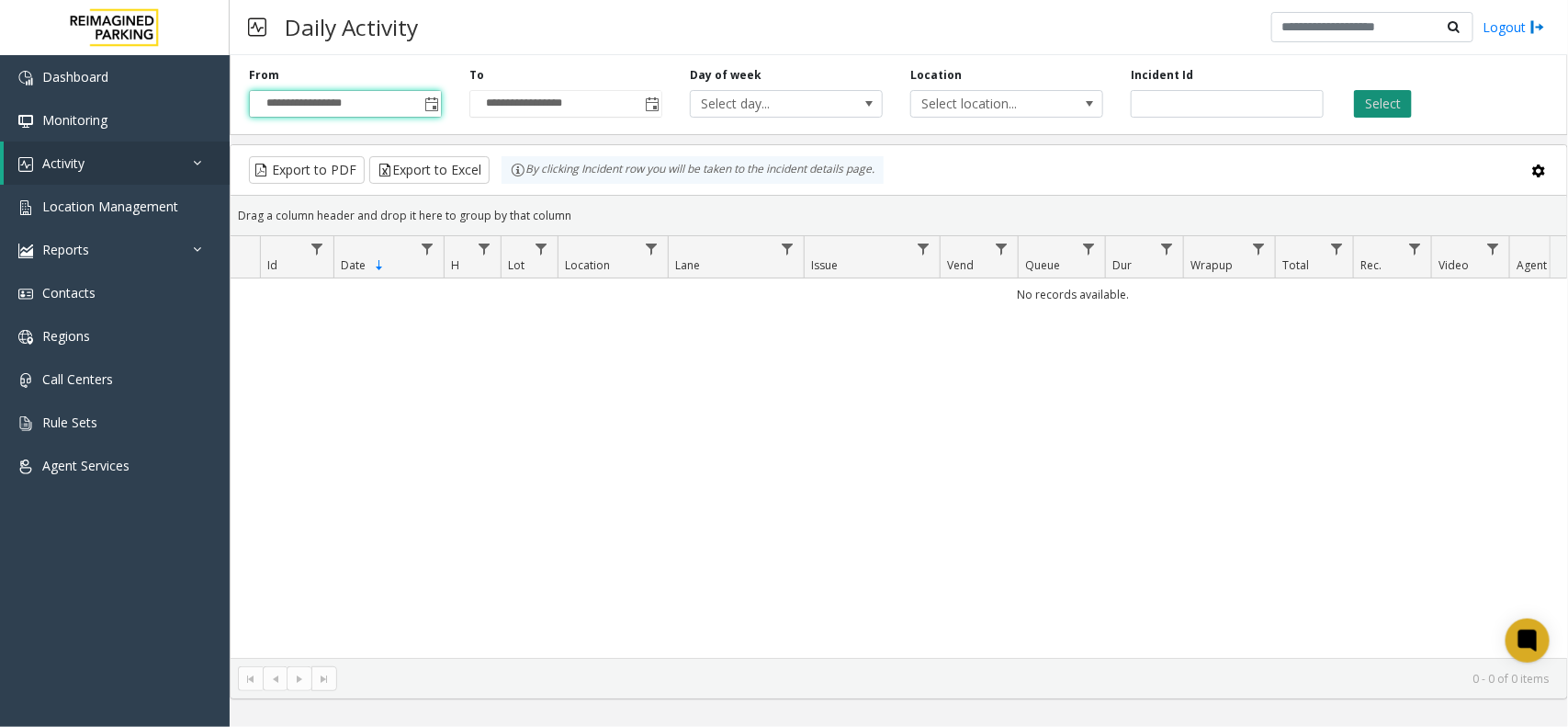
click at [1378, 95] on button "Select" at bounding box center [1384, 103] width 58 height 27
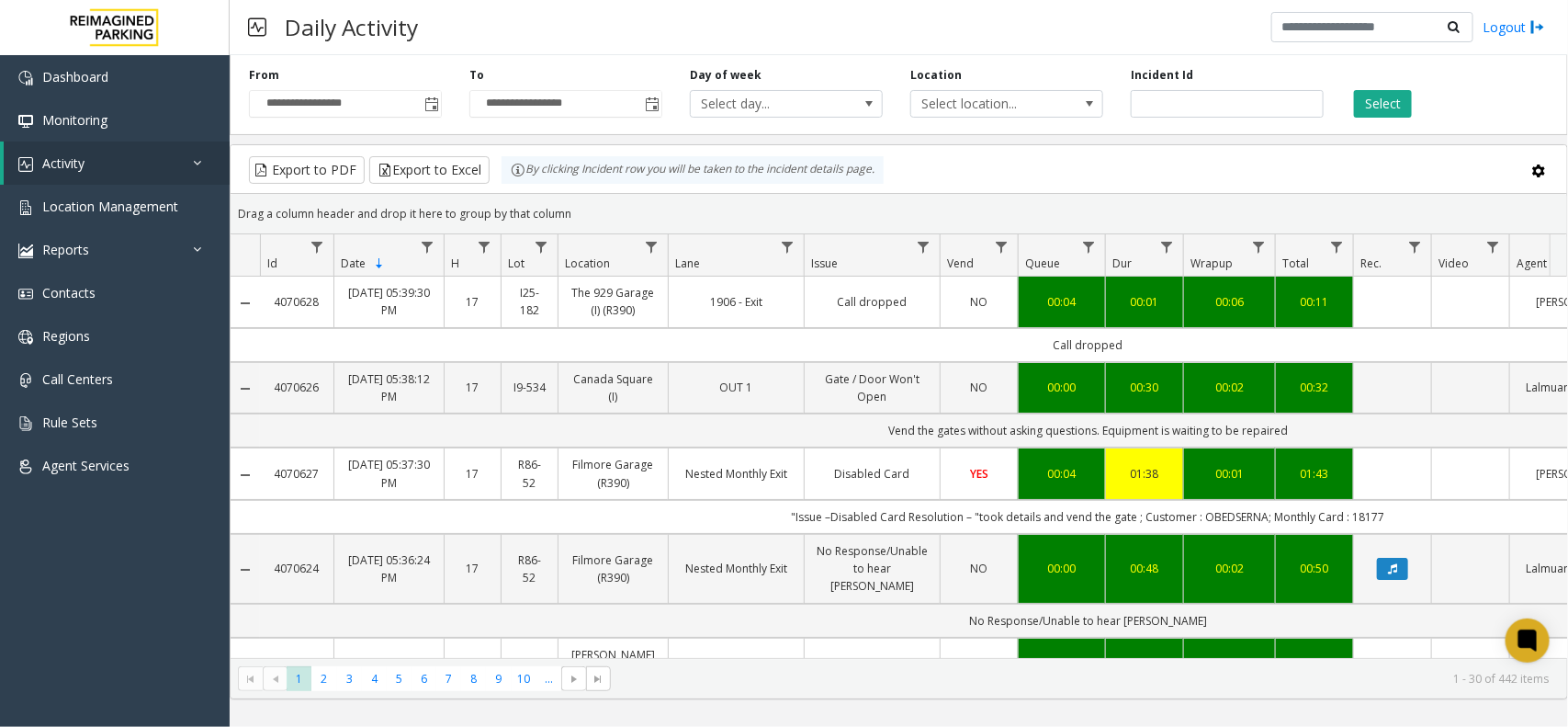
copy link "4070628"
drag, startPoint x: 263, startPoint y: 290, endPoint x: 328, endPoint y: 318, distance: 70.8
click at [328, 318] on td "4070628" at bounding box center [297, 302] width 73 height 51
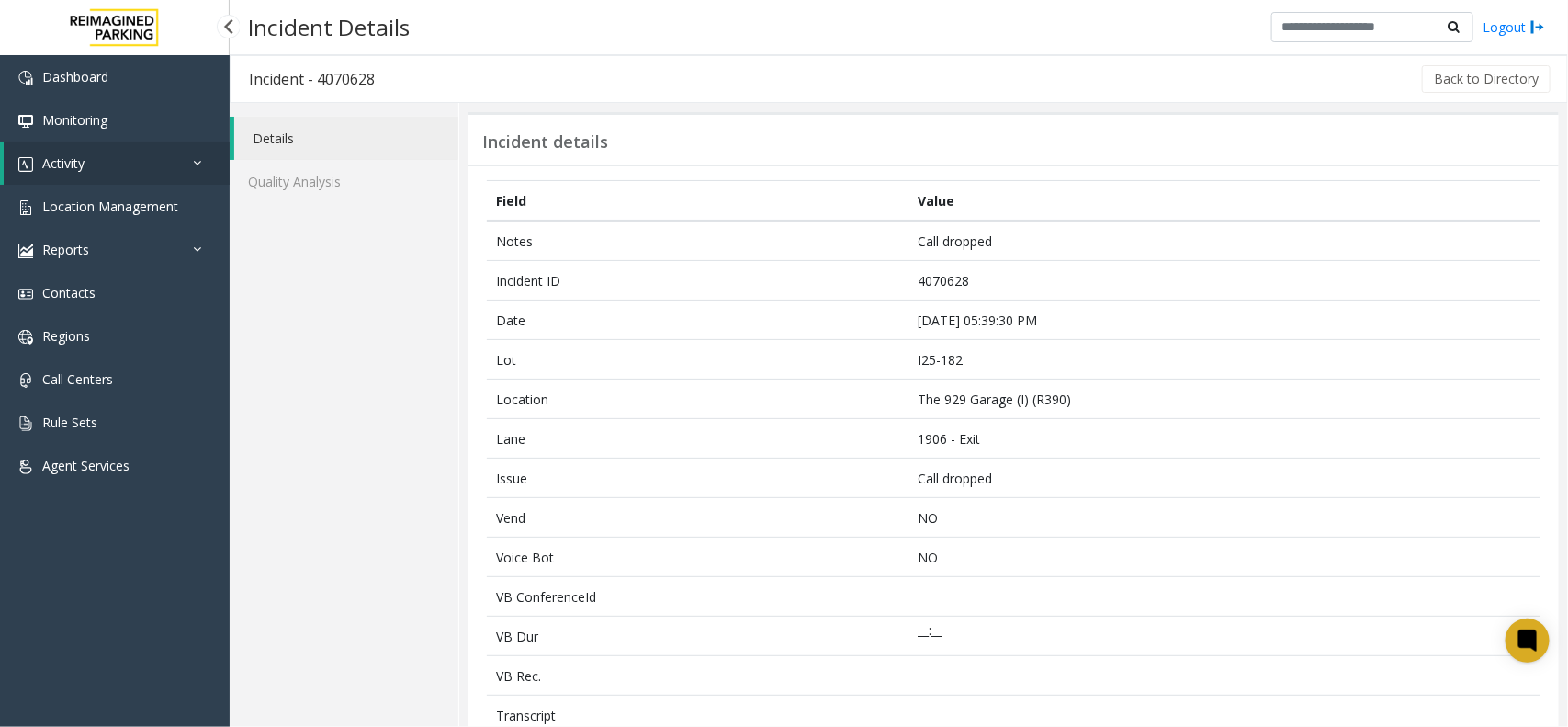
click at [127, 162] on link "Activity" at bounding box center [117, 164] width 226 height 43
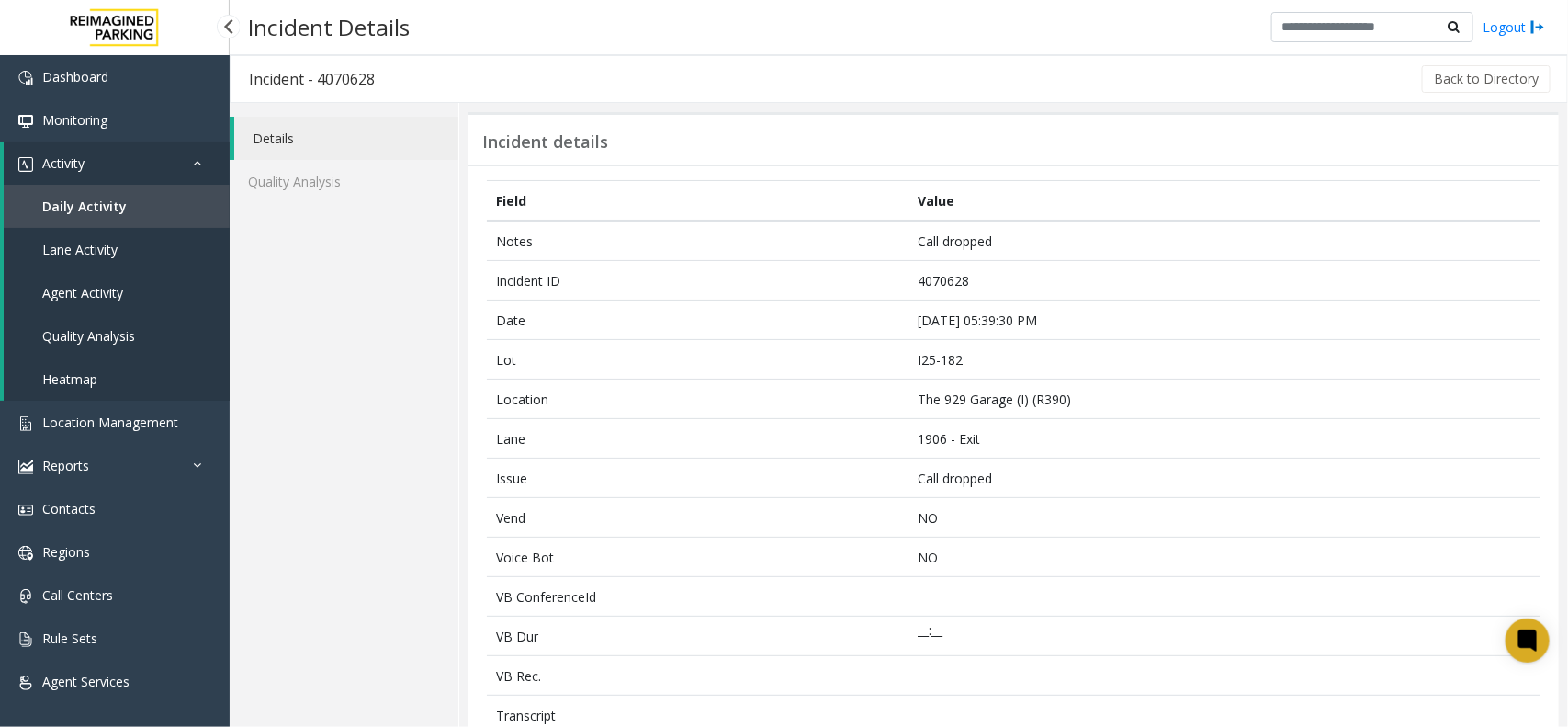
click at [122, 204] on link "Daily Activity" at bounding box center [117, 206] width 226 height 43
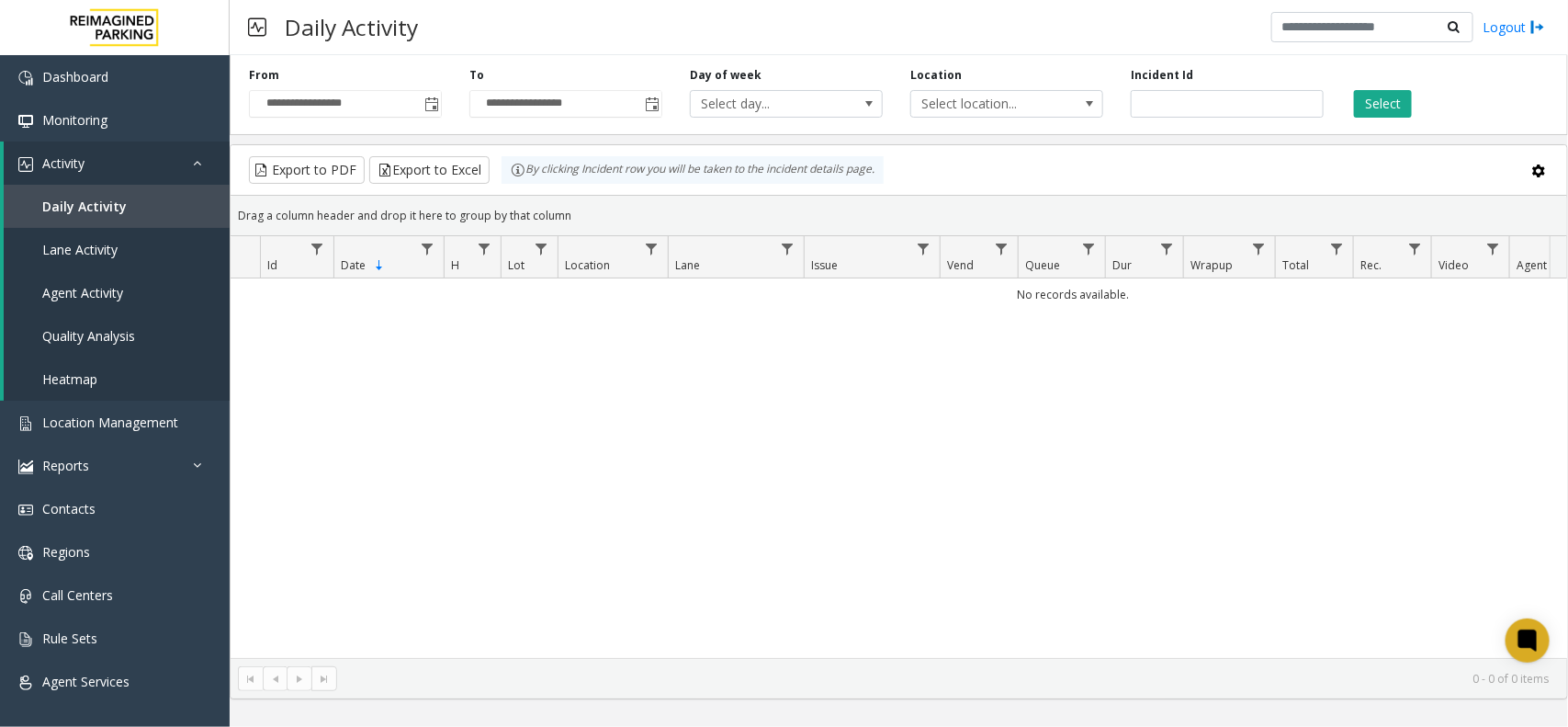
click at [1447, 88] on div "Select" at bounding box center [1448, 92] width 221 height 51
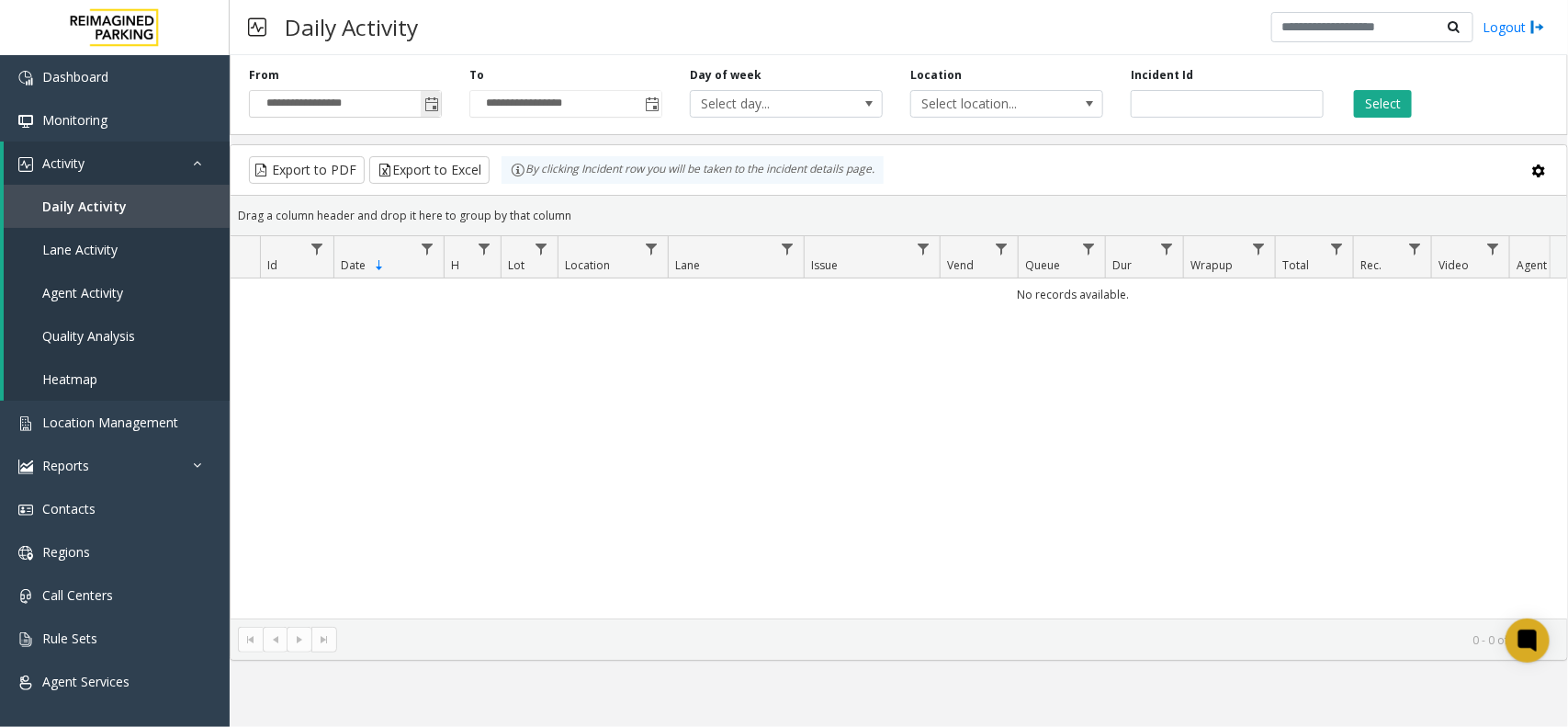
click at [436, 100] on span "Toggle popup" at bounding box center [432, 105] width 15 height 15
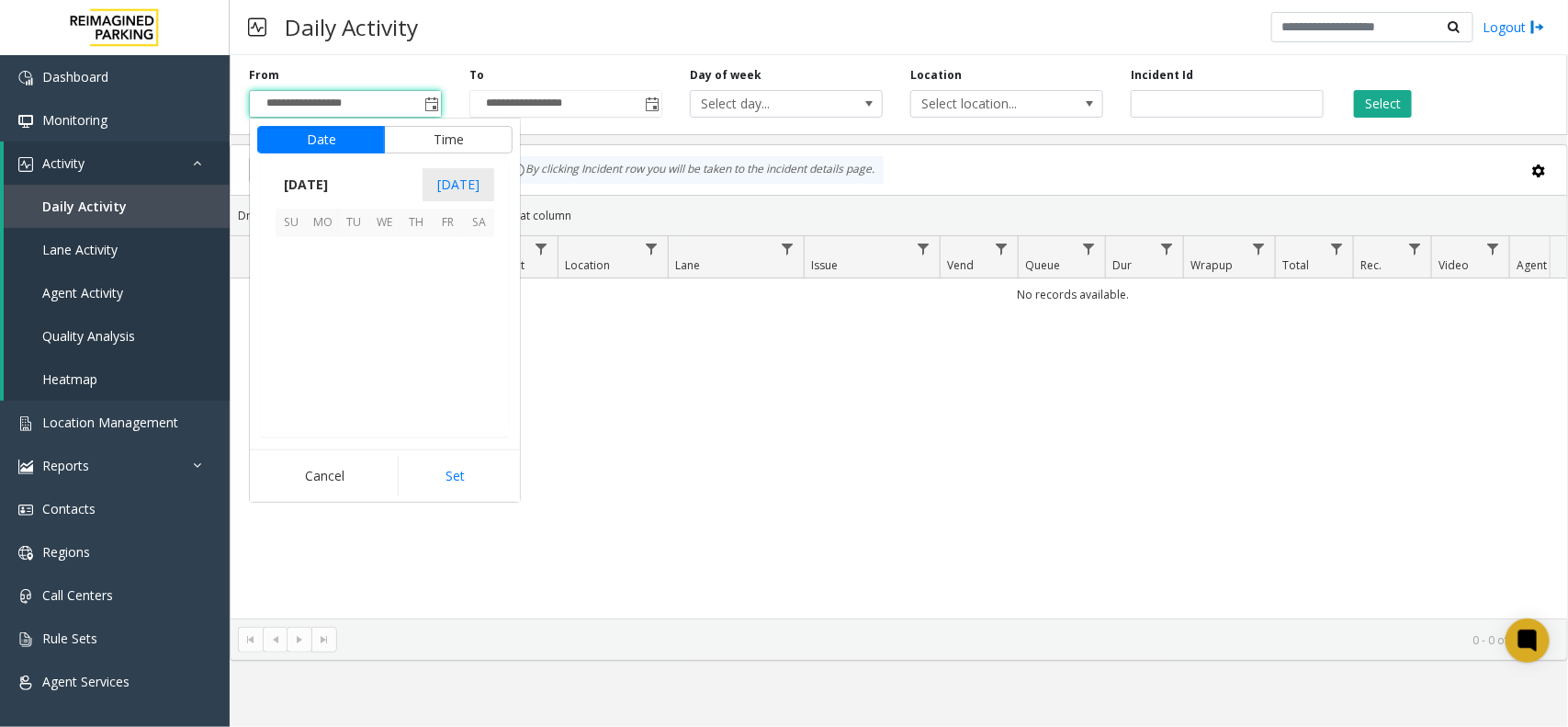
scroll to position [329739, 0]
click at [410, 250] on span "4" at bounding box center [416, 252] width 31 height 31
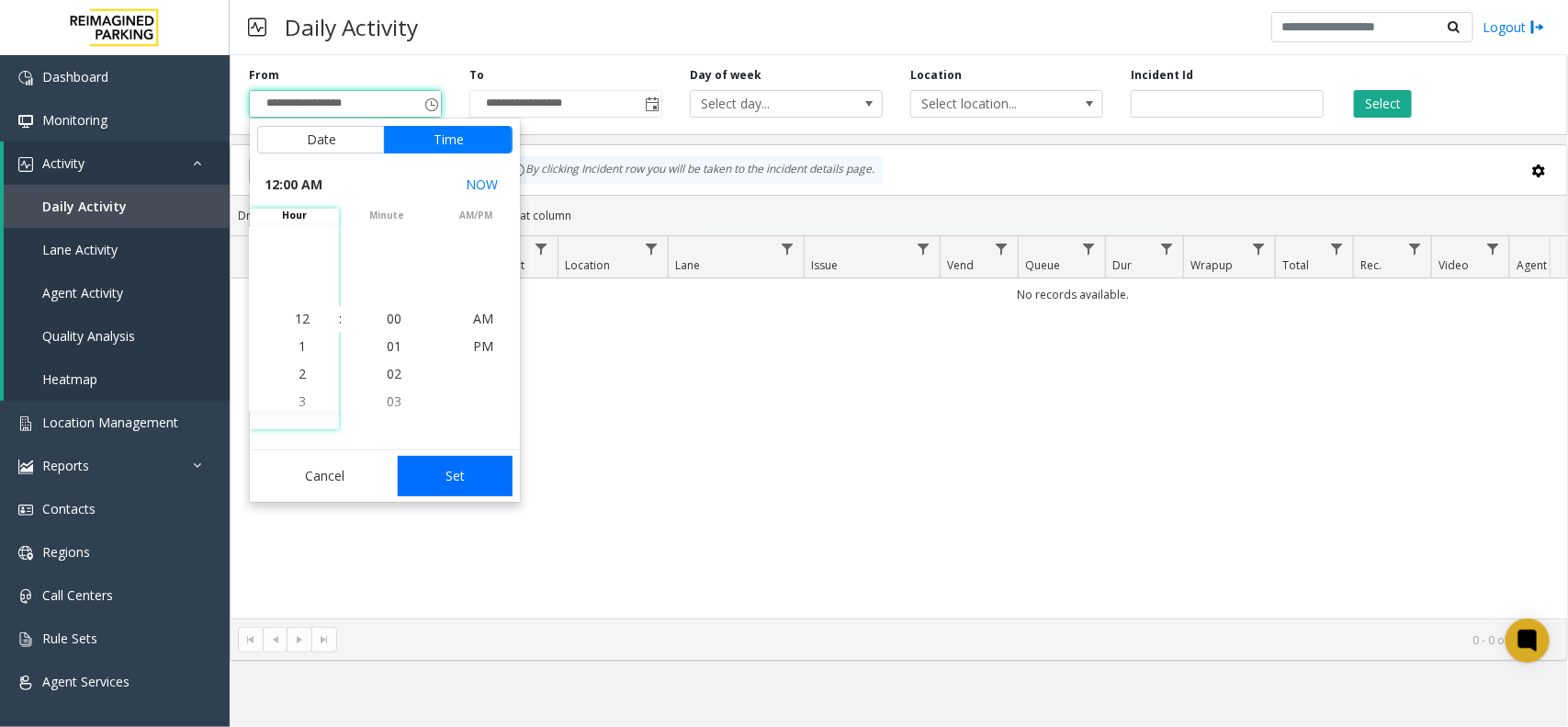
click at [453, 487] on button "Set" at bounding box center [455, 476] width 116 height 40
type input "**********"
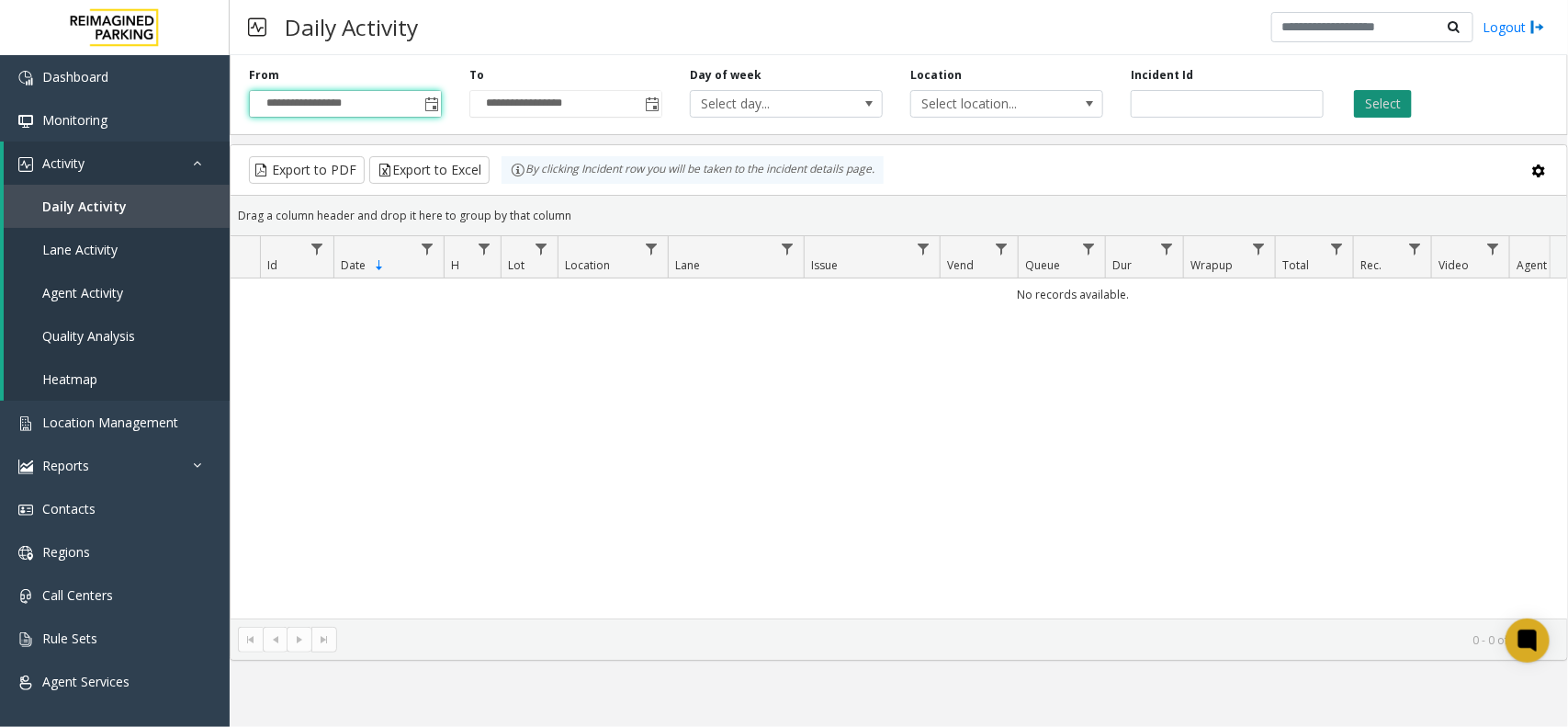
click at [1357, 103] on button "Select" at bounding box center [1384, 103] width 58 height 27
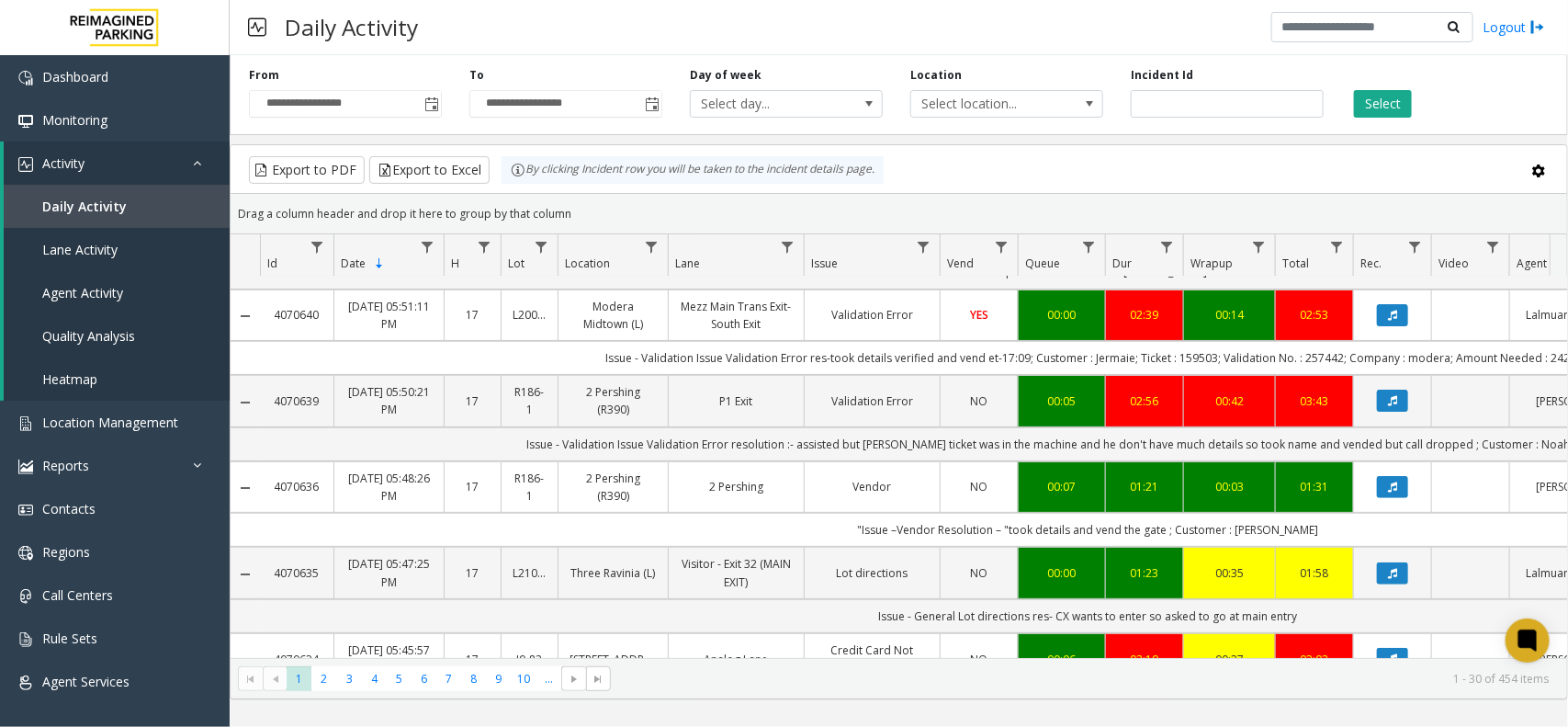
scroll to position [229, 0]
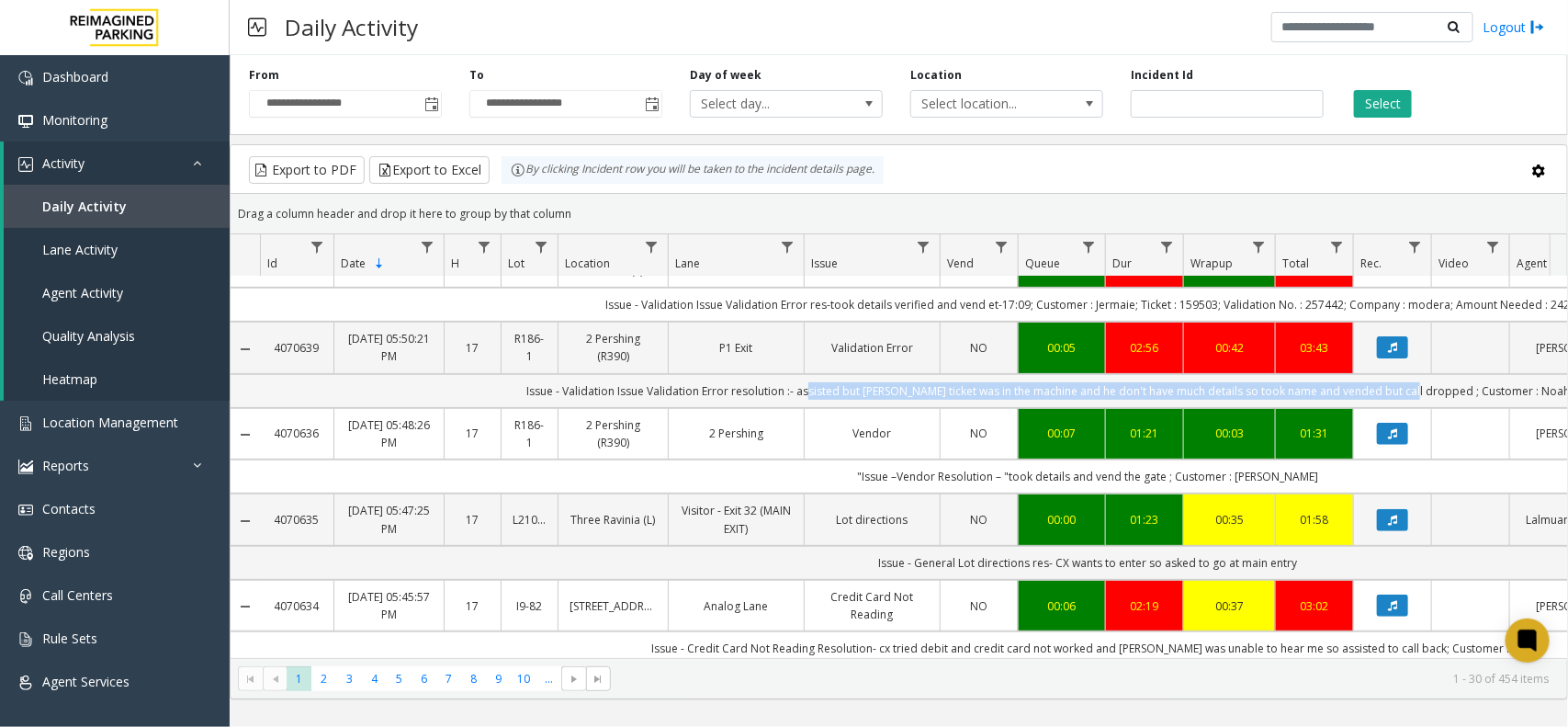
drag, startPoint x: 831, startPoint y: 395, endPoint x: 1424, endPoint y: 382, distance: 593.1
click at [1424, 382] on td "Issue - Validation Issue Validation Error resolution :- assisted but parker tic…" at bounding box center [1089, 391] width 1656 height 34
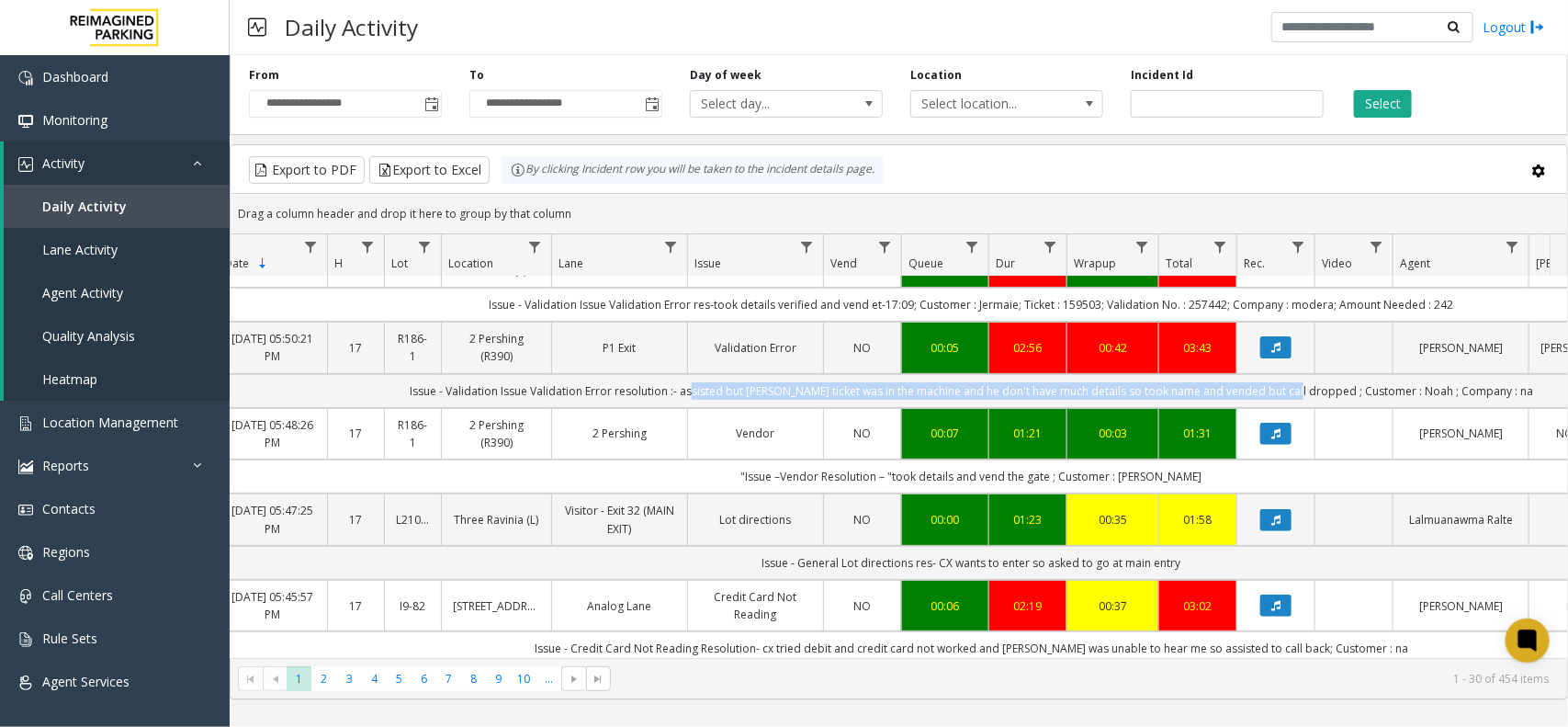
scroll to position [0, 231]
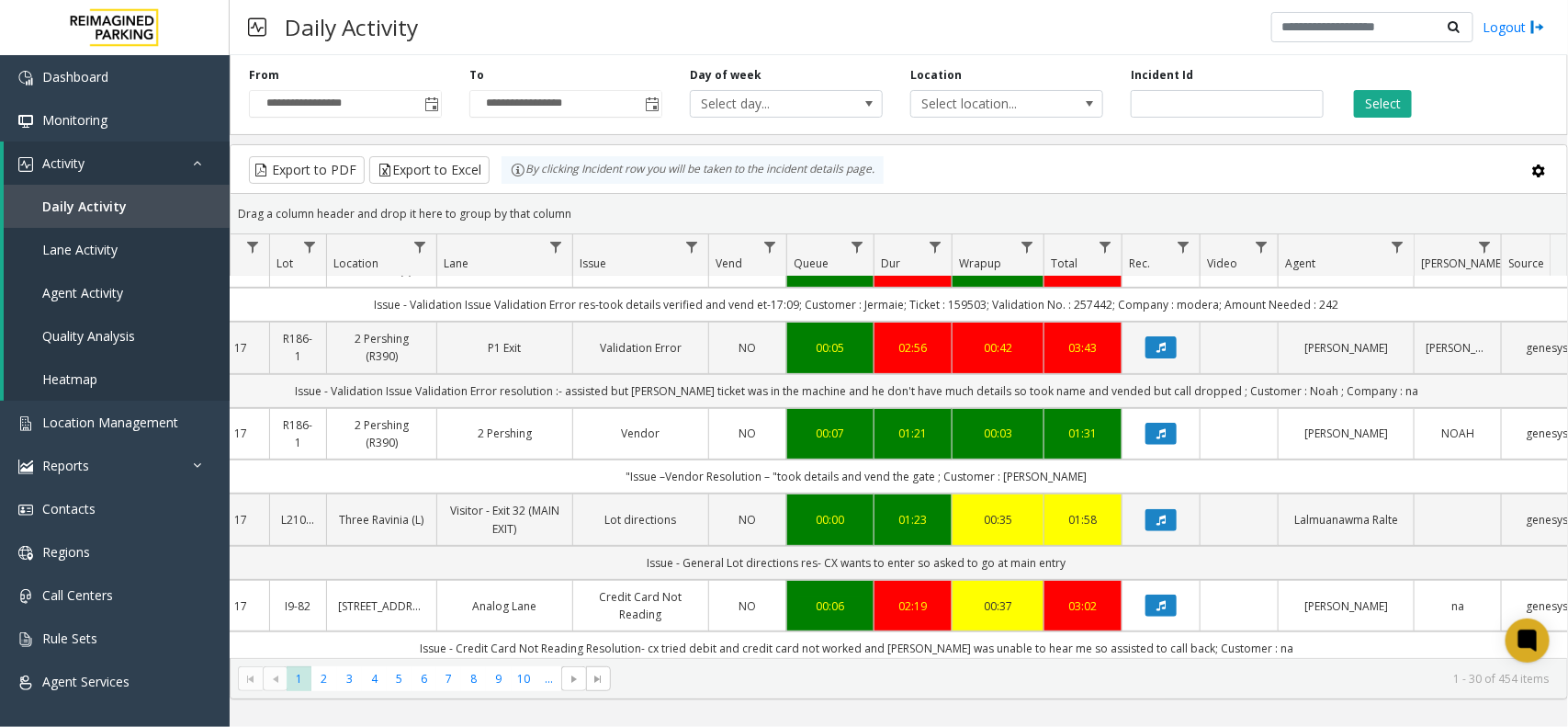
click at [1283, 396] on td "Issue - Validation Issue Validation Error resolution :- assisted but parker tic…" at bounding box center [856, 391] width 1656 height 34
copy td "Noah"
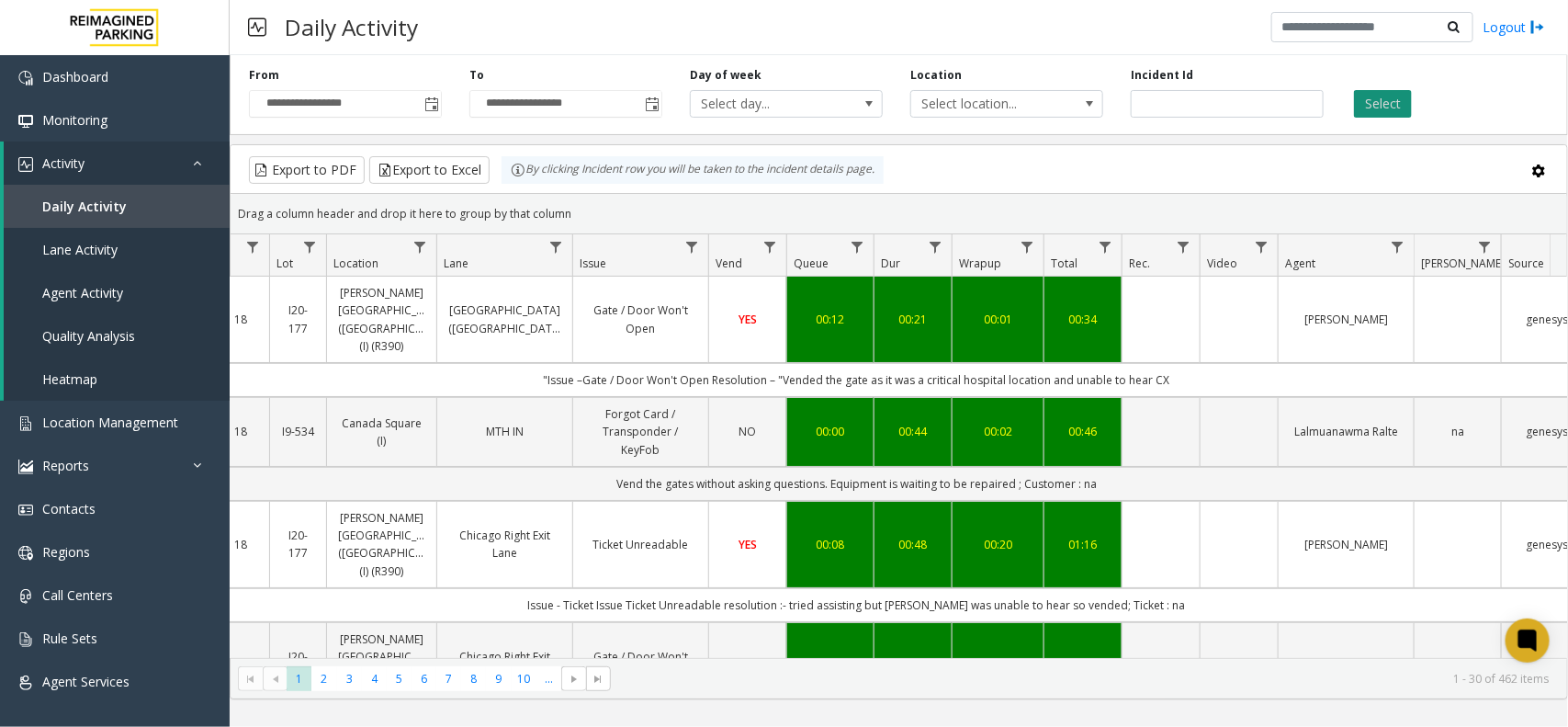
click at [1398, 100] on button "Select" at bounding box center [1384, 103] width 58 height 27
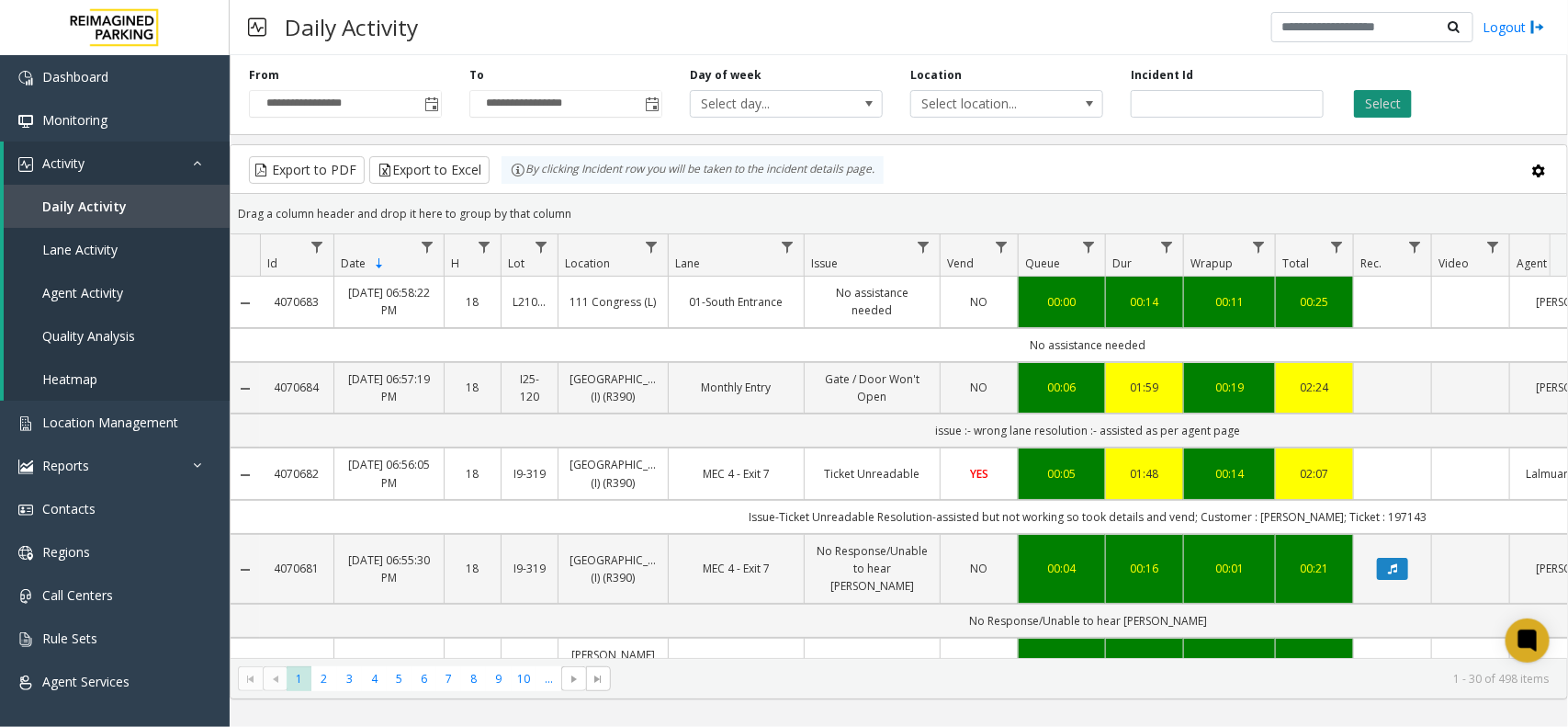
click at [1365, 110] on button "Select" at bounding box center [1384, 103] width 58 height 27
